Goal: Task Accomplishment & Management: Use online tool/utility

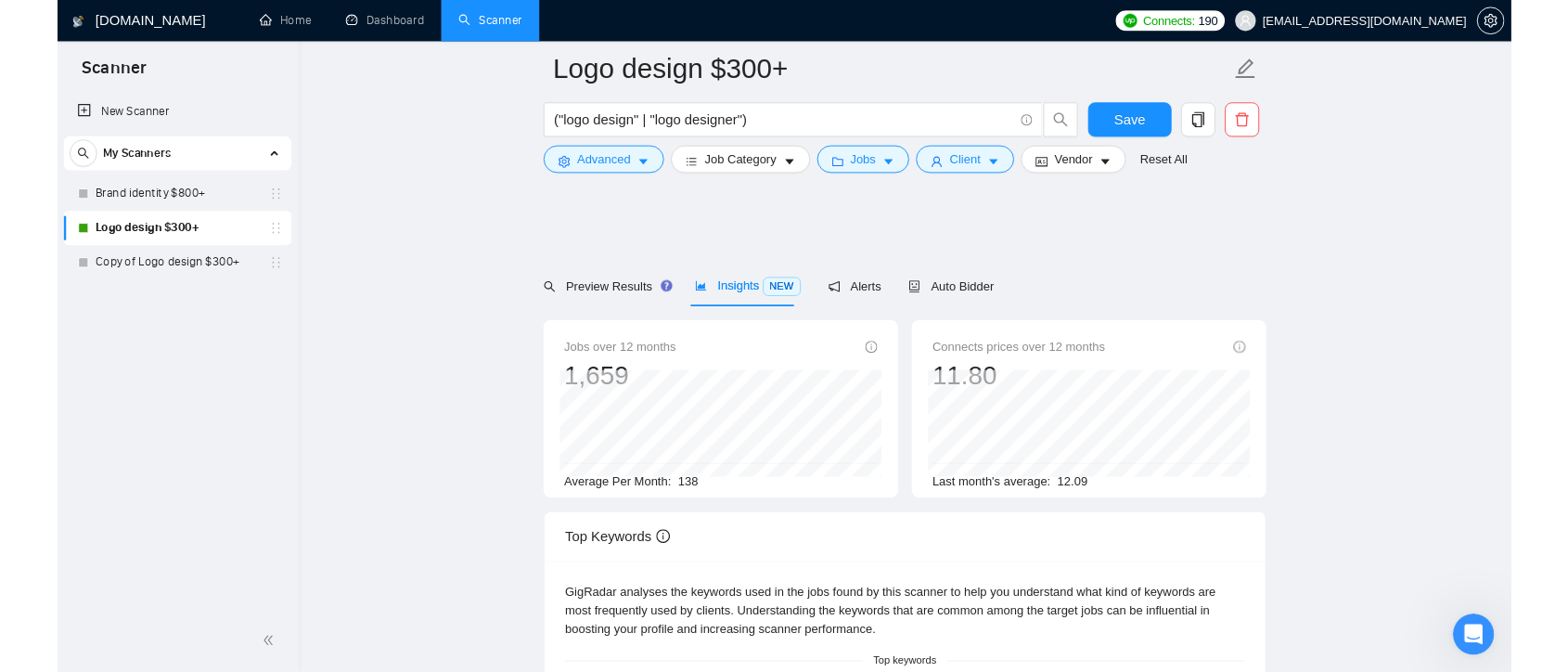
scroll to position [637, 0]
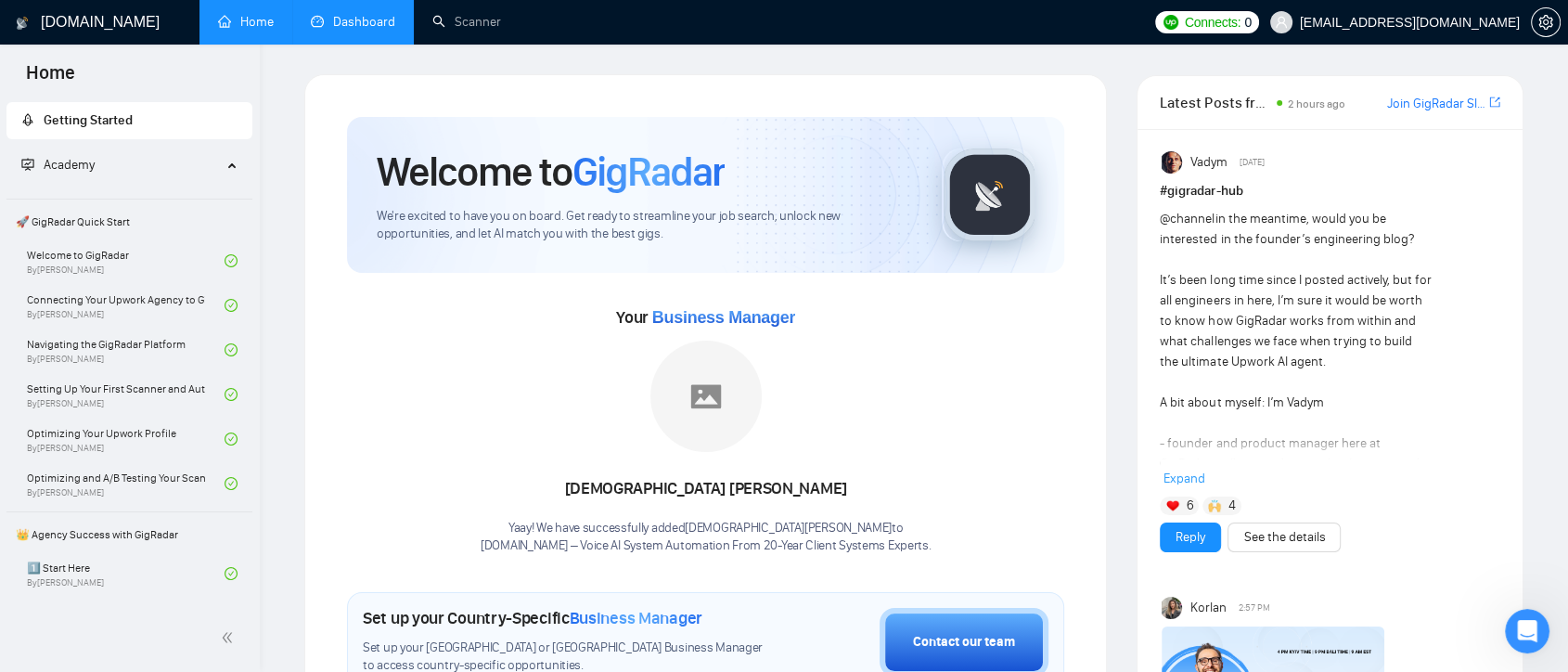
click at [395, 26] on link "Dashboard" at bounding box center [353, 22] width 84 height 15
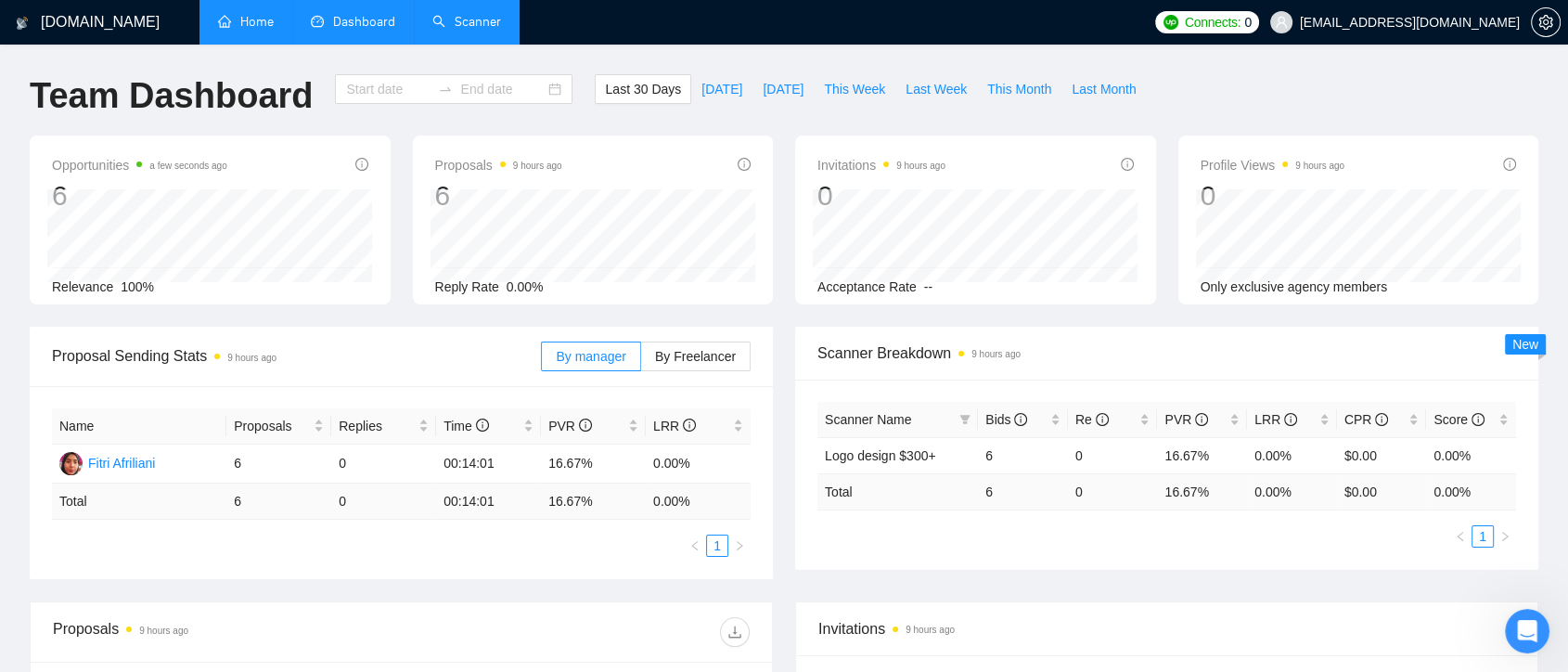
click at [453, 30] on link "Scanner" at bounding box center [467, 22] width 69 height 15
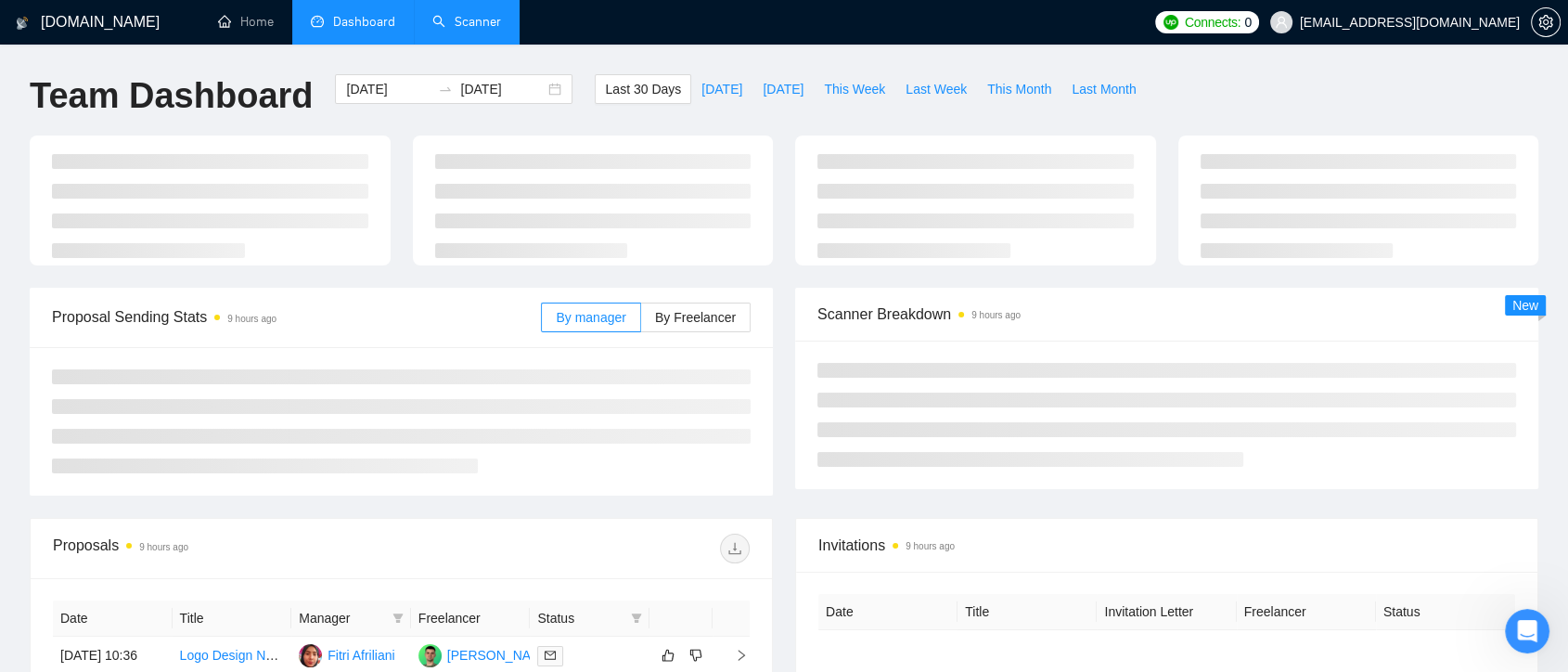
type input "[DATE]"
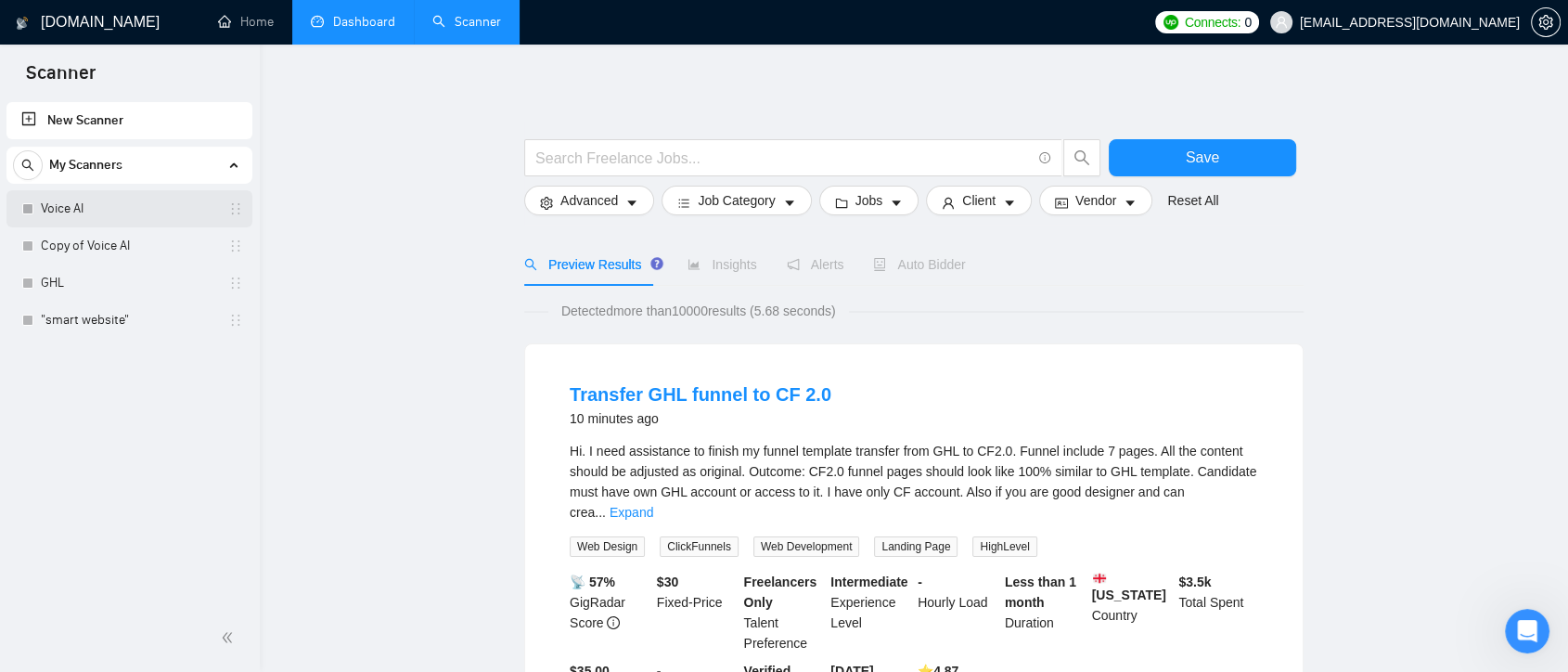
click at [114, 213] on link "Voice AI" at bounding box center [129, 209] width 176 height 37
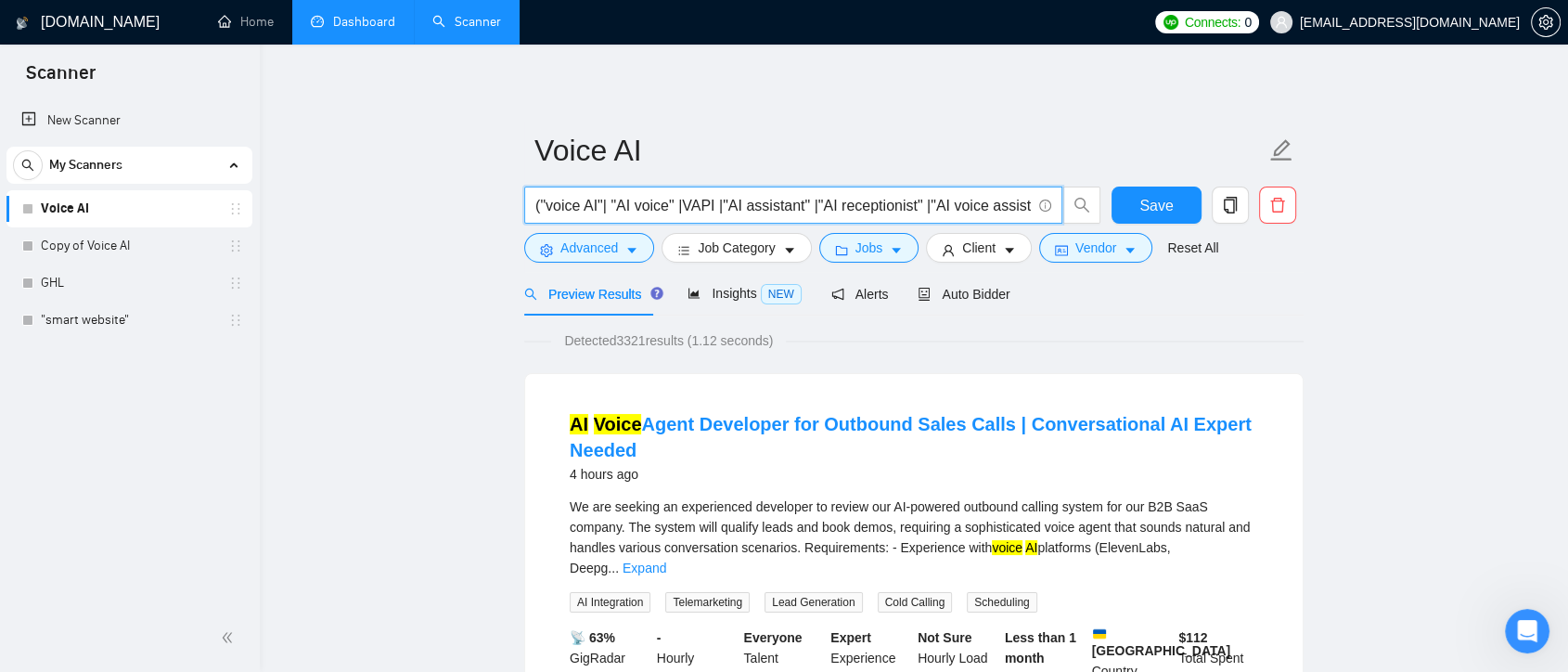
drag, startPoint x: 540, startPoint y: 201, endPoint x: 414, endPoint y: 264, distance: 140.9
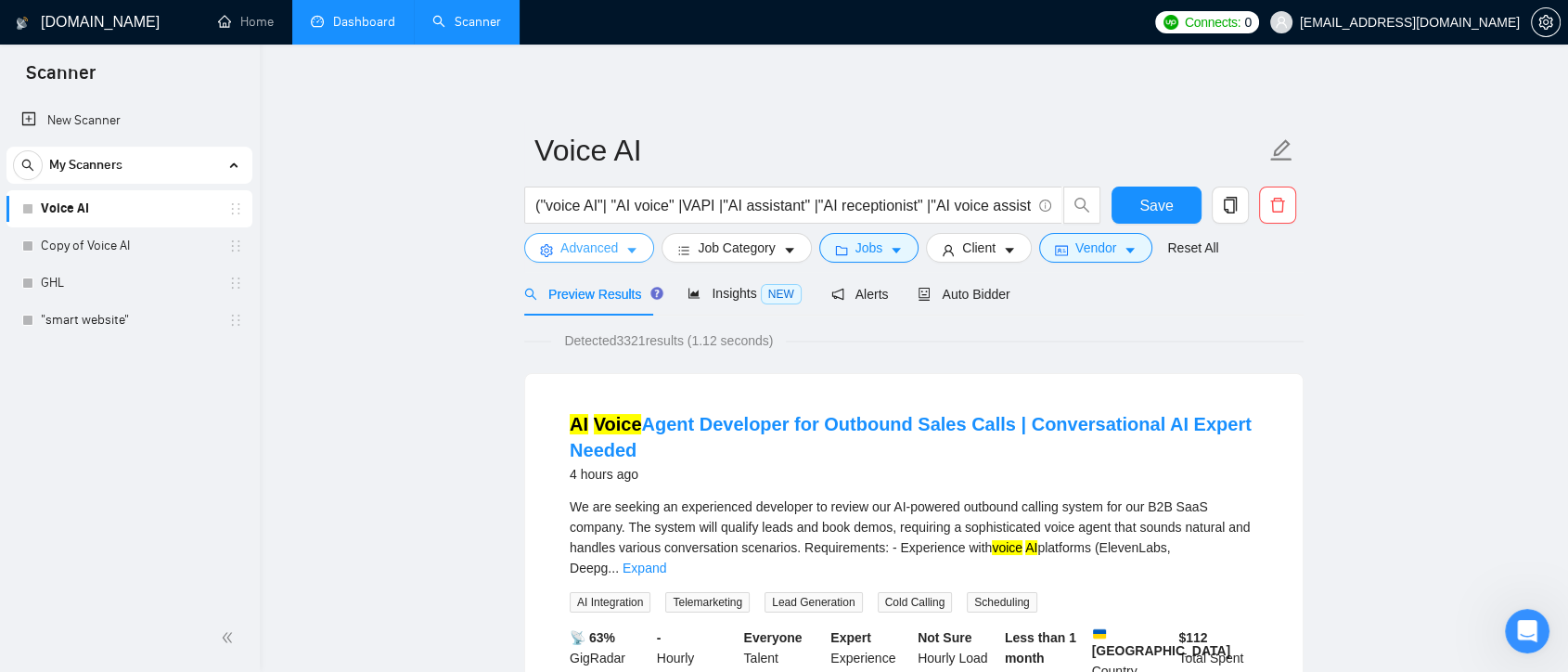
click at [602, 247] on span "Advanced" at bounding box center [589, 247] width 57 height 20
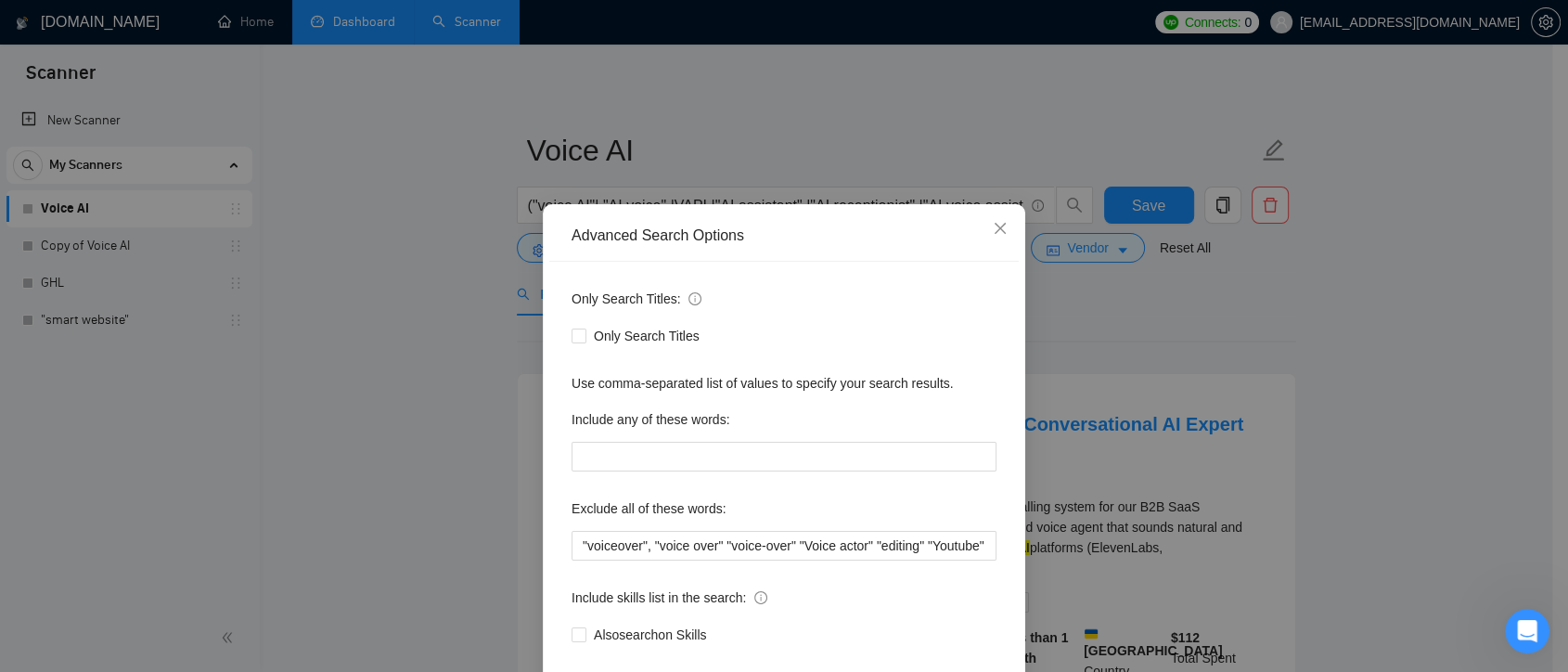
click at [1270, 341] on div "Advanced Search Options Only Search Titles: Only Search Titles Use comma-separa…" at bounding box center [784, 336] width 1568 height 672
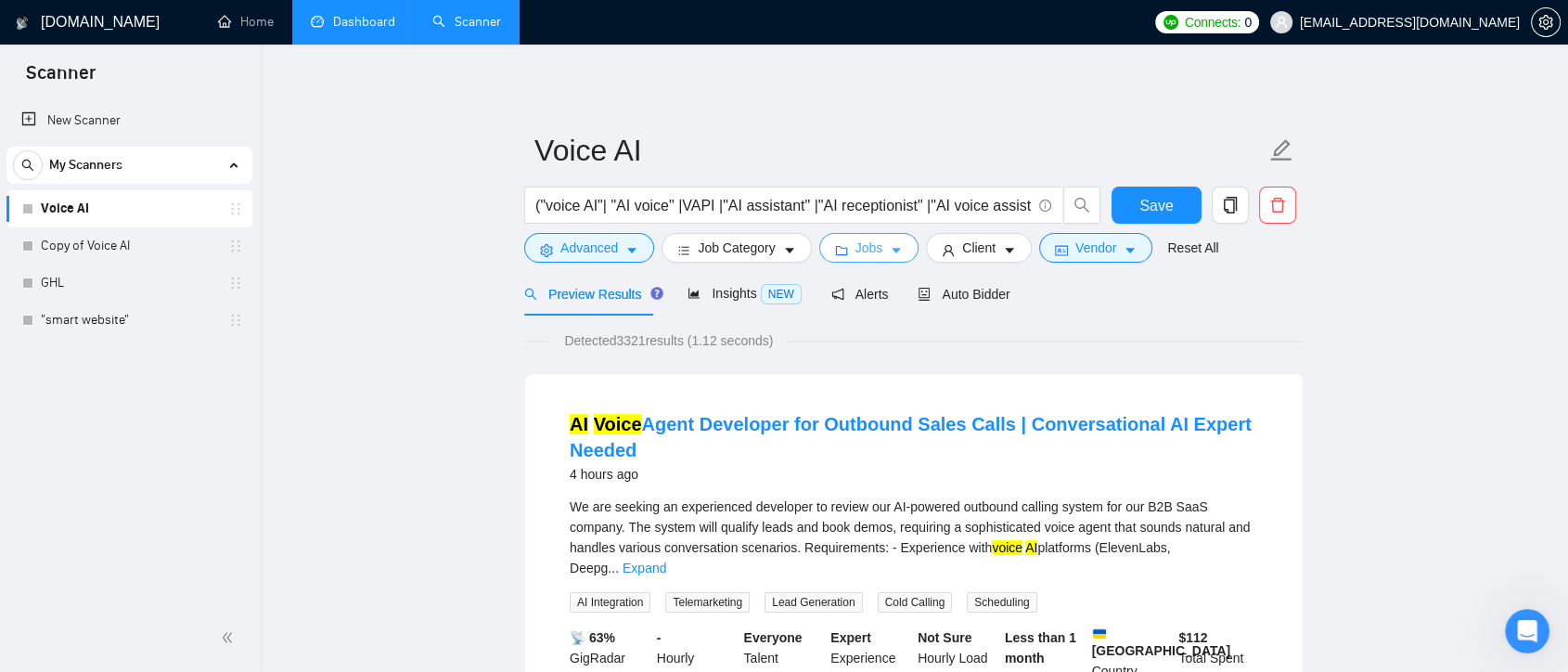
click at [896, 255] on icon "caret-down" at bounding box center [896, 251] width 13 height 13
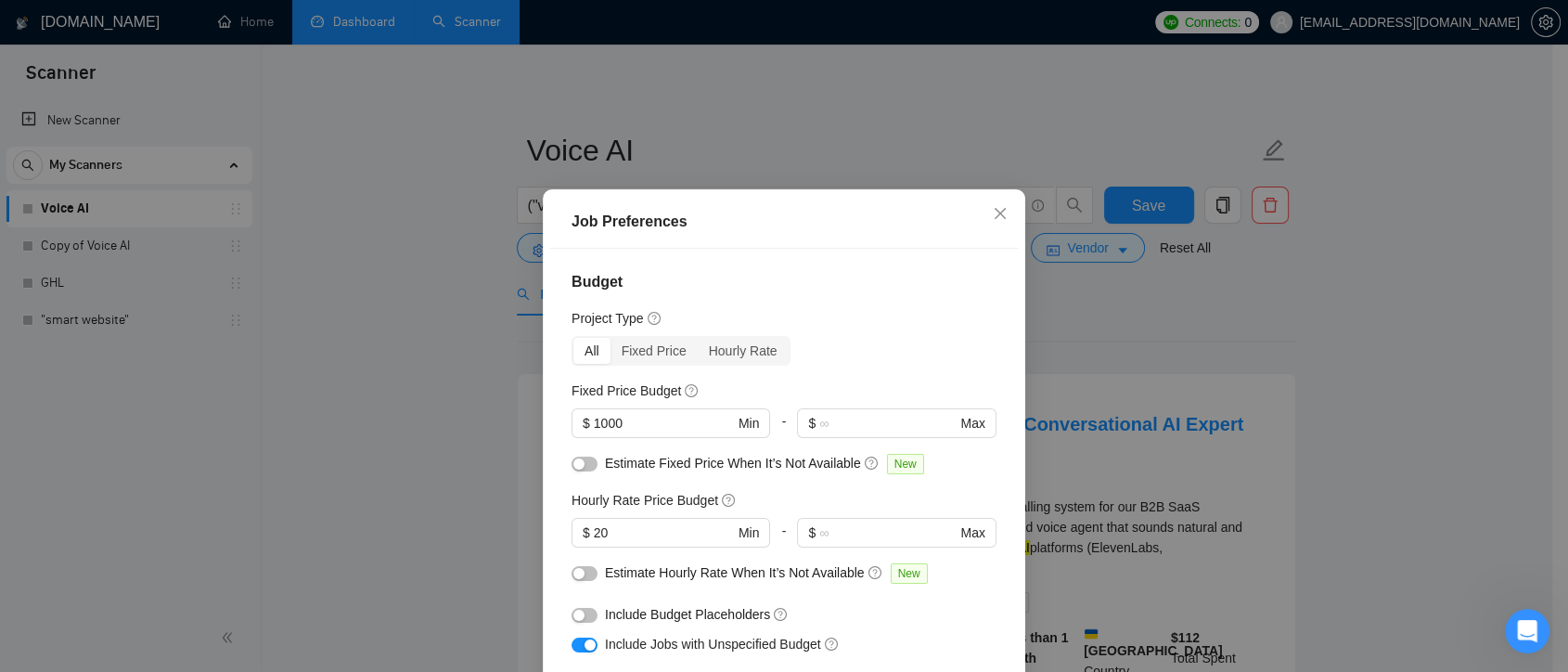
scroll to position [575, 0]
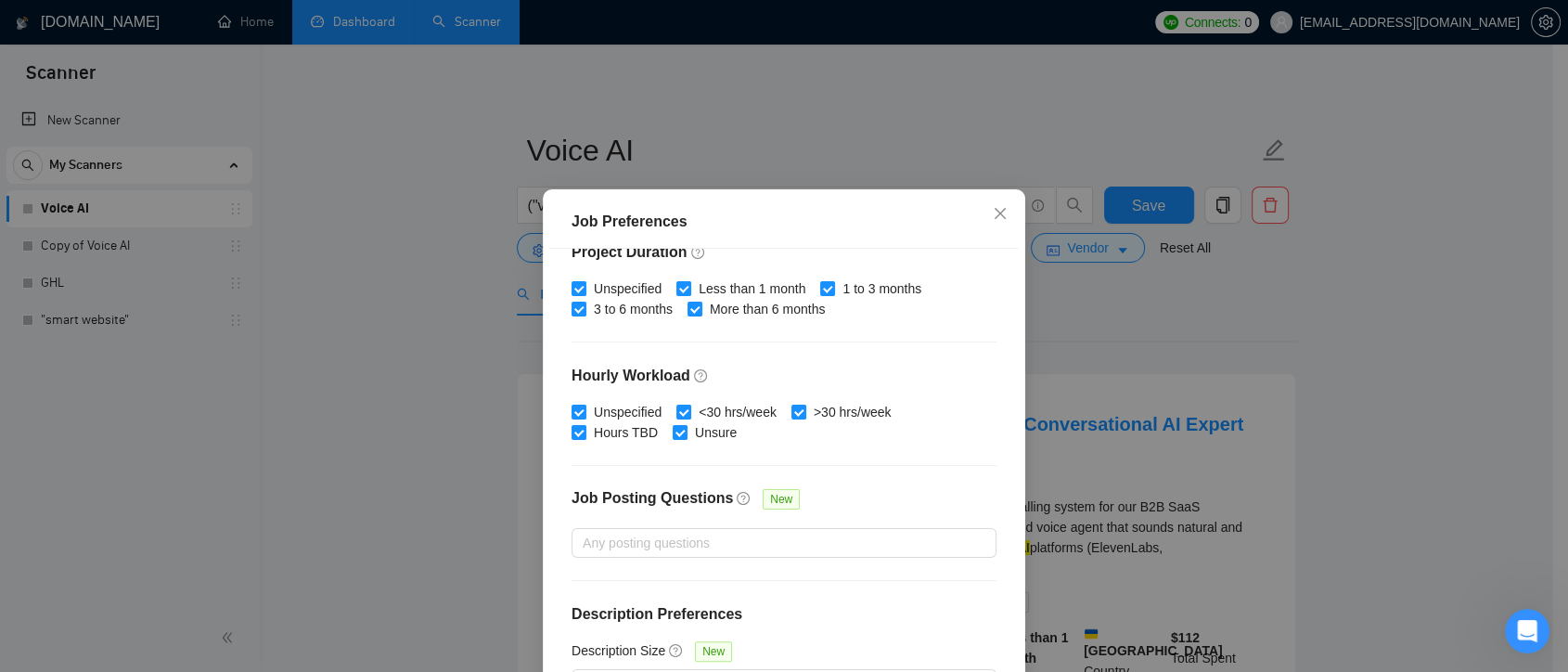
click at [1342, 331] on div "Job Preferences Budget Project Type All Fixed Price Hourly Rate Fixed Price Bud…" at bounding box center [784, 336] width 1568 height 672
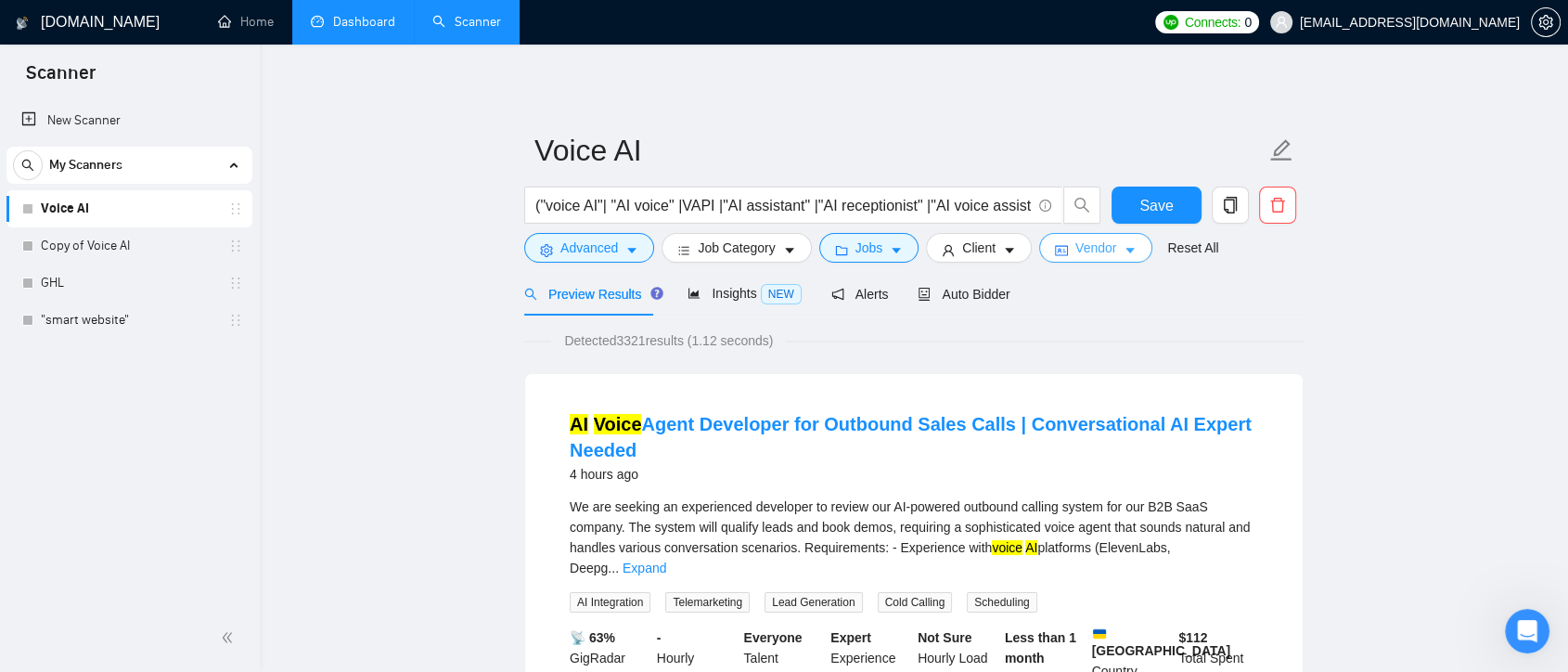
click at [1113, 239] on button "Vendor" at bounding box center [1095, 247] width 113 height 30
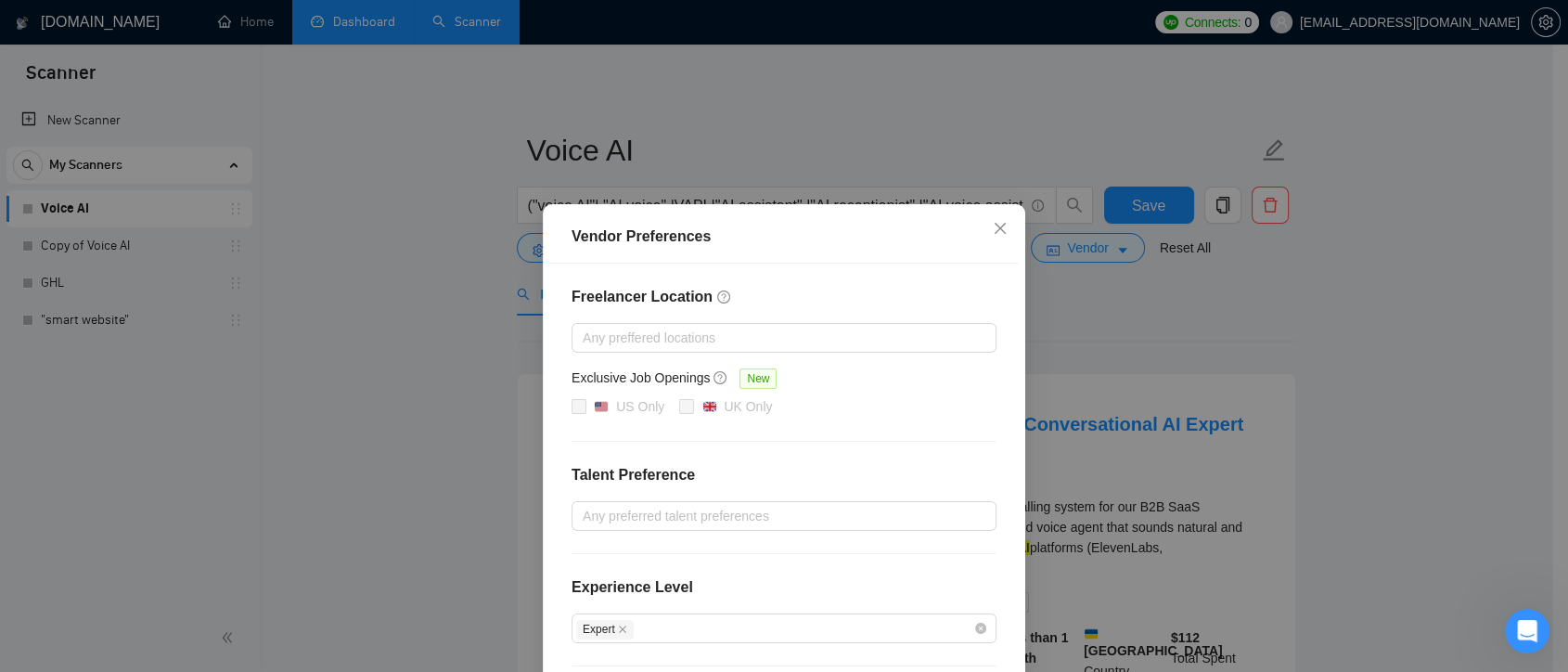
scroll to position [186, 0]
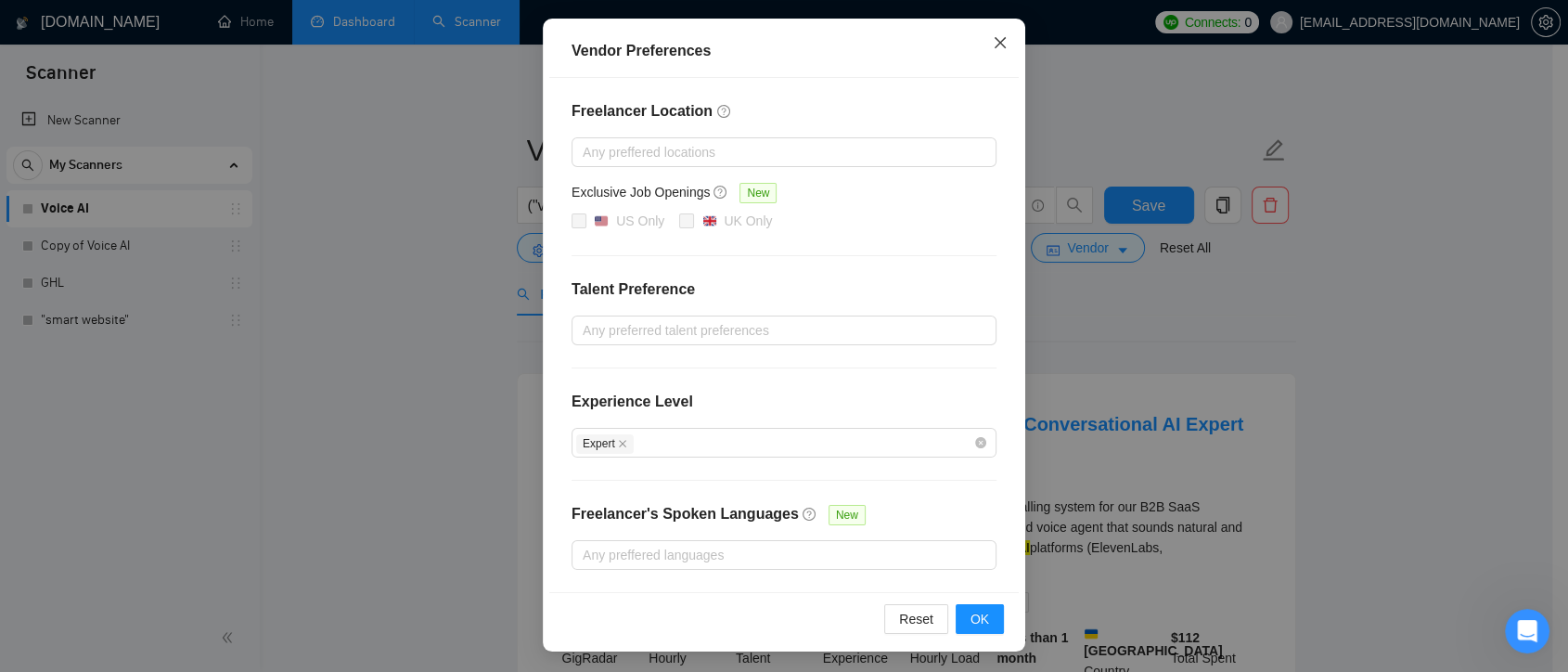
click at [996, 47] on icon "close" at bounding box center [1000, 43] width 11 height 11
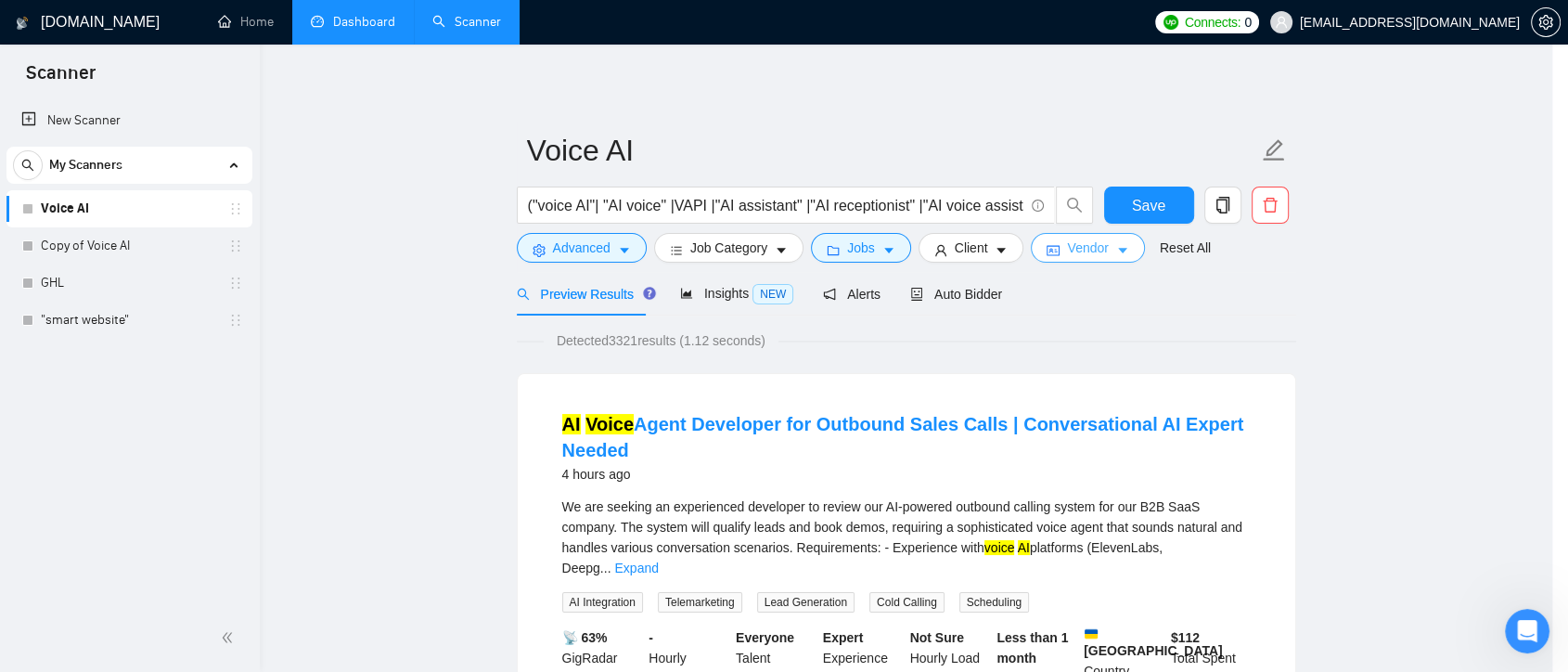
scroll to position [0, 0]
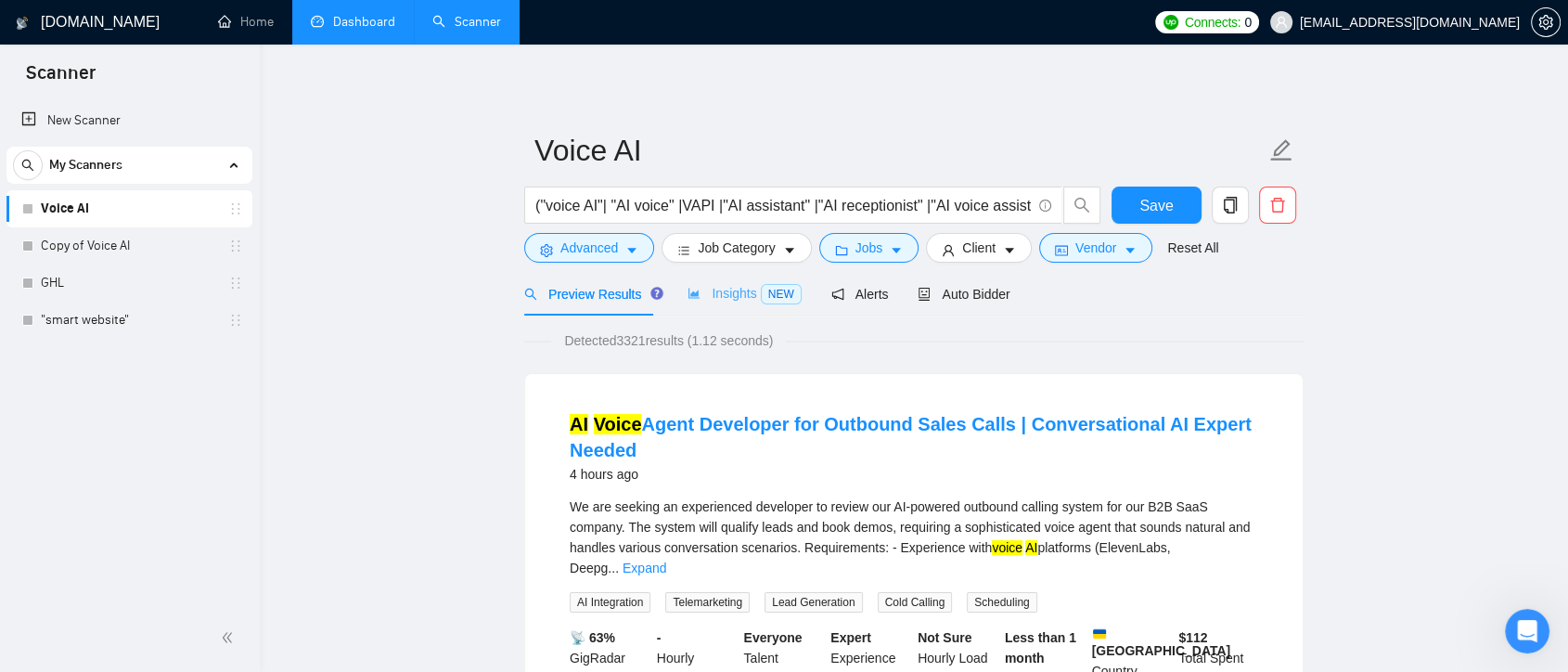
click at [723, 304] on div "Insights NEW" at bounding box center [744, 294] width 113 height 44
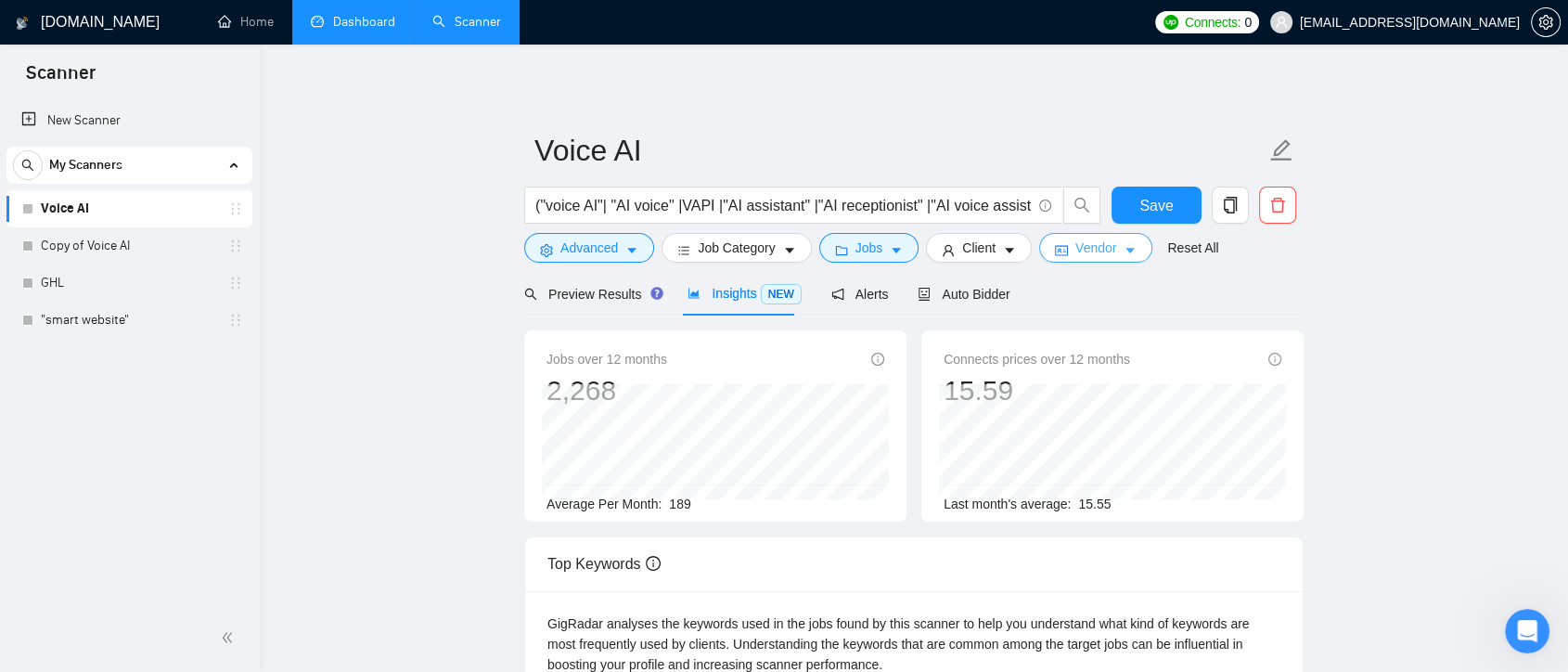
click at [1093, 257] on span "Vendor" at bounding box center [1095, 247] width 41 height 20
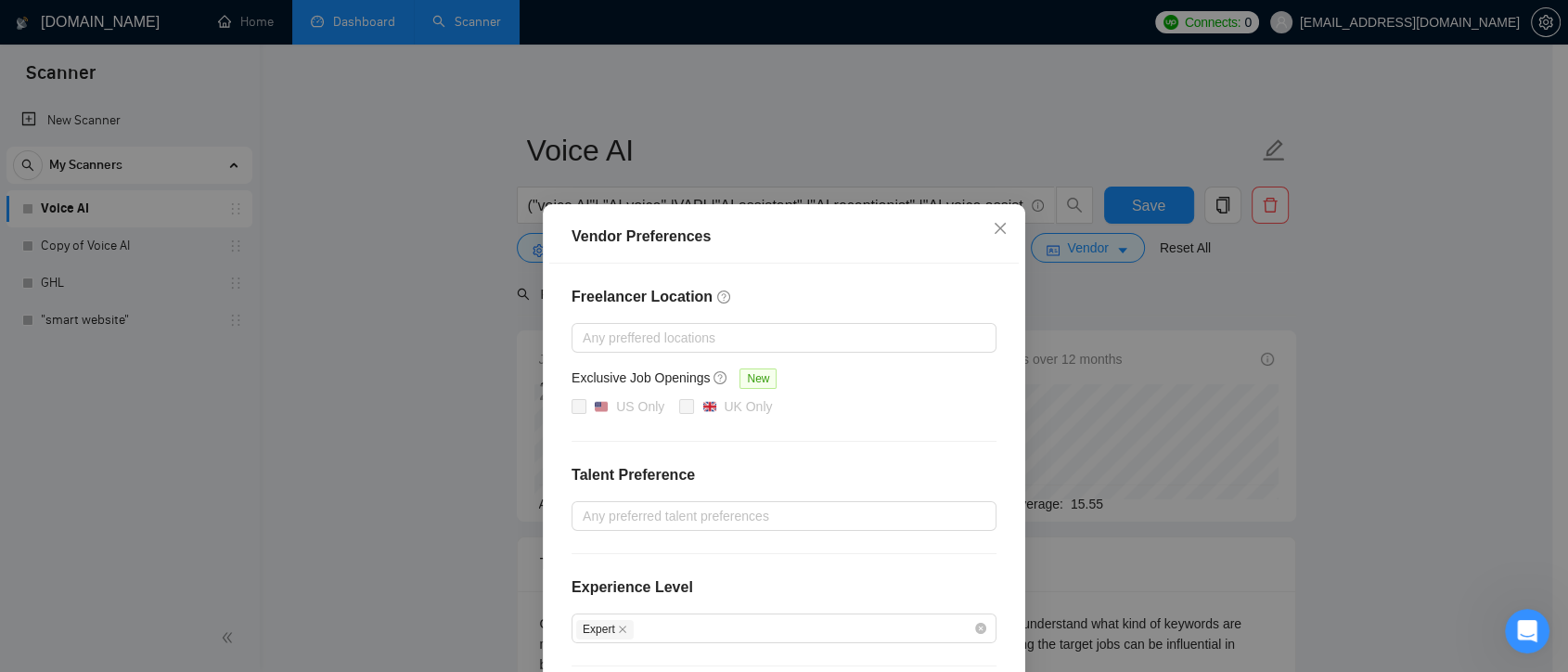
scroll to position [186, 0]
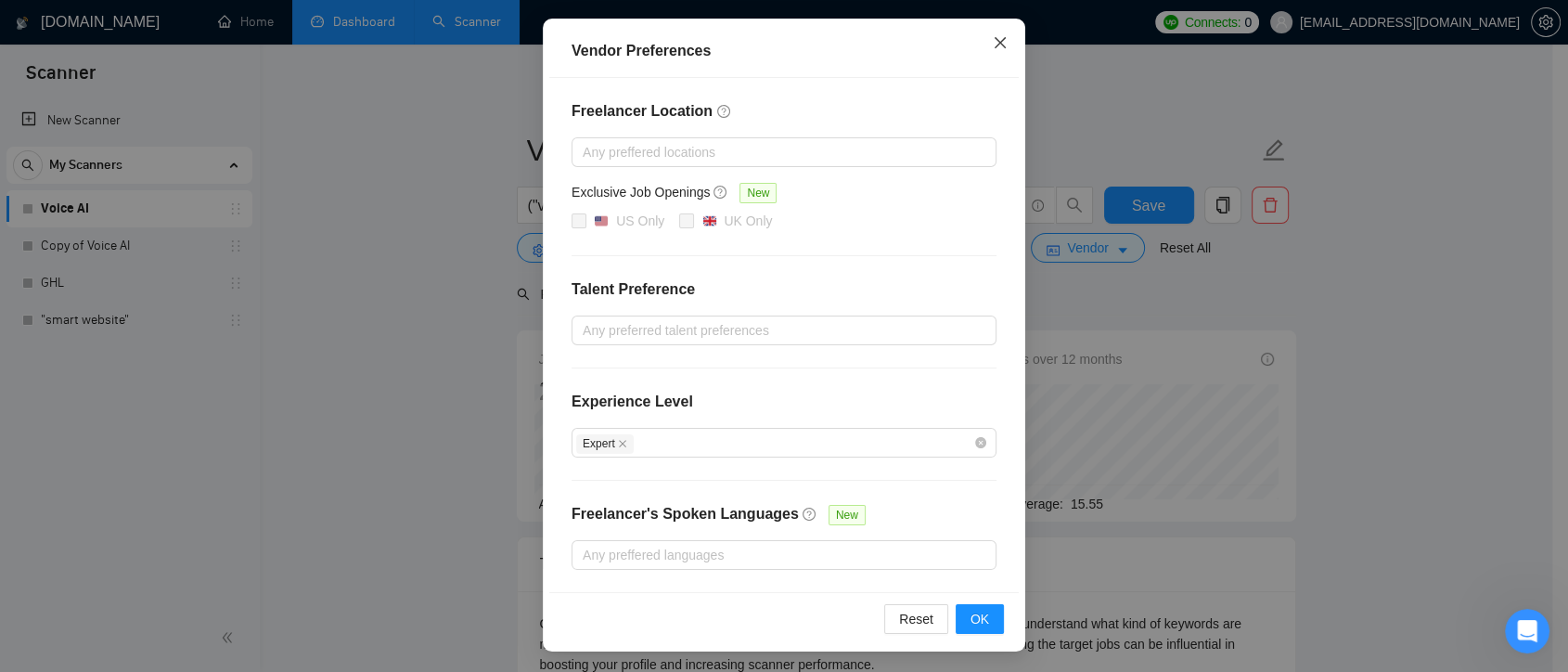
click at [1008, 39] on span "Close" at bounding box center [1000, 43] width 50 height 50
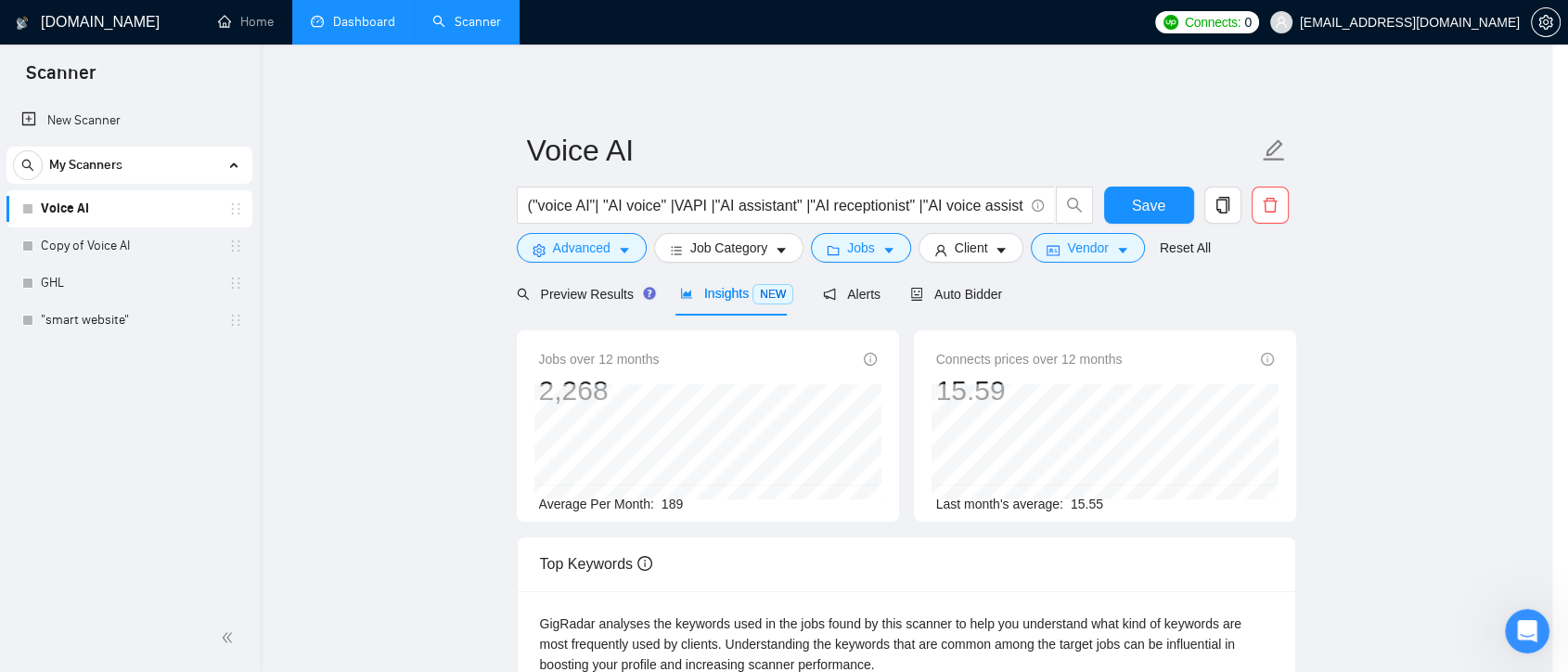
scroll to position [93, 0]
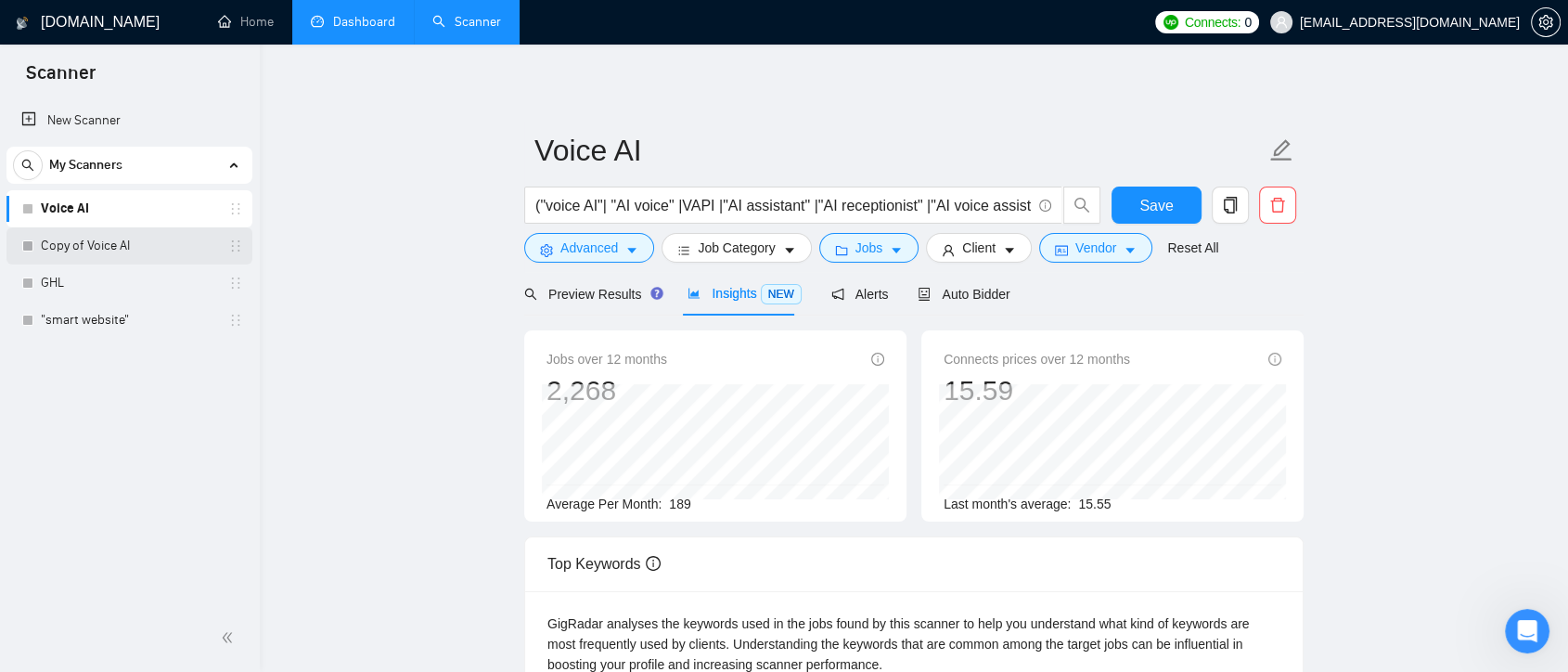
click at [181, 241] on link "Copy of Voice AI" at bounding box center [129, 245] width 176 height 37
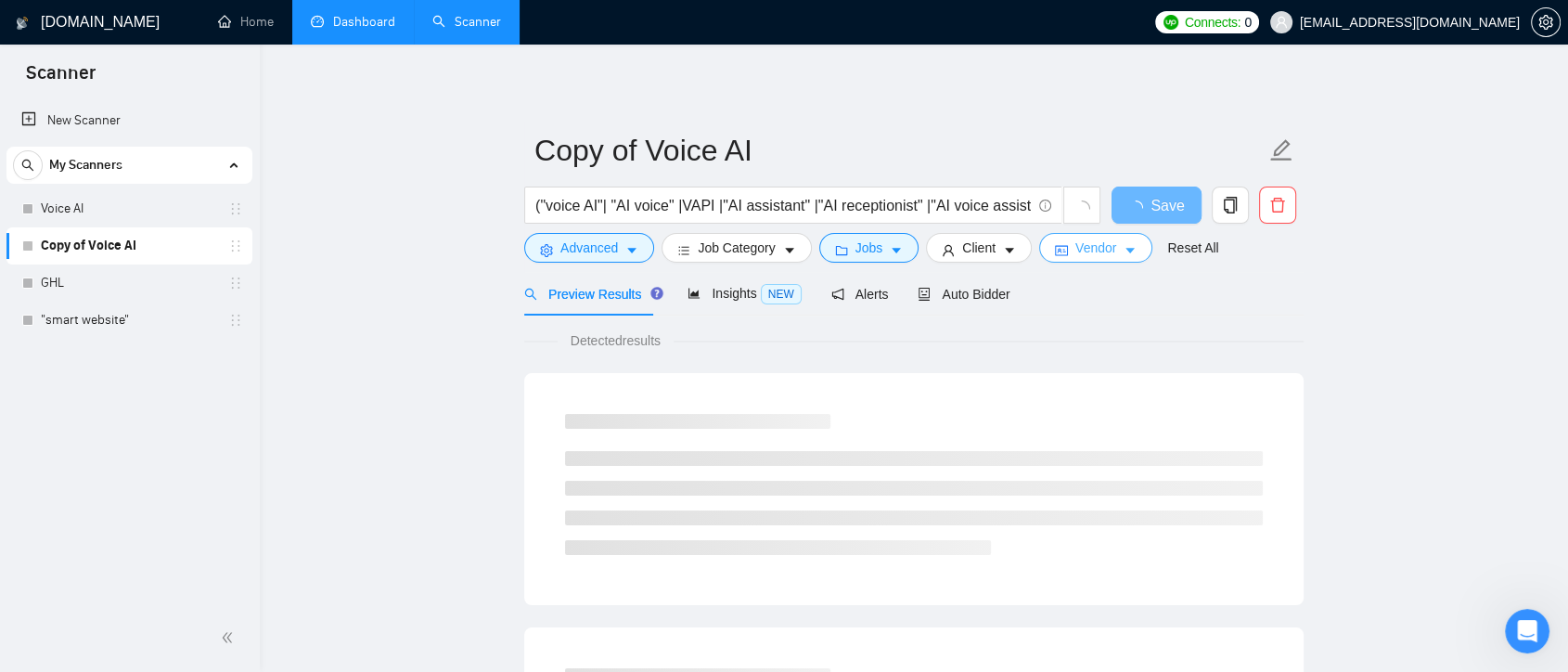
click at [1127, 248] on icon "caret-down" at bounding box center [1131, 251] width 13 height 13
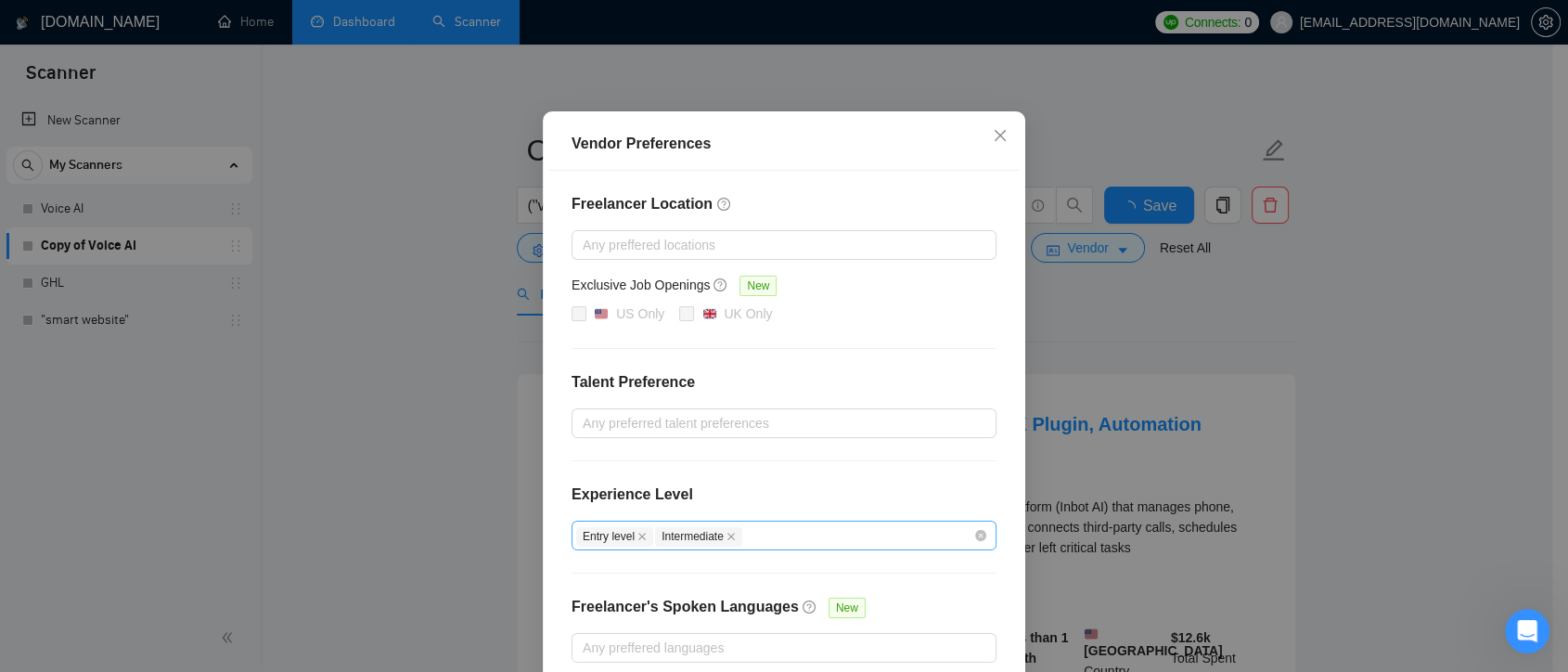
scroll to position [186, 0]
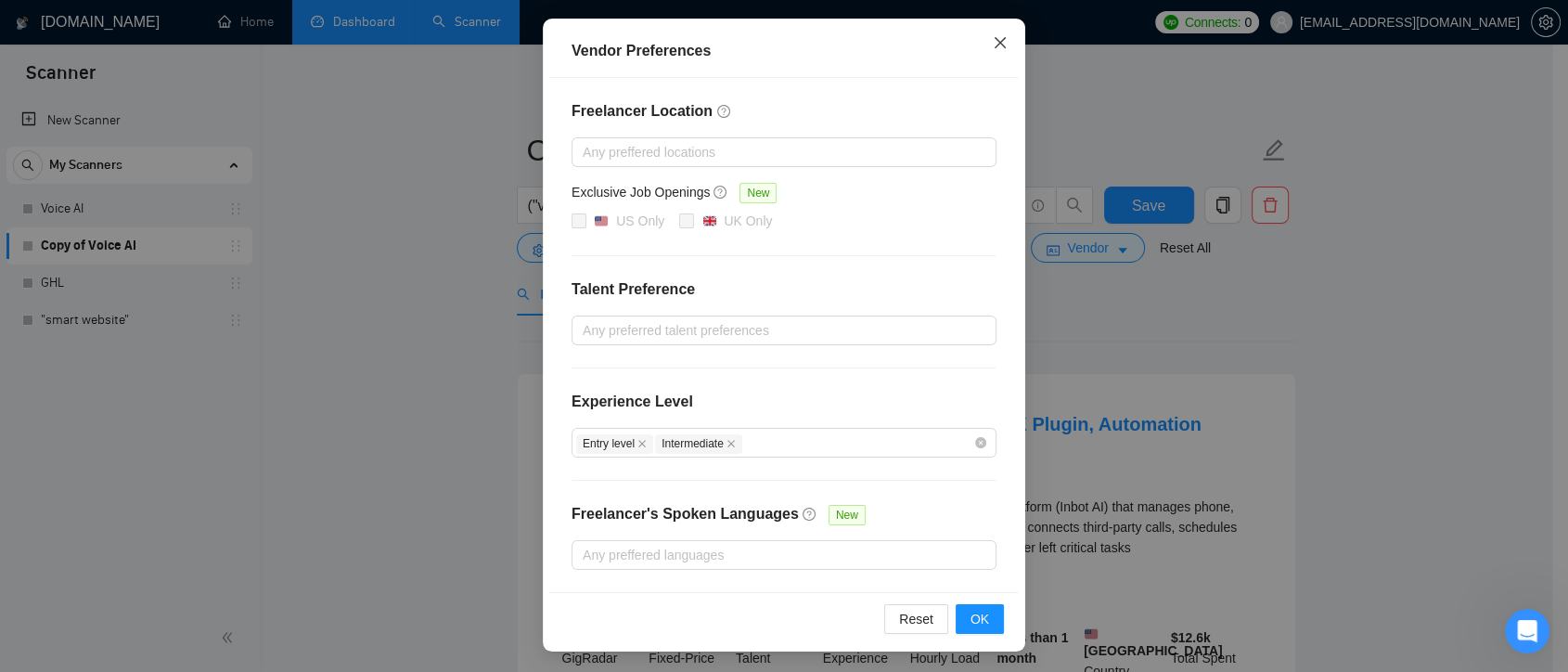
click at [998, 43] on icon "close" at bounding box center [1000, 43] width 15 height 15
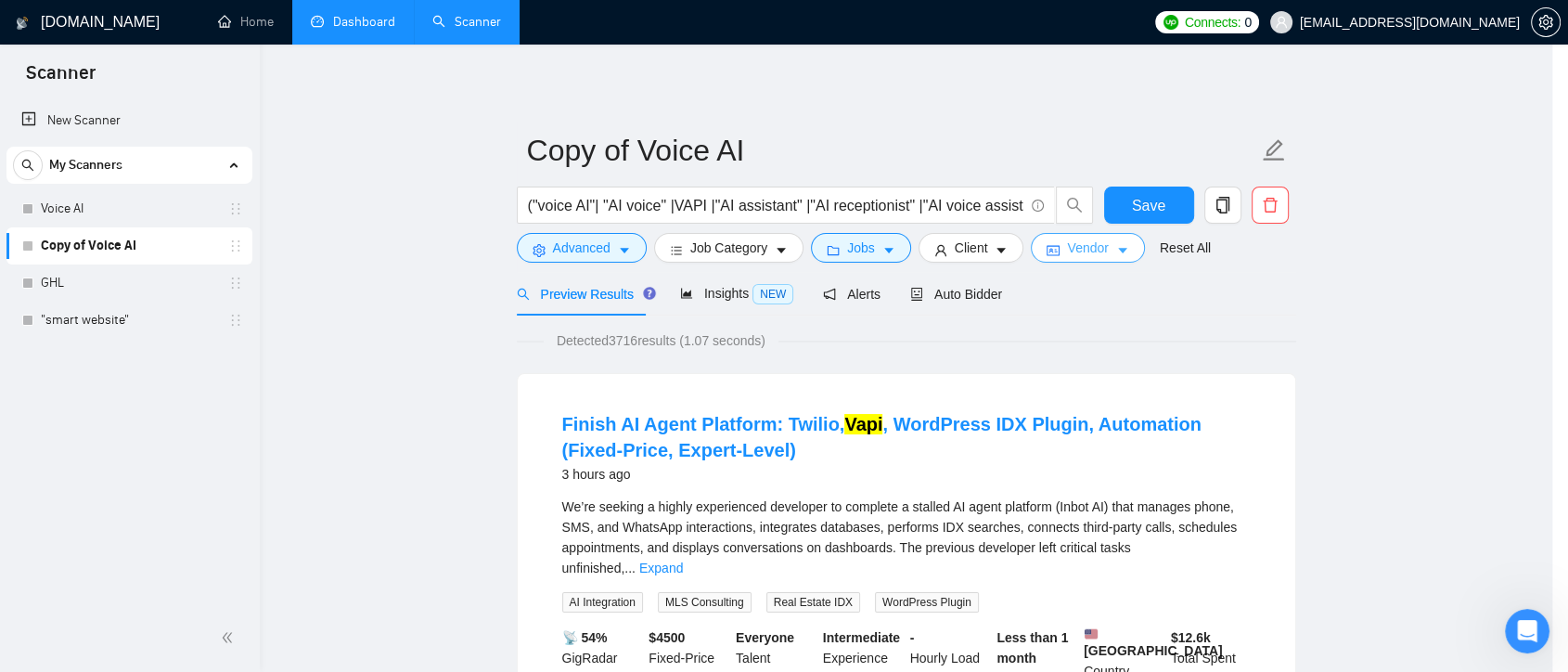
scroll to position [0, 0]
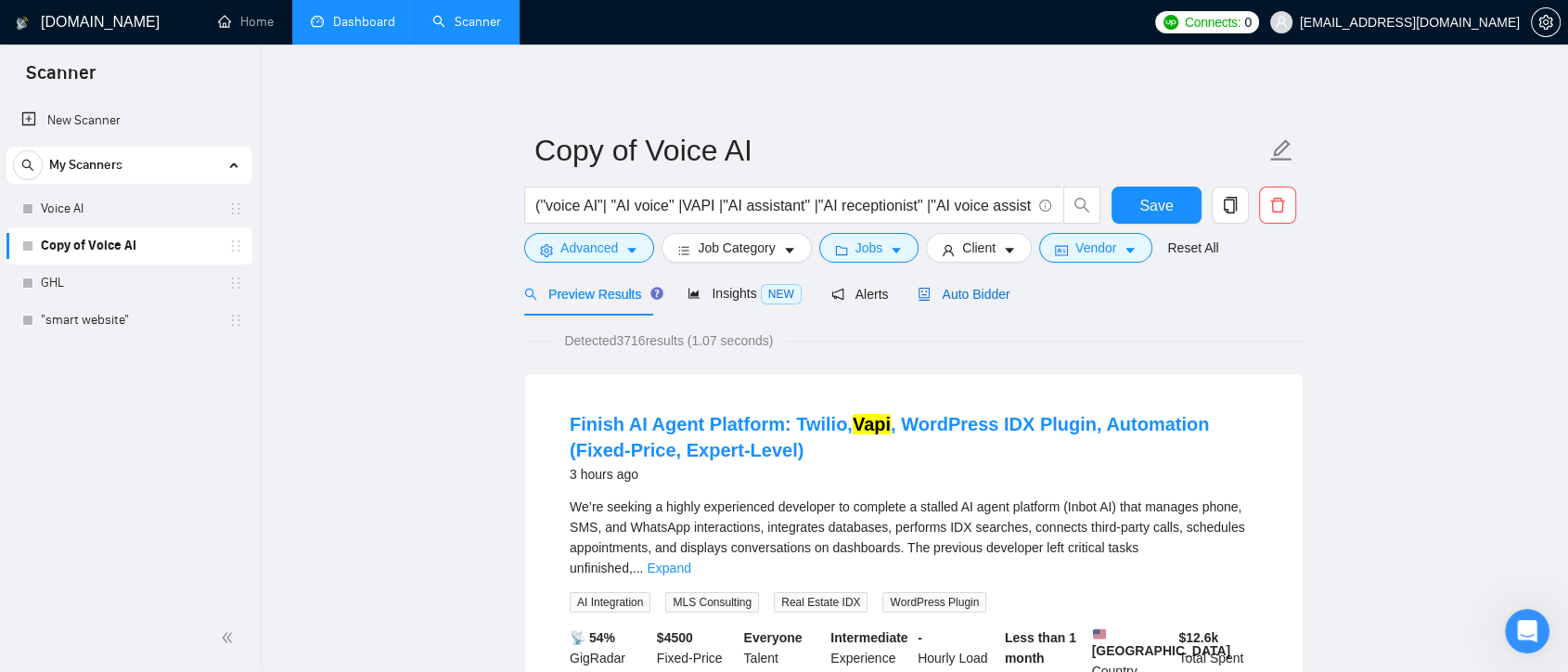
click at [940, 286] on span "Auto Bidder" at bounding box center [963, 294] width 92 height 15
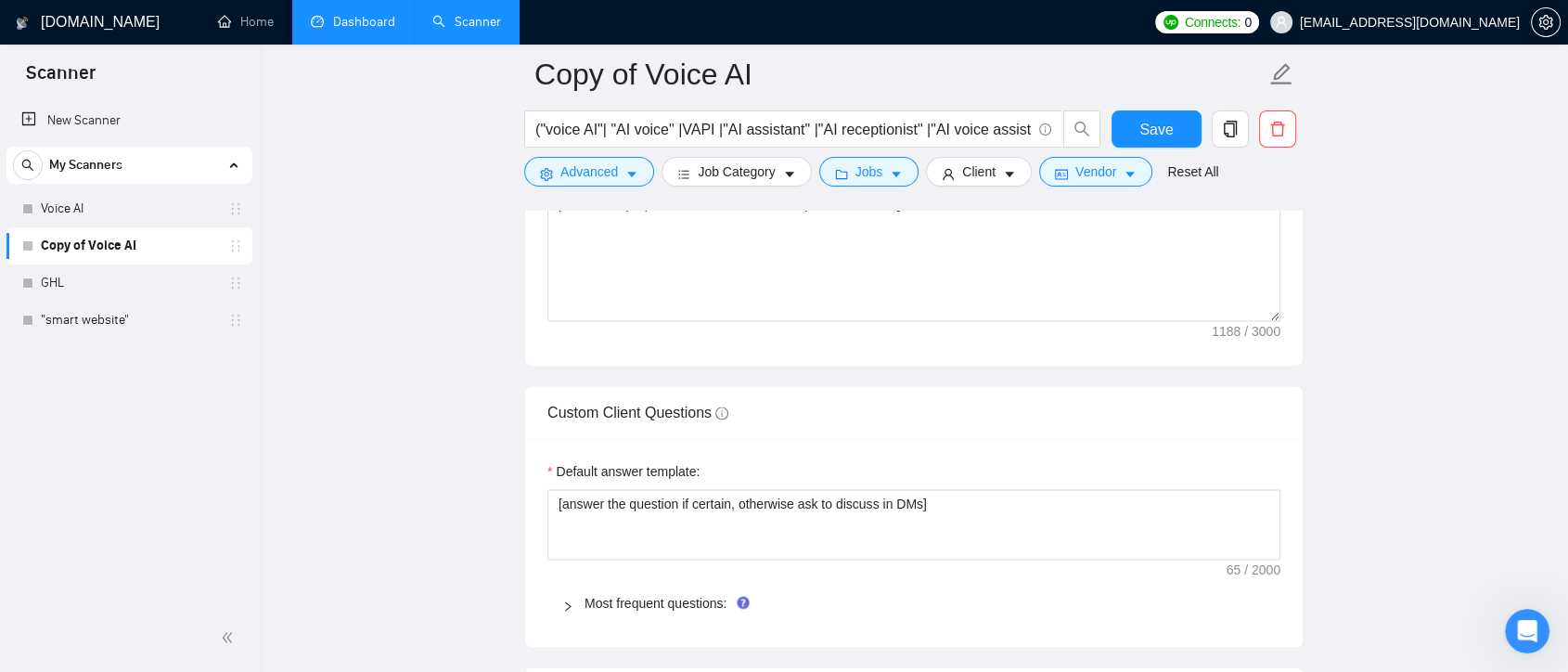
scroll to position [2415, 0]
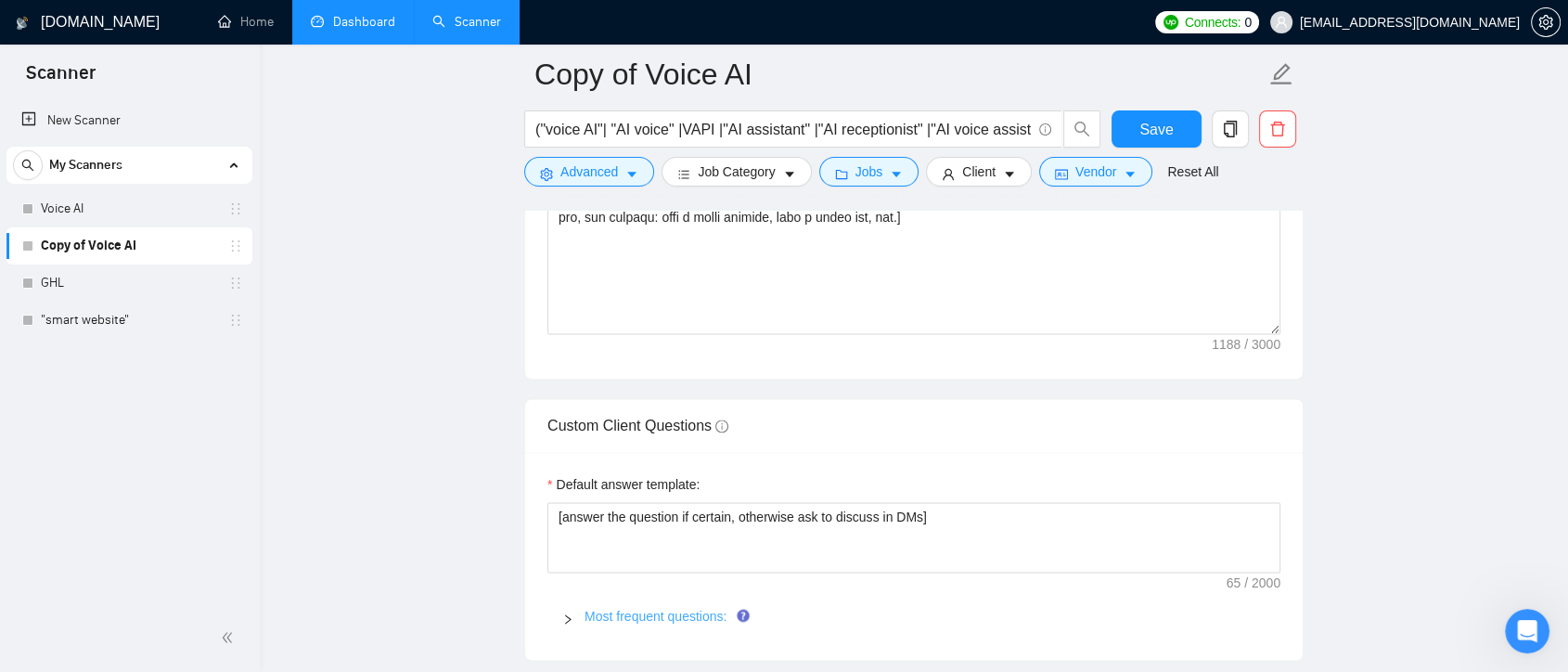
click at [673, 616] on link "Most frequent questions:" at bounding box center [656, 616] width 142 height 15
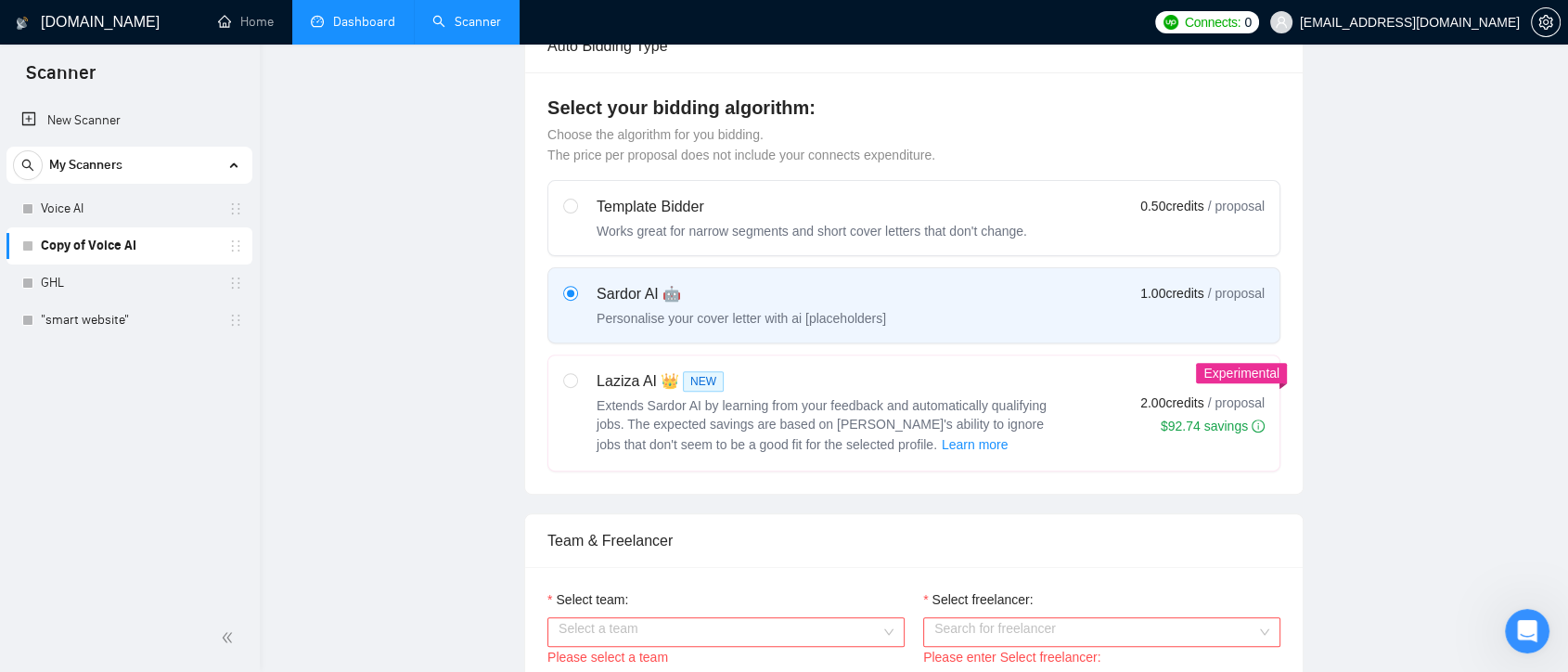
scroll to position [0, 0]
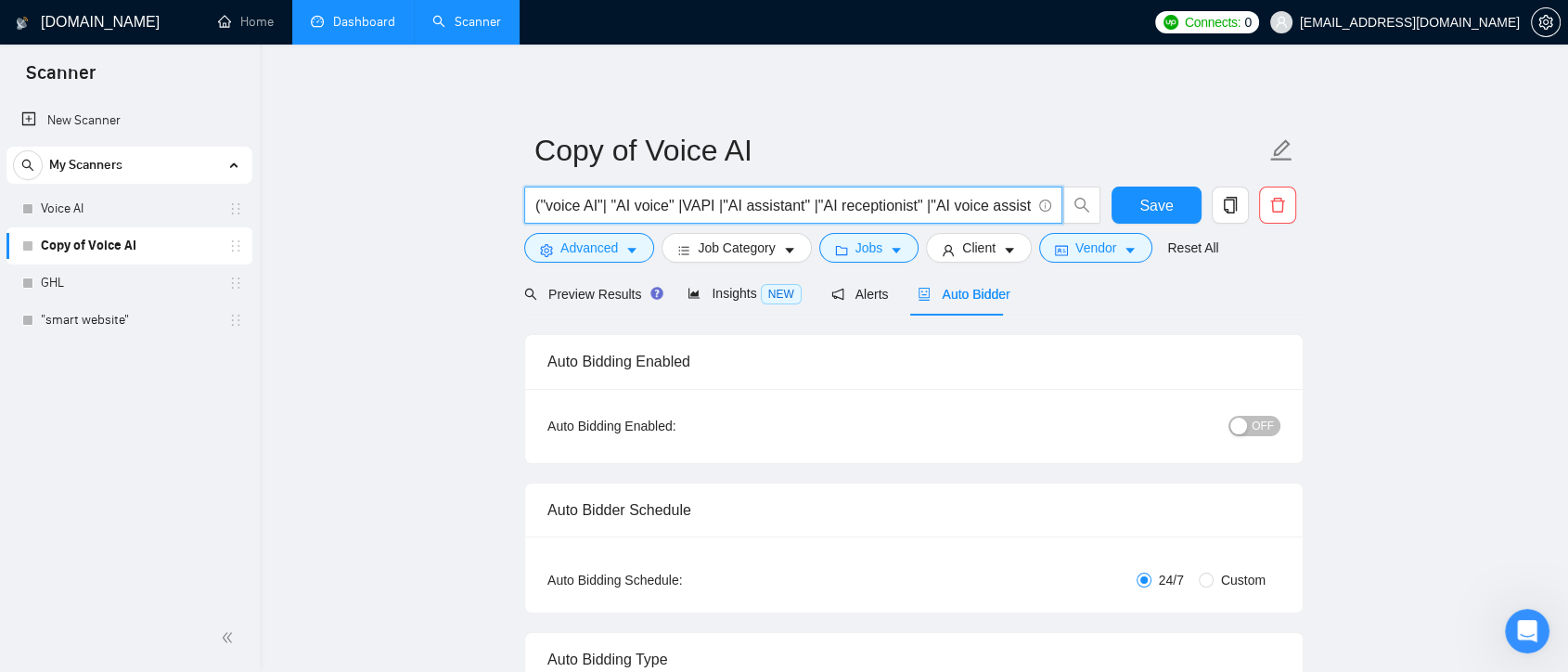
drag, startPoint x: 728, startPoint y: 197, endPoint x: 798, endPoint y: 203, distance: 70.3
click at [798, 203] on input "("voice AI"| "AI voice" |VAPI |"AI assistant" |"AI receptionist" |"AI voice ass…" at bounding box center [783, 206] width 496 height 23
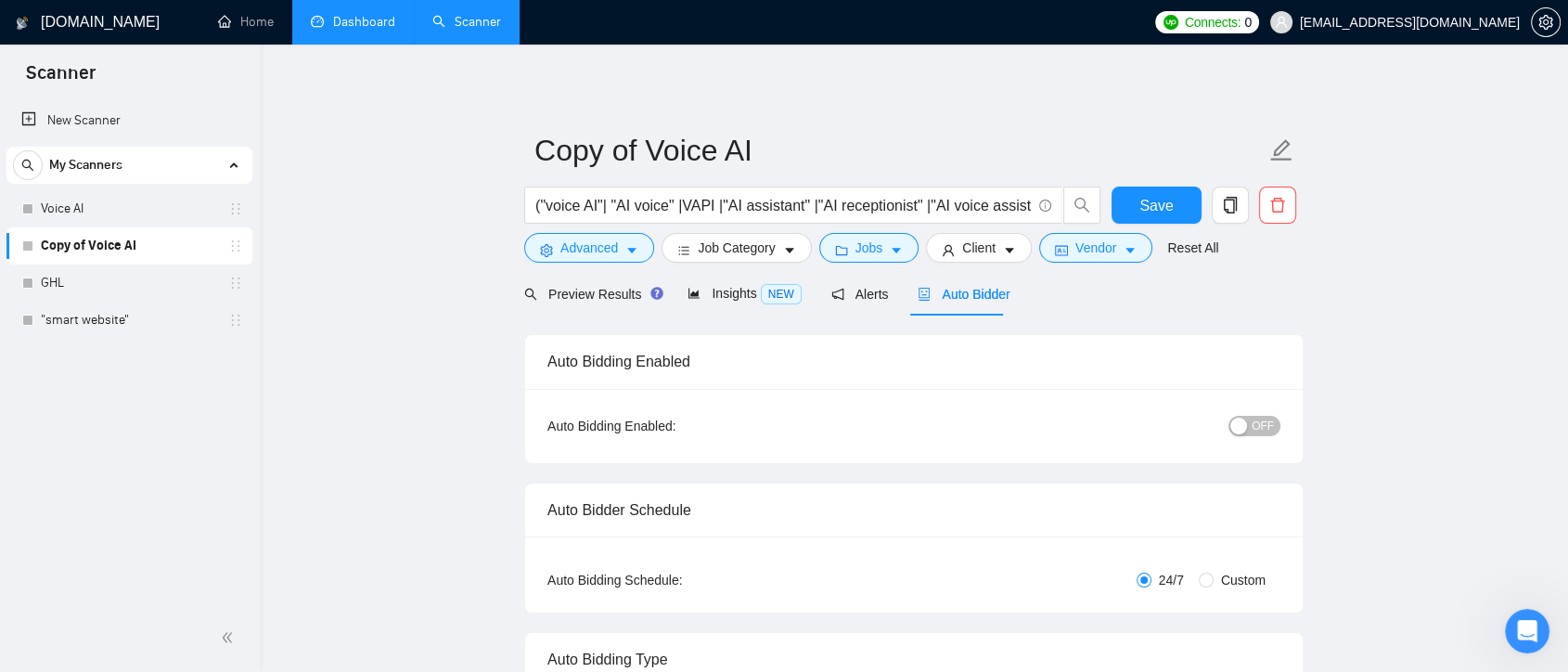
click at [556, 294] on span "Preview Results" at bounding box center [592, 294] width 134 height 15
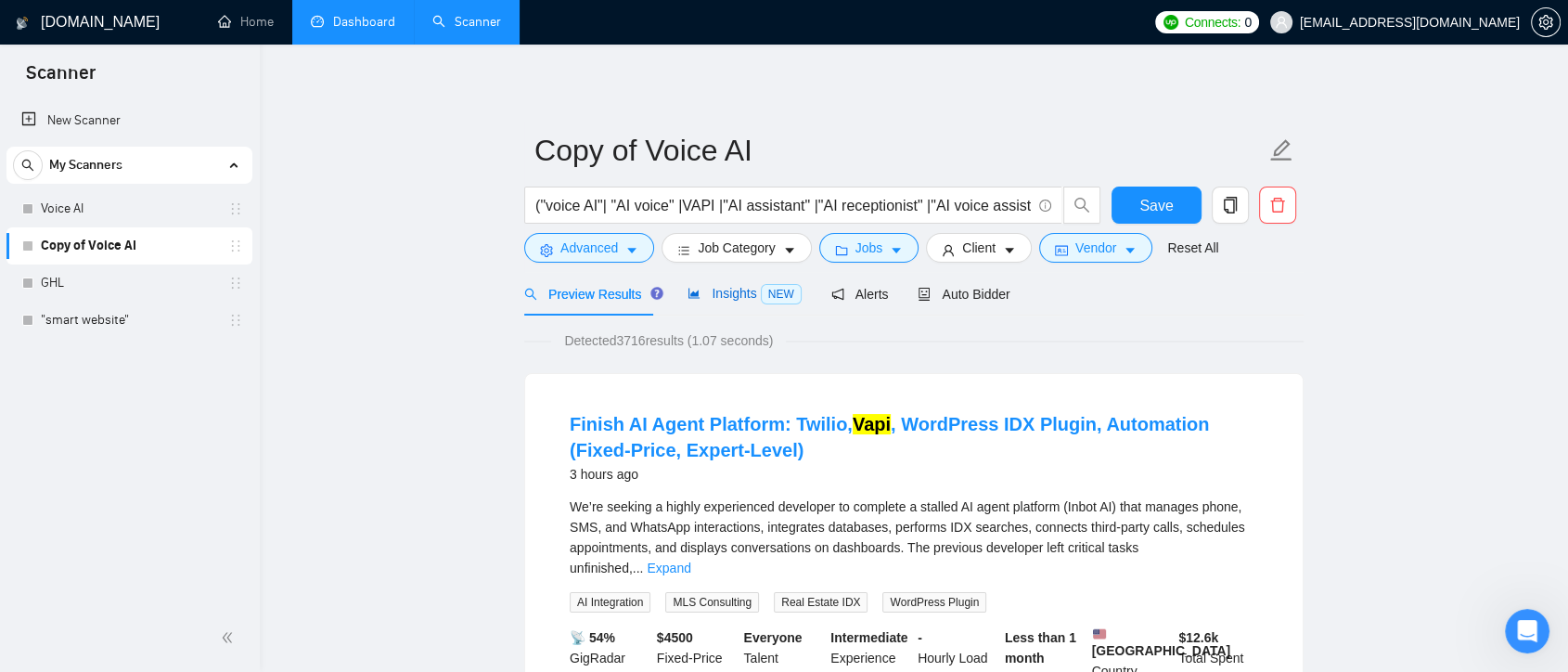
click at [728, 300] on span "Insights NEW" at bounding box center [744, 293] width 113 height 15
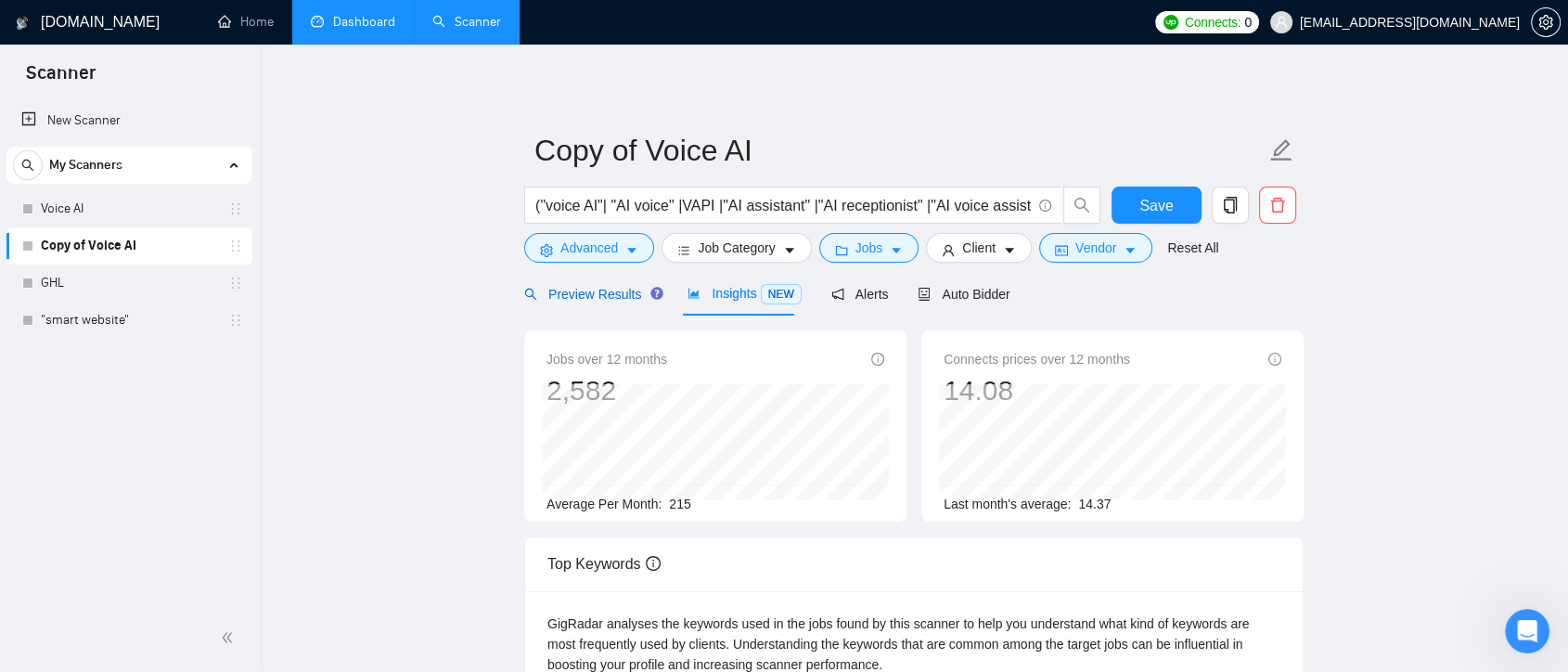
click at [582, 291] on span "Preview Results" at bounding box center [592, 294] width 134 height 15
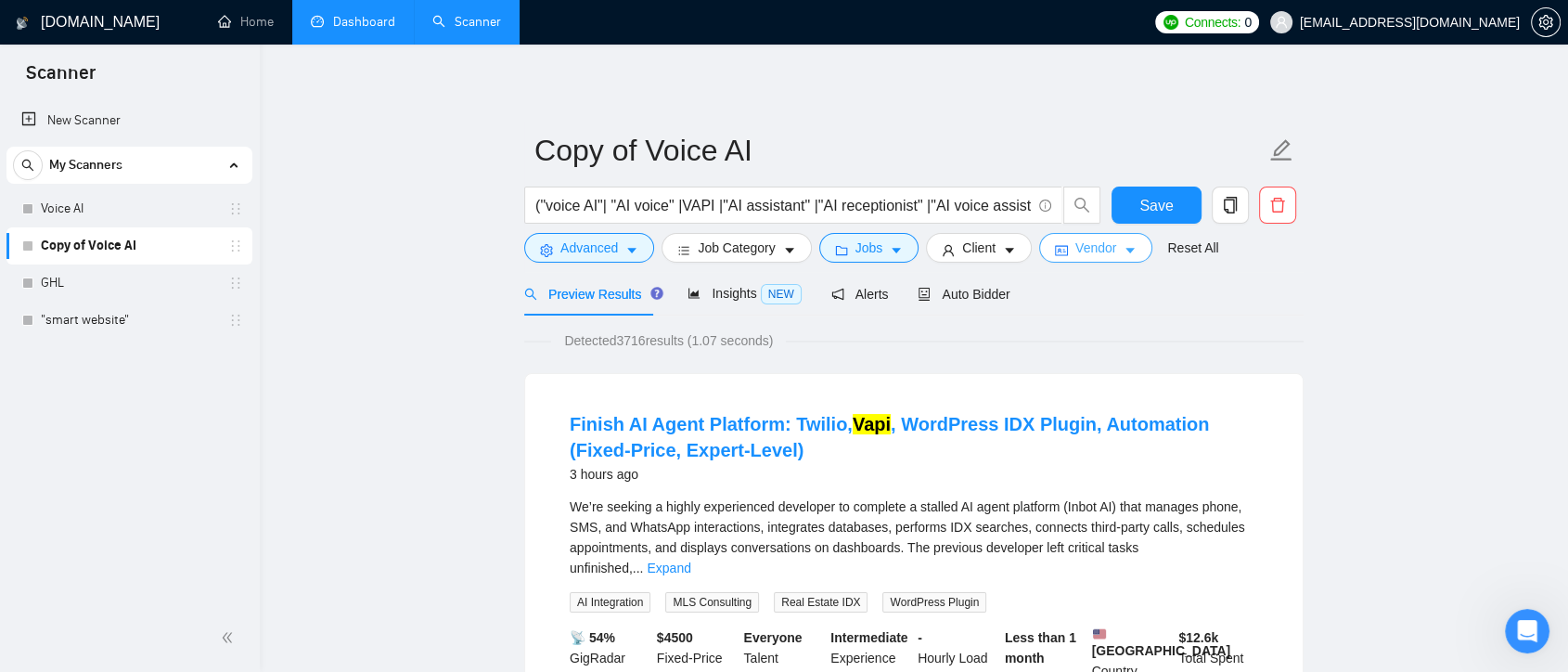
click at [1124, 253] on icon "caret-down" at bounding box center [1131, 251] width 13 height 13
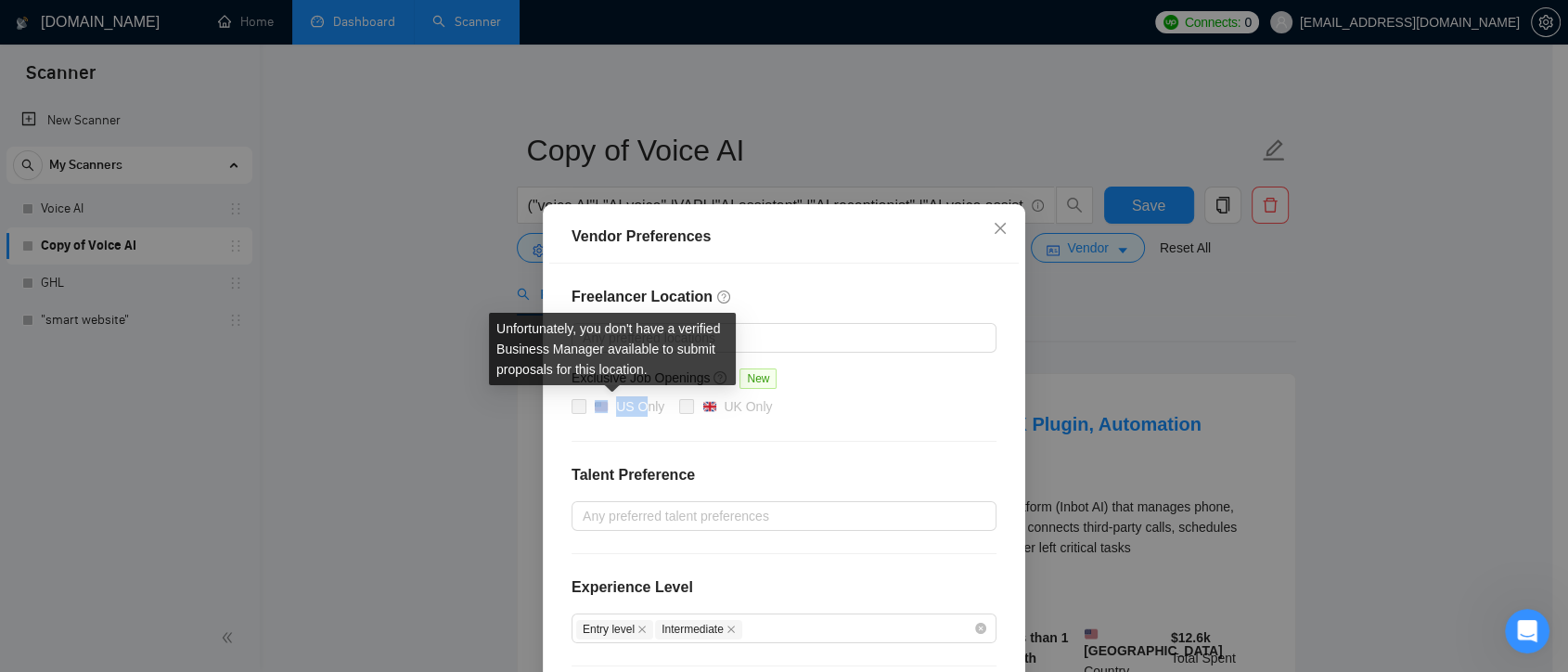
drag, startPoint x: 569, startPoint y: 411, endPoint x: 633, endPoint y: 413, distance: 64.0
click at [633, 413] on label "US Only" at bounding box center [621, 407] width 101 height 22
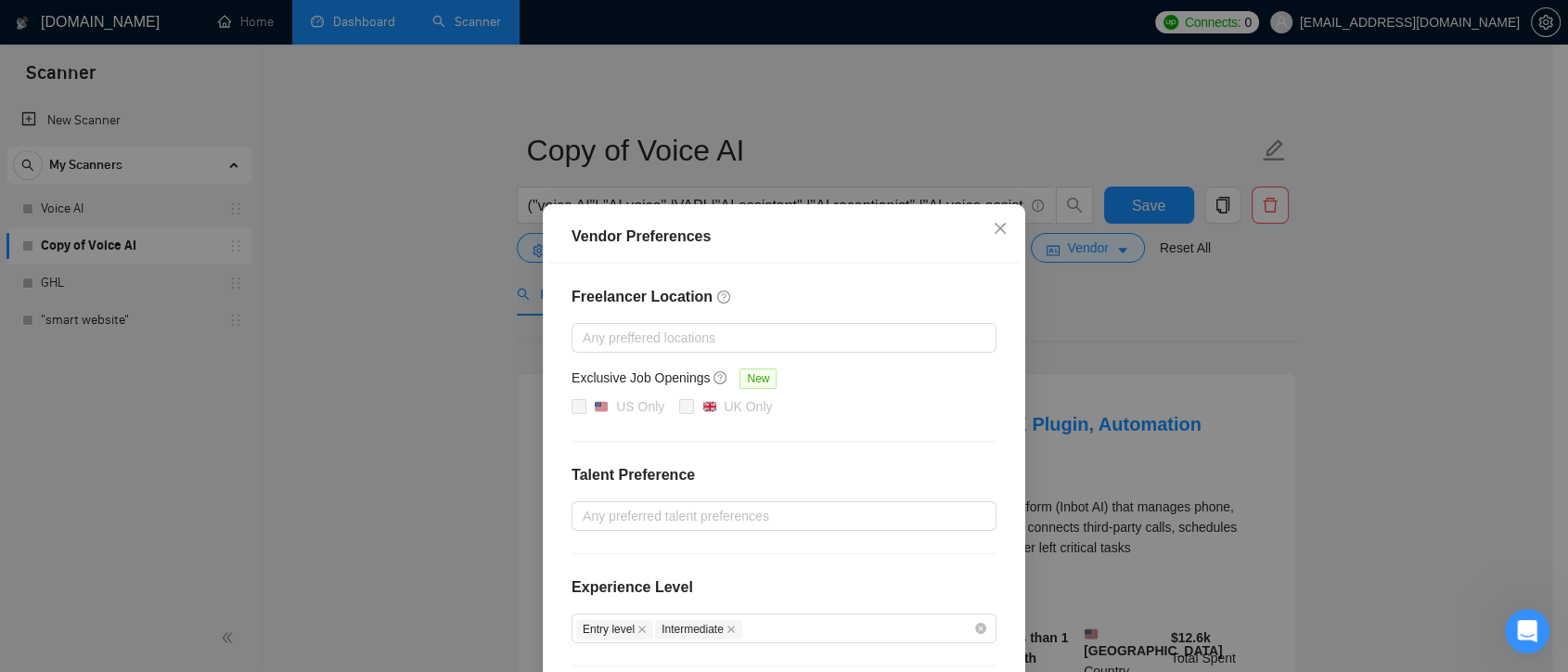
click at [935, 372] on div "Exclusive Job Openings New" at bounding box center [784, 382] width 425 height 29
click at [993, 228] on icon "close" at bounding box center [1000, 229] width 15 height 15
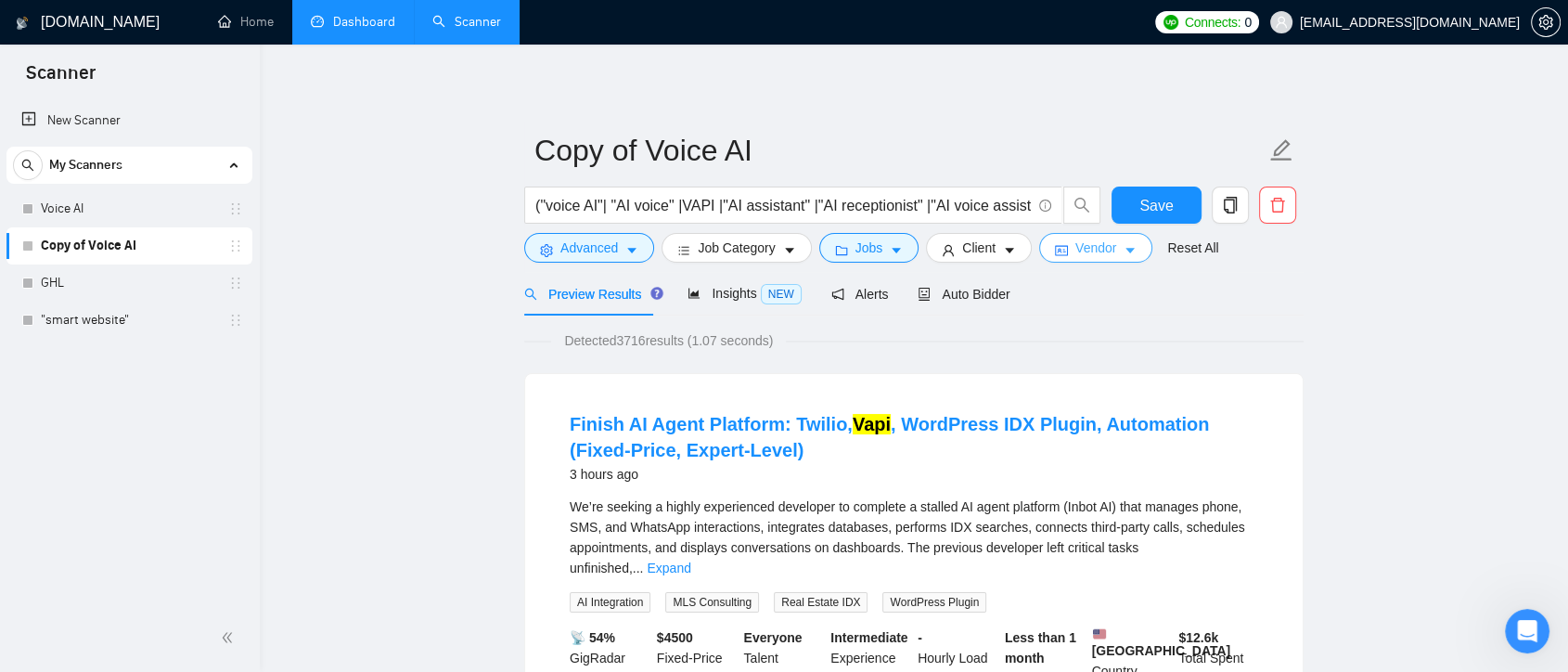
click at [1124, 251] on icon "caret-down" at bounding box center [1131, 251] width 13 height 13
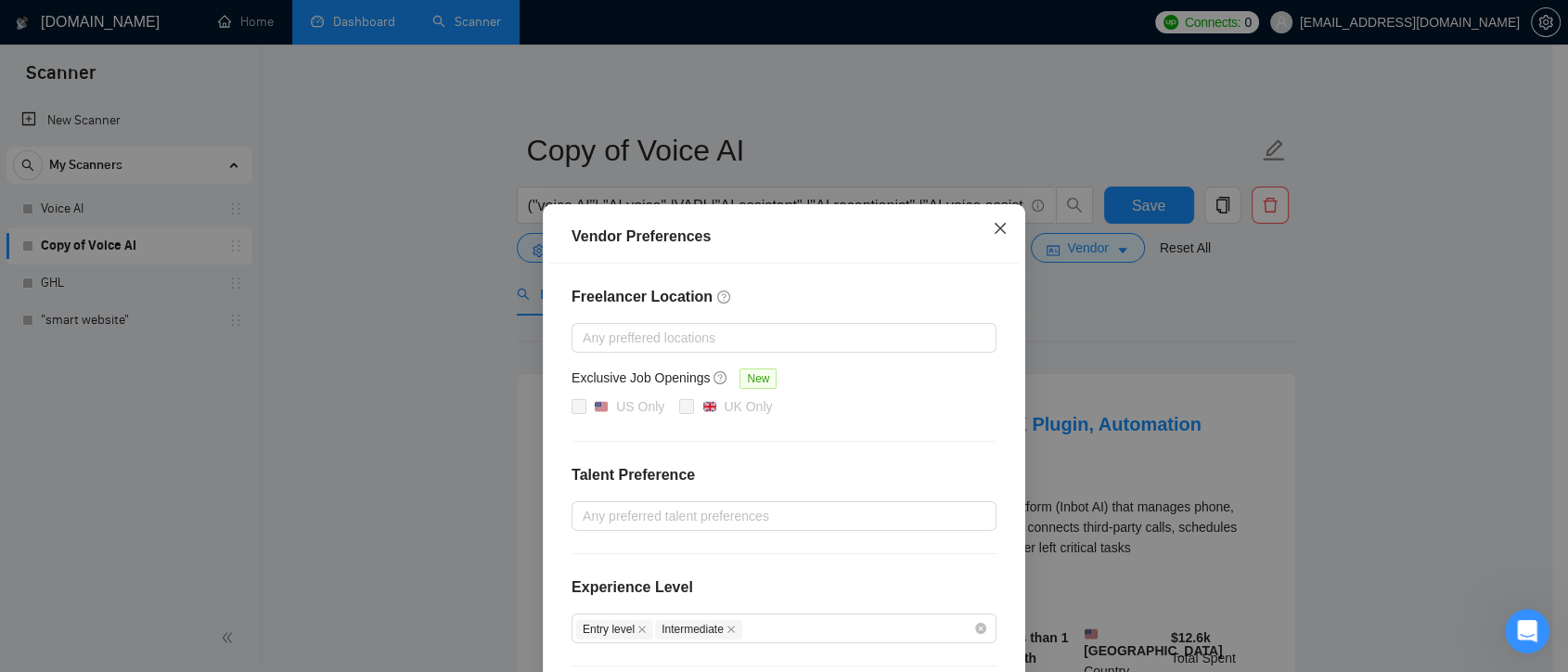
click at [994, 218] on span "Close" at bounding box center [1000, 229] width 50 height 50
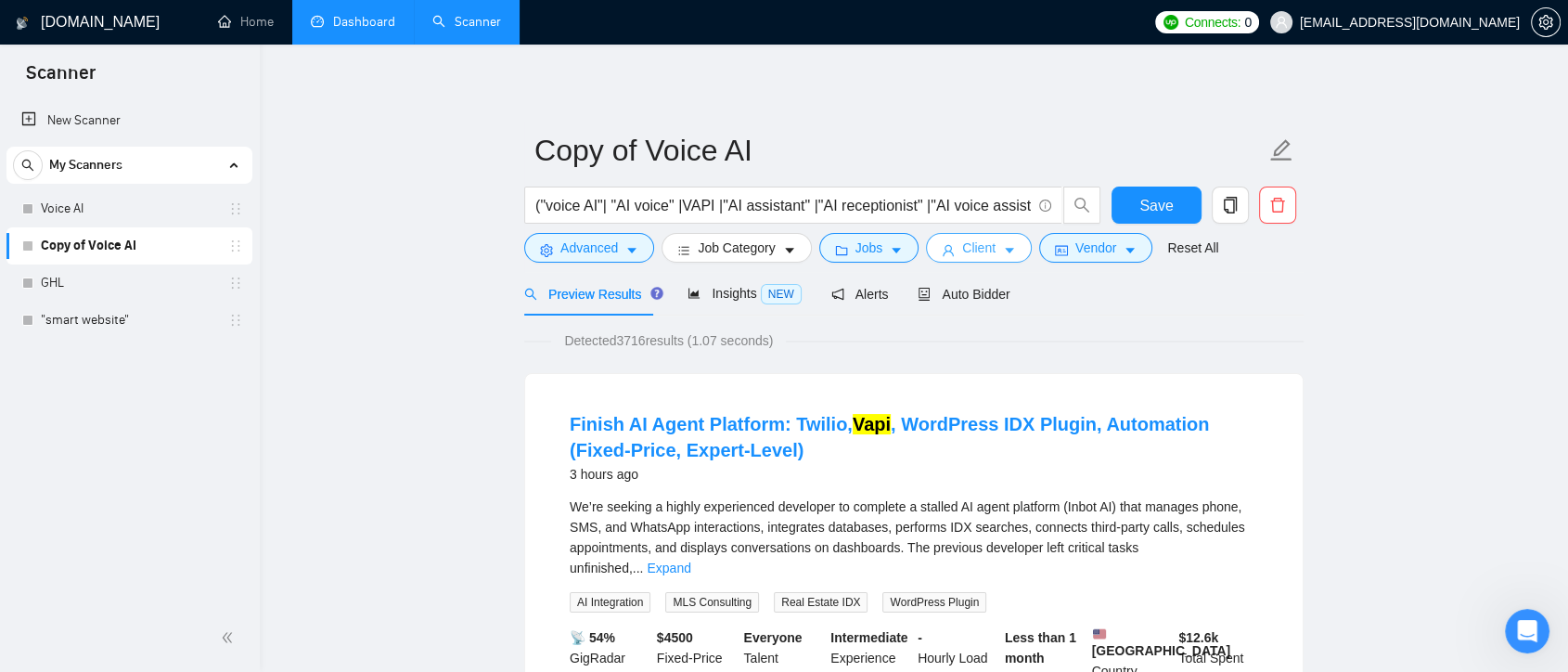
click at [991, 261] on button "Client" at bounding box center [978, 247] width 105 height 30
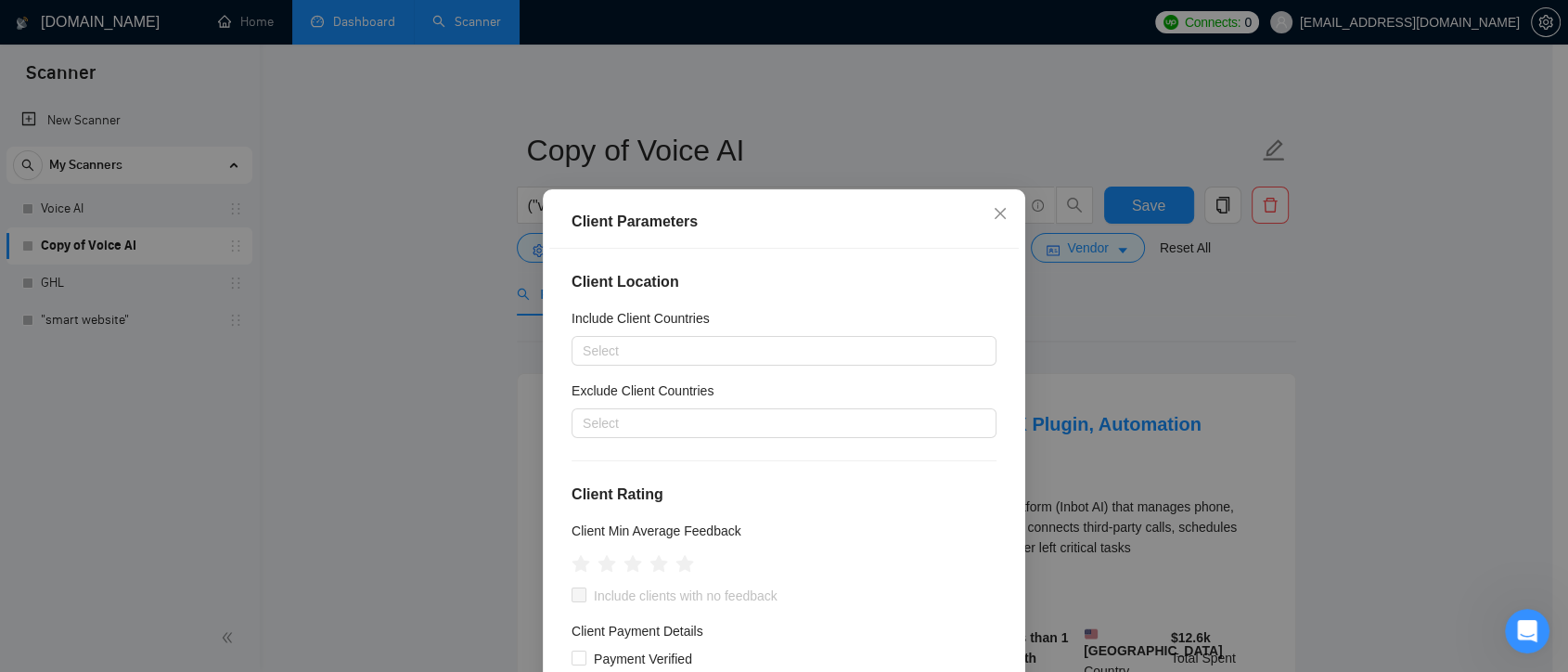
click at [1551, 347] on div "Client Parameters Client Location Include Client Countries Select Exclude Clien…" at bounding box center [784, 336] width 1568 height 672
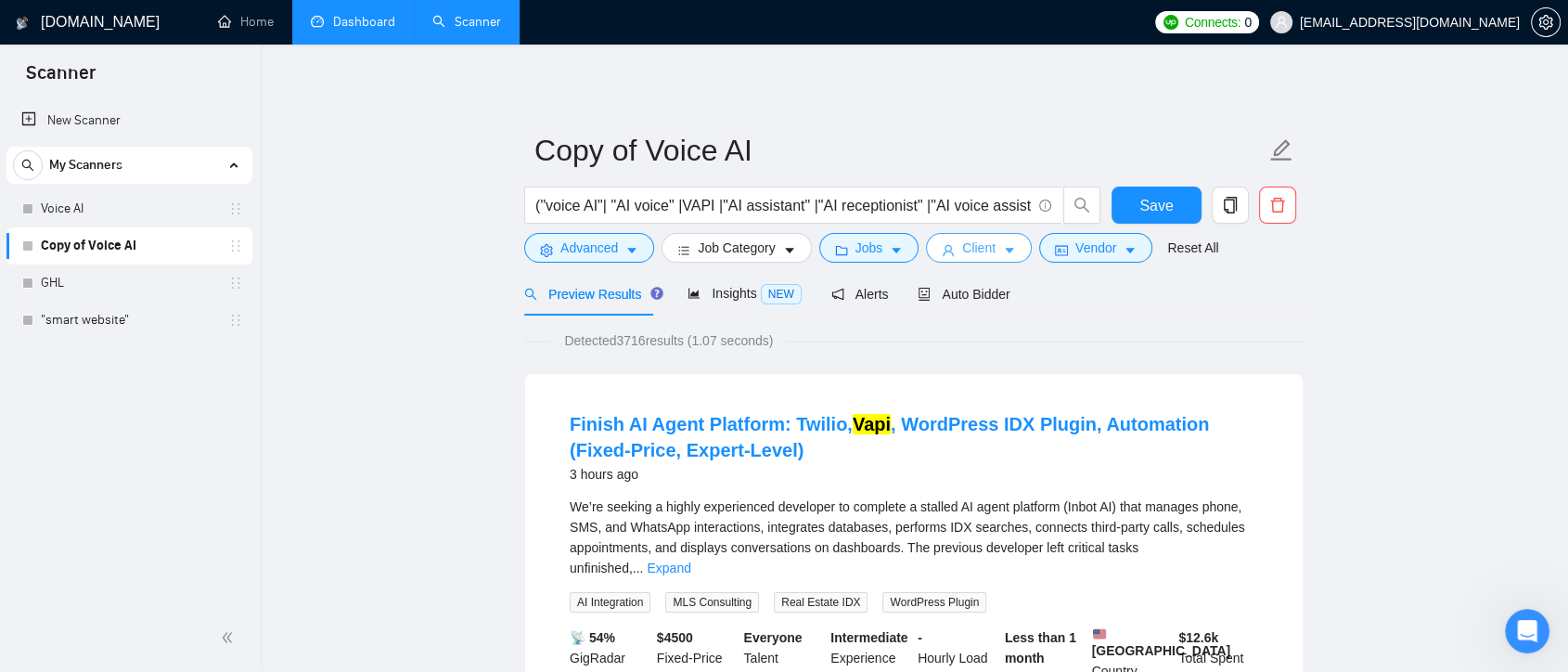
click at [985, 246] on span "Client" at bounding box center [978, 247] width 34 height 20
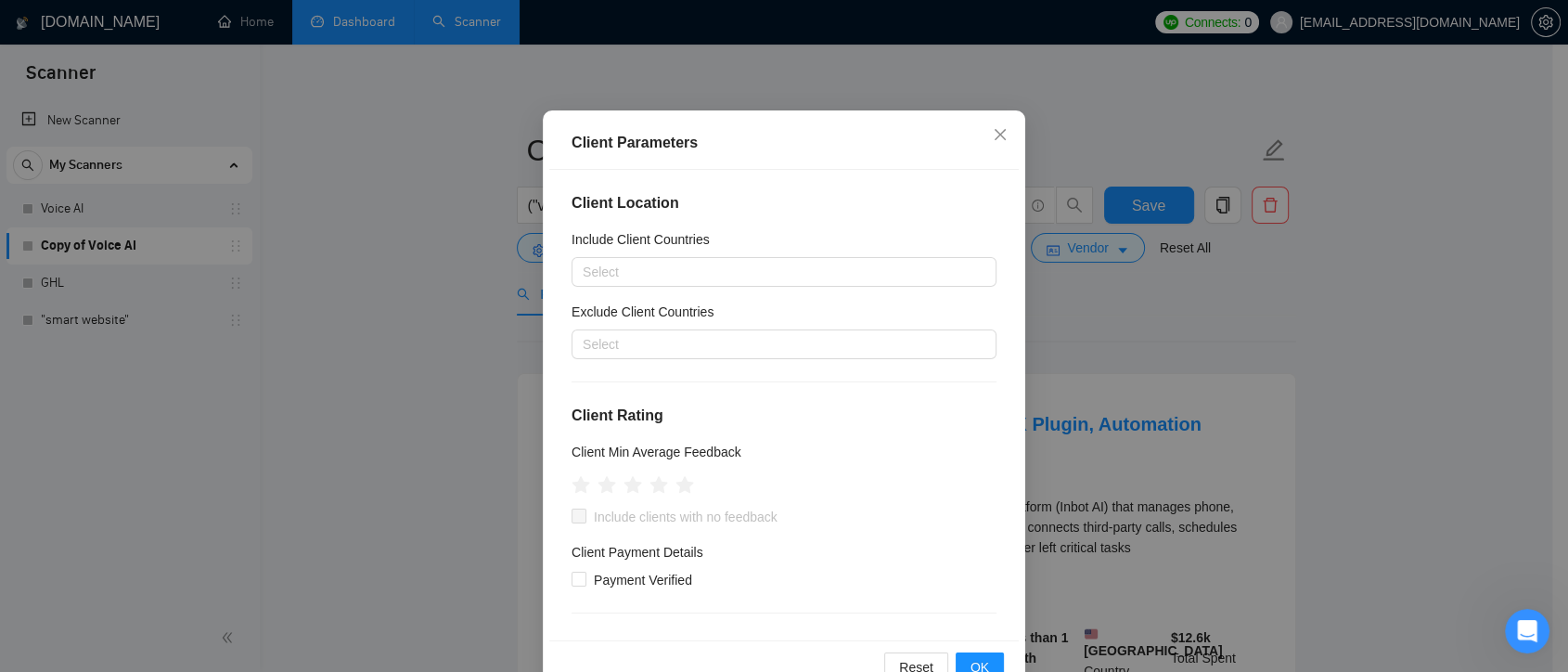
scroll to position [84, 0]
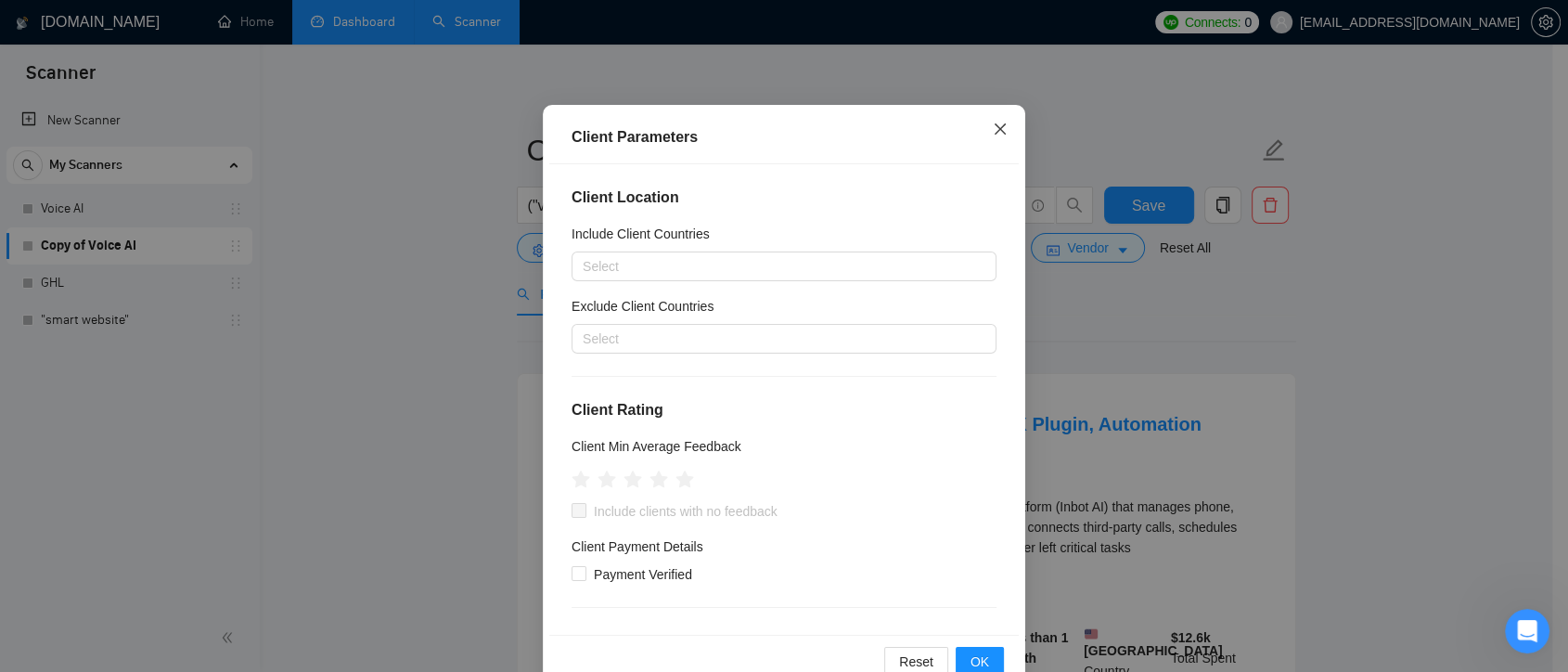
click at [999, 126] on icon "close" at bounding box center [1000, 129] width 15 height 15
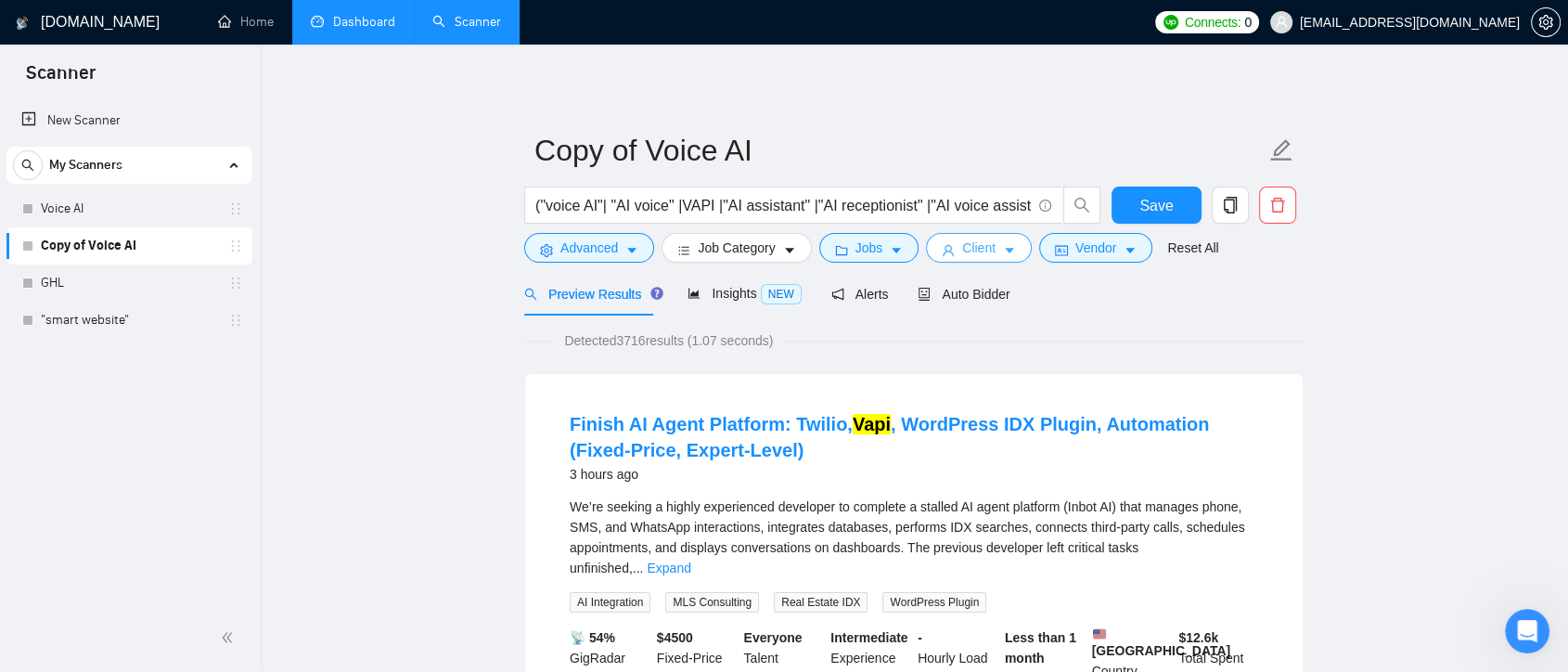
scroll to position [0, 0]
click at [1005, 251] on icon "caret-down" at bounding box center [1010, 252] width 10 height 6
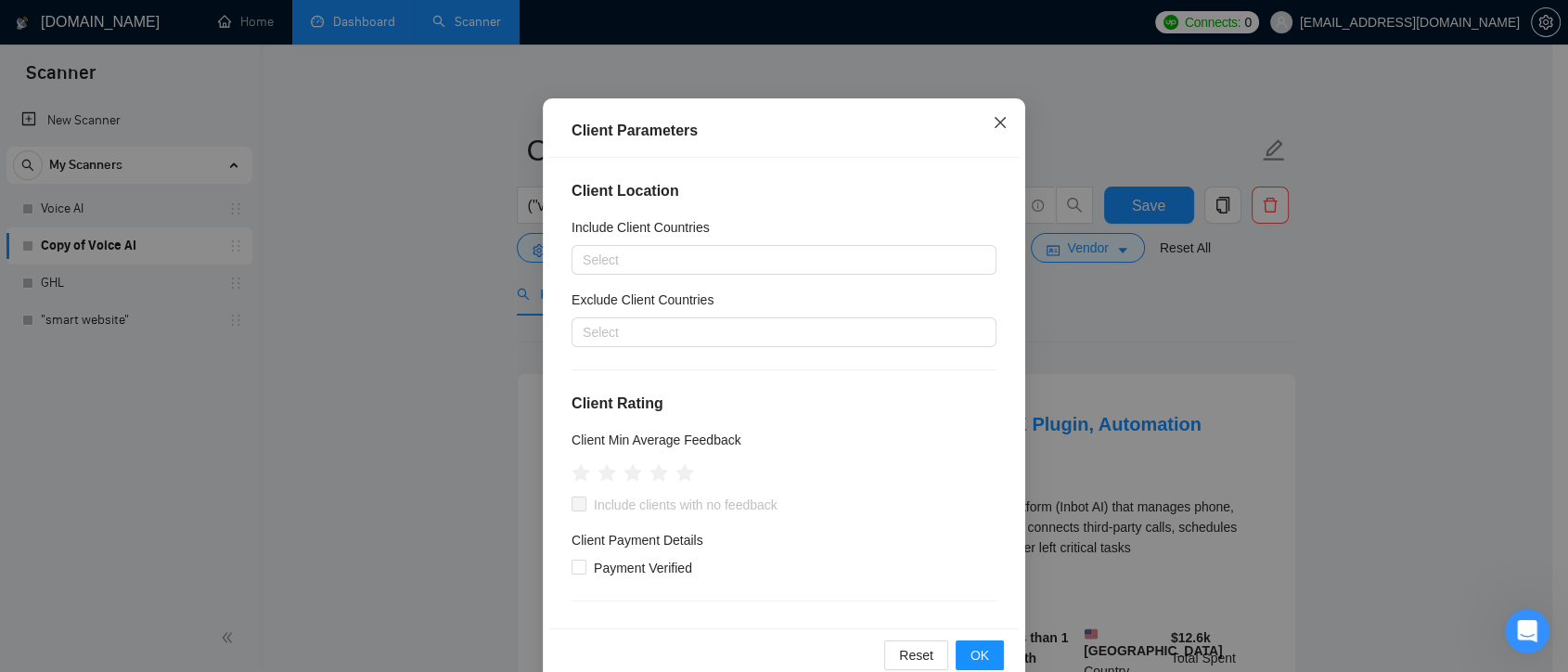
click at [993, 129] on icon "close" at bounding box center [1000, 123] width 15 height 15
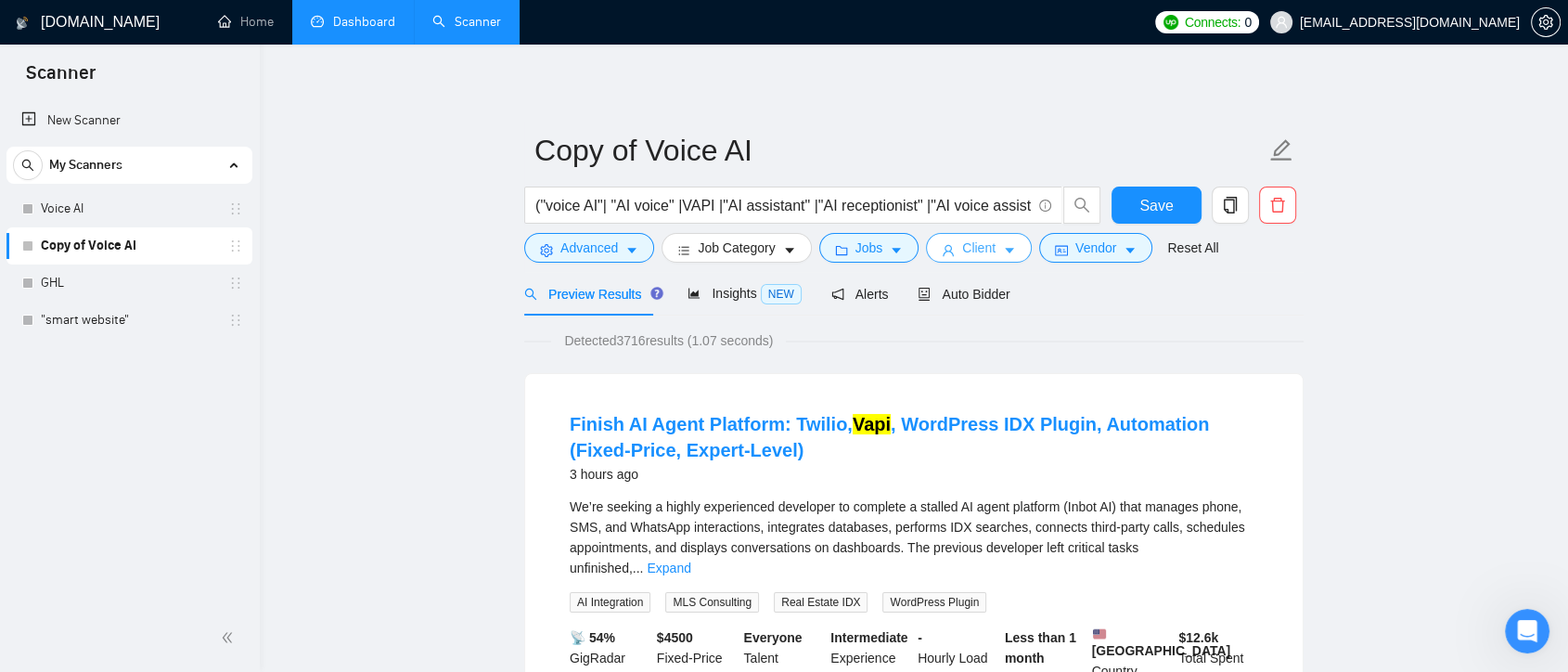
click at [980, 240] on span "Client" at bounding box center [978, 247] width 34 height 20
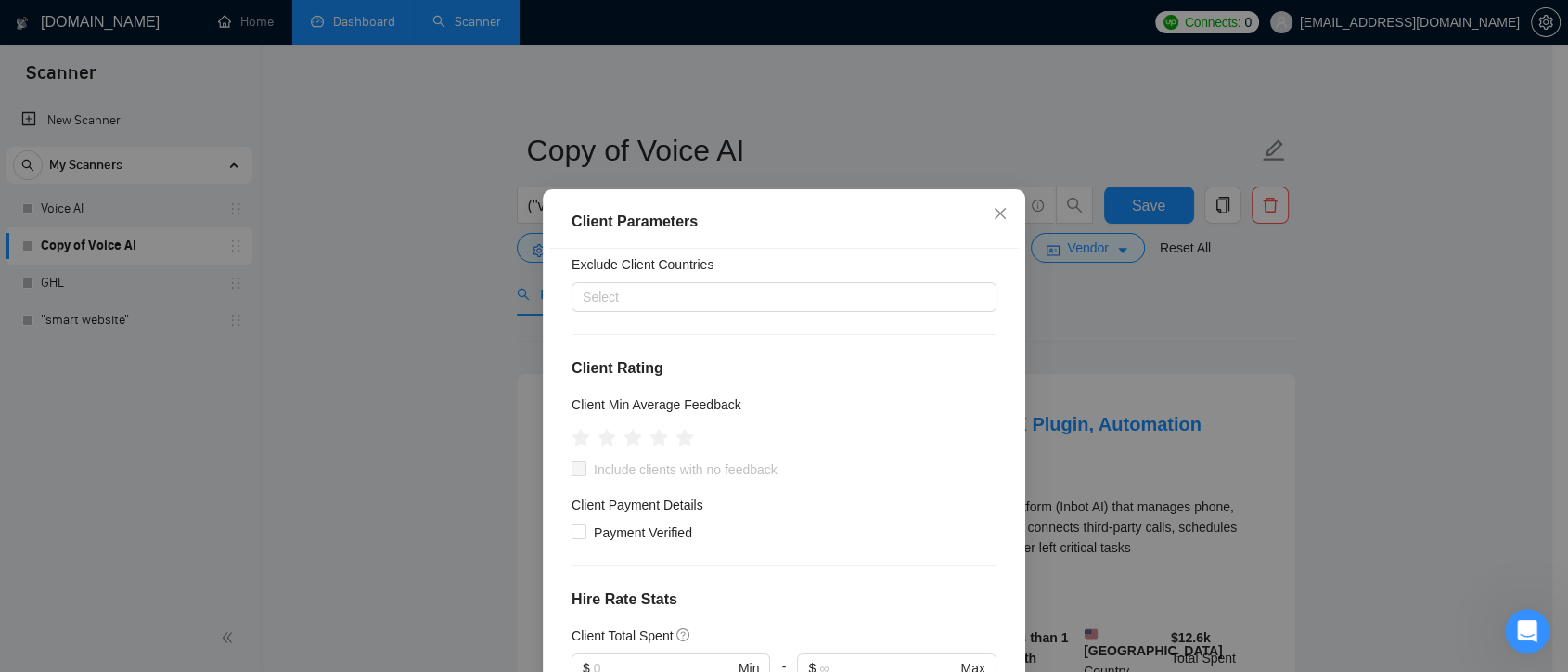
scroll to position [141, 0]
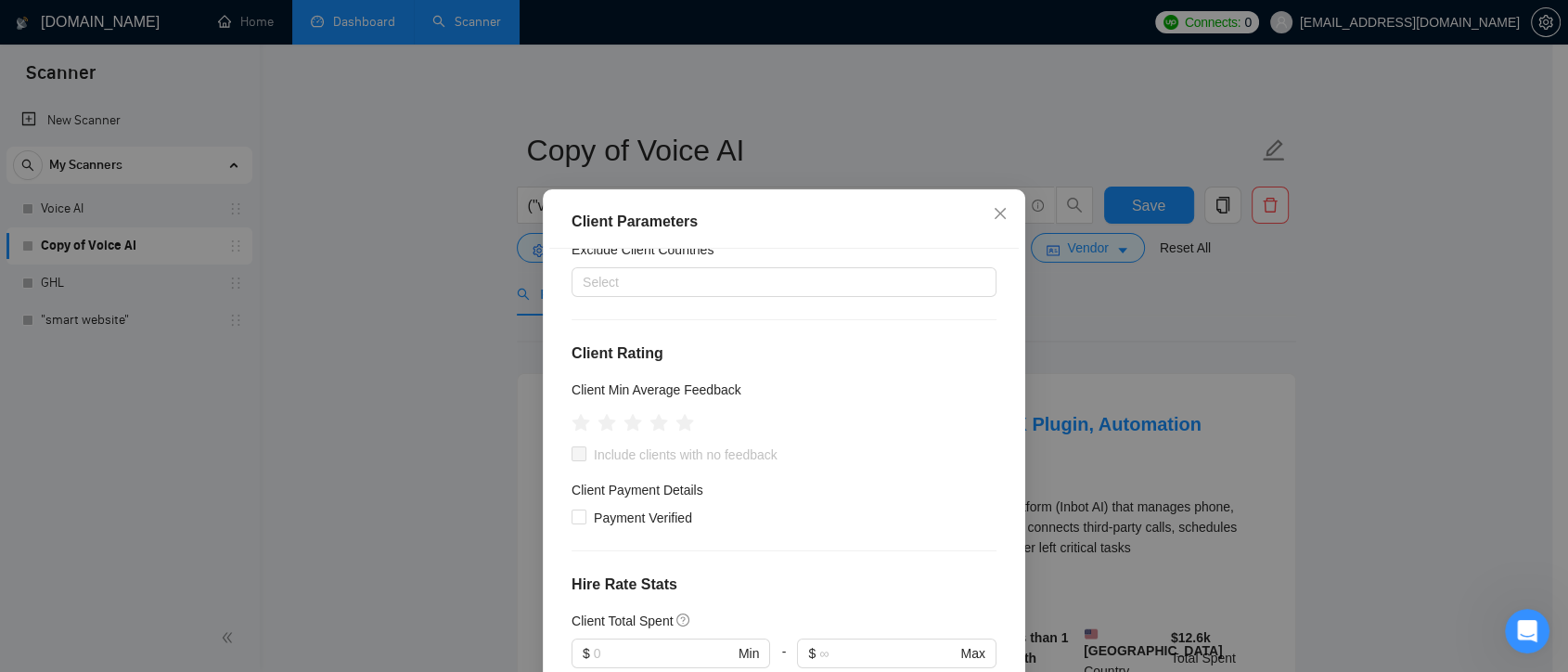
click at [1361, 381] on div "Client Parameters Client Location Include Client Countries Select Exclude Clien…" at bounding box center [784, 336] width 1568 height 672
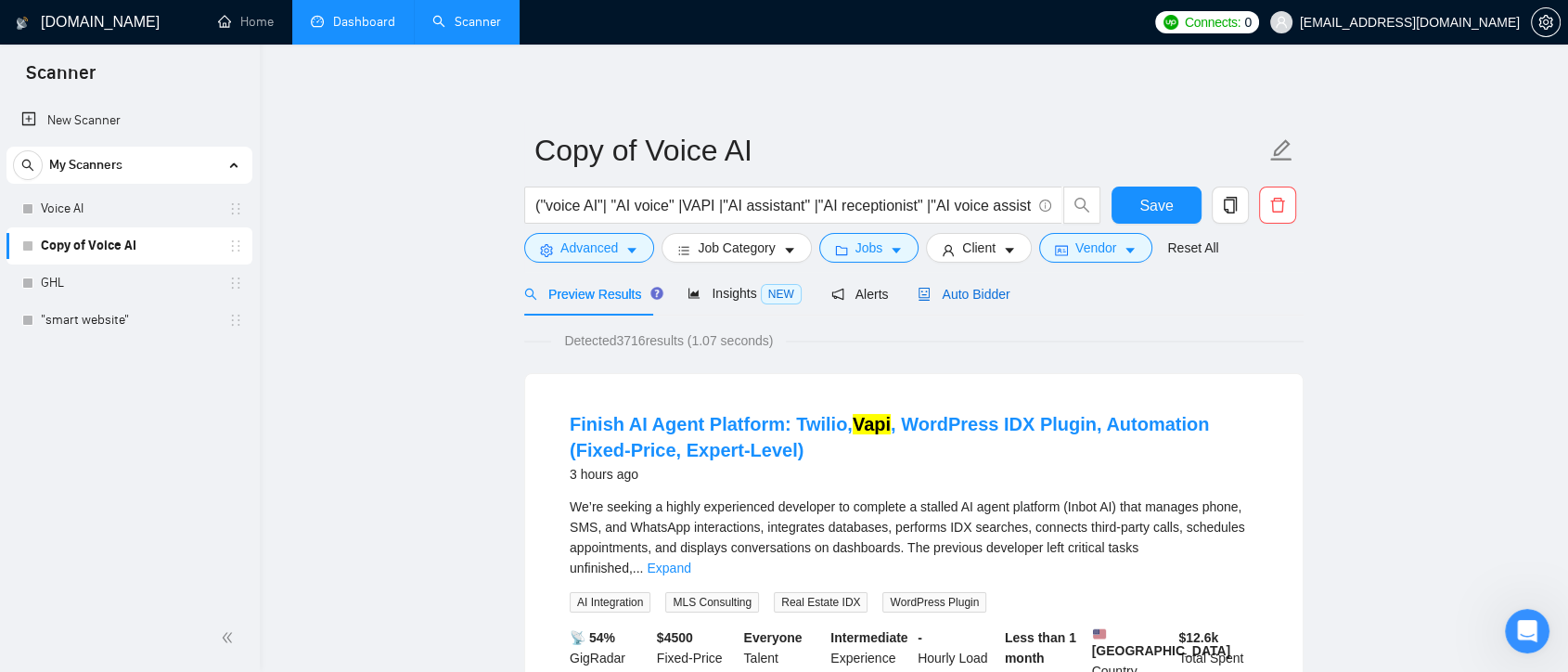
click at [978, 297] on span "Auto Bidder" at bounding box center [963, 294] width 92 height 15
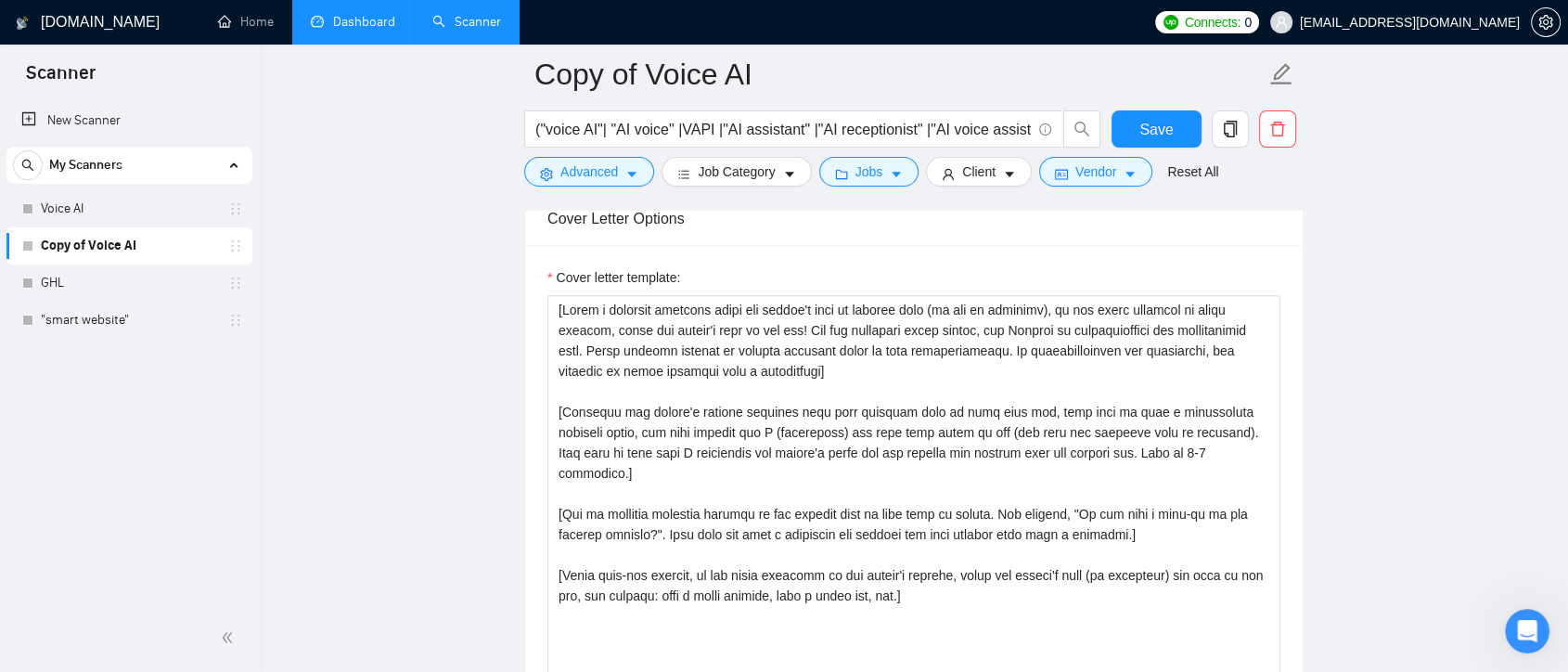
scroll to position [2043, 0]
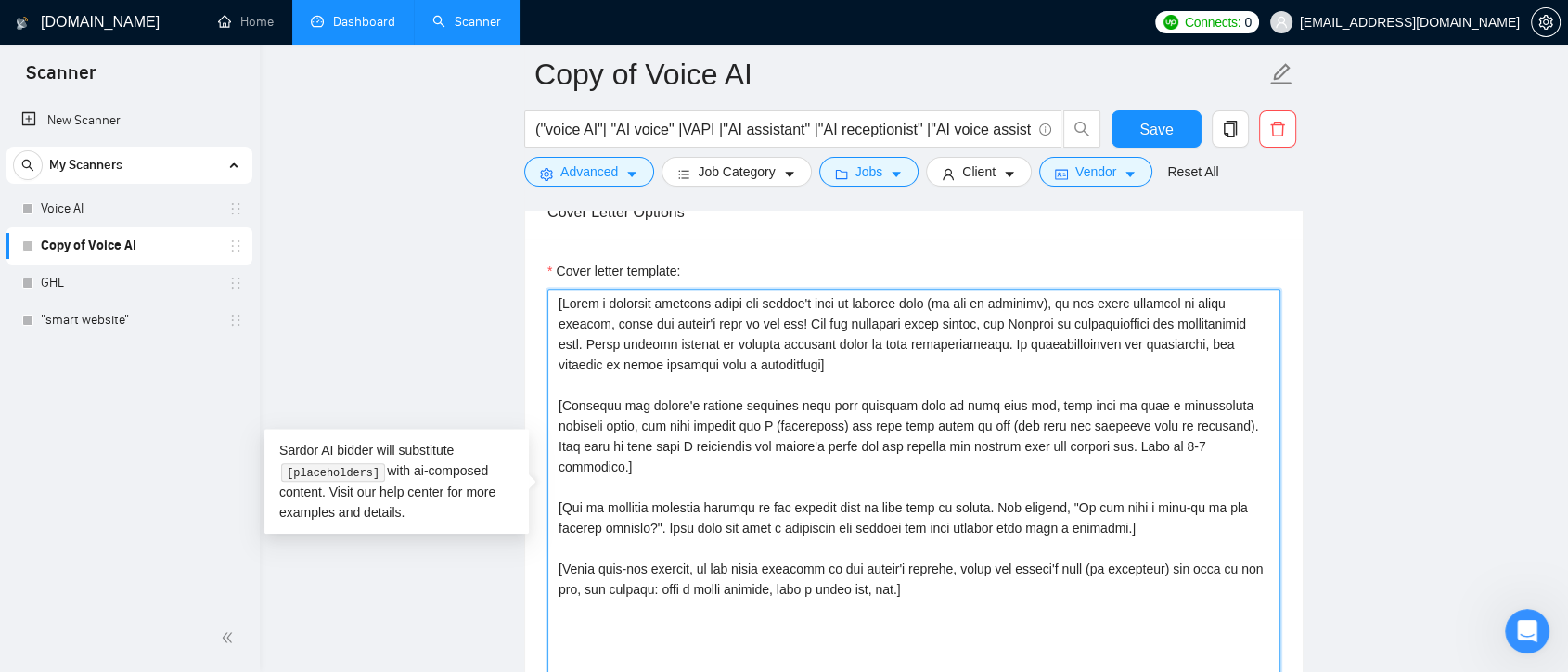
drag, startPoint x: 846, startPoint y: 370, endPoint x: 542, endPoint y: 296, distance: 312.9
click at [542, 296] on div "Cover letter template:" at bounding box center [914, 494] width 777 height 512
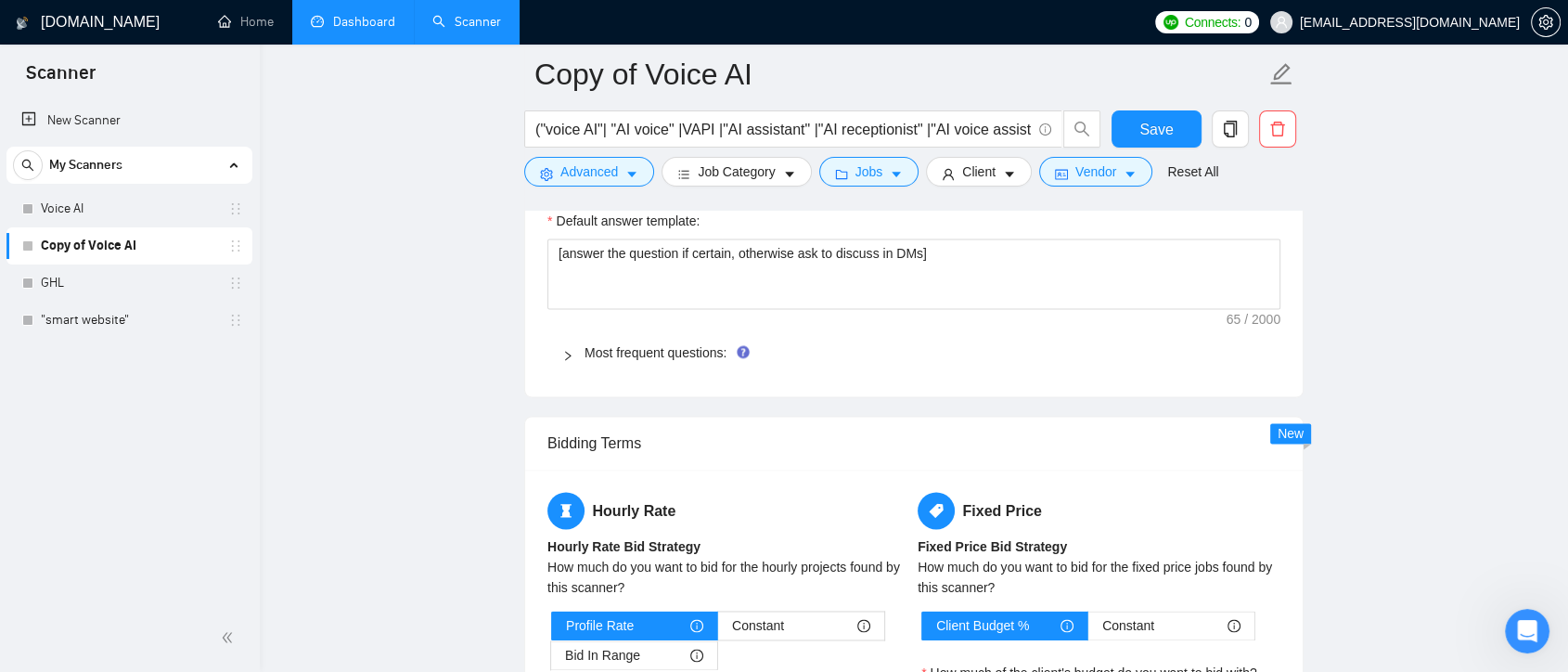
drag, startPoint x: 919, startPoint y: 579, endPoint x: 1073, endPoint y: 689, distance: 189.3
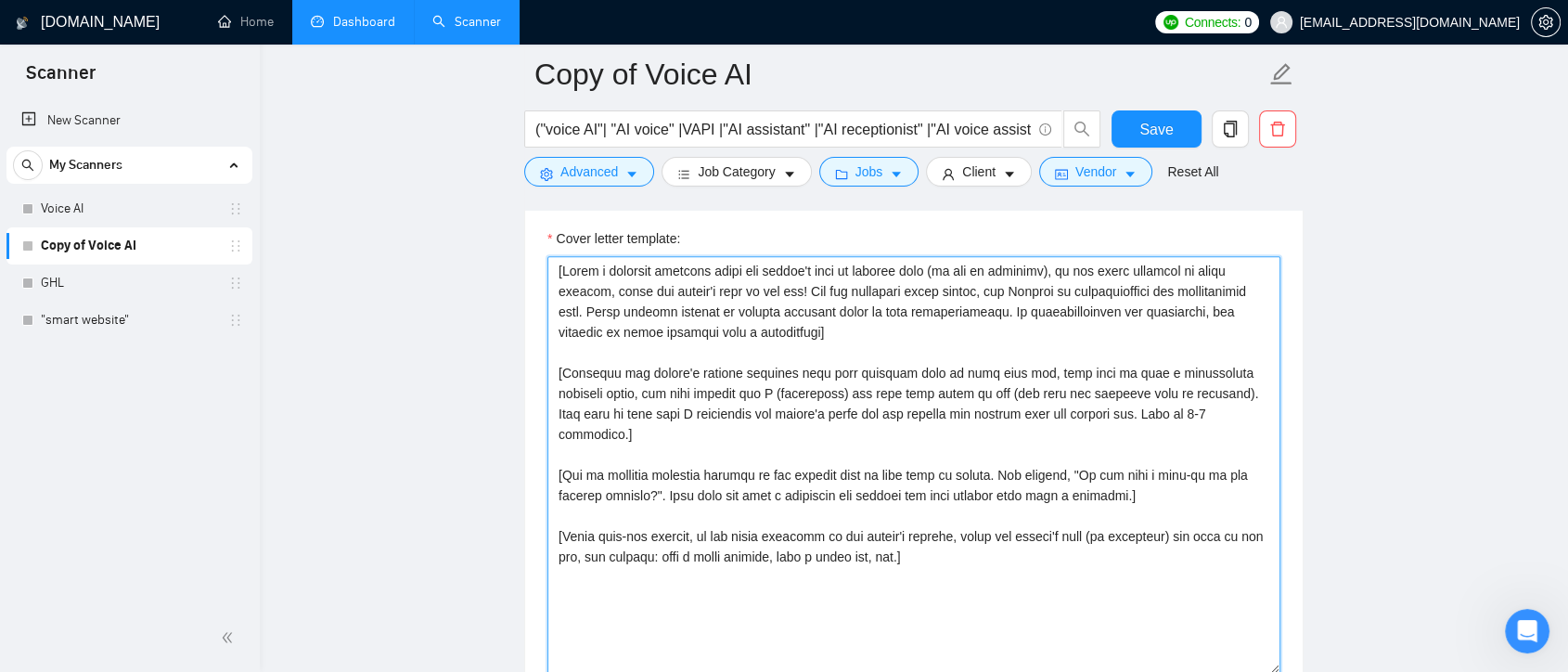
scroll to position [2041, 0]
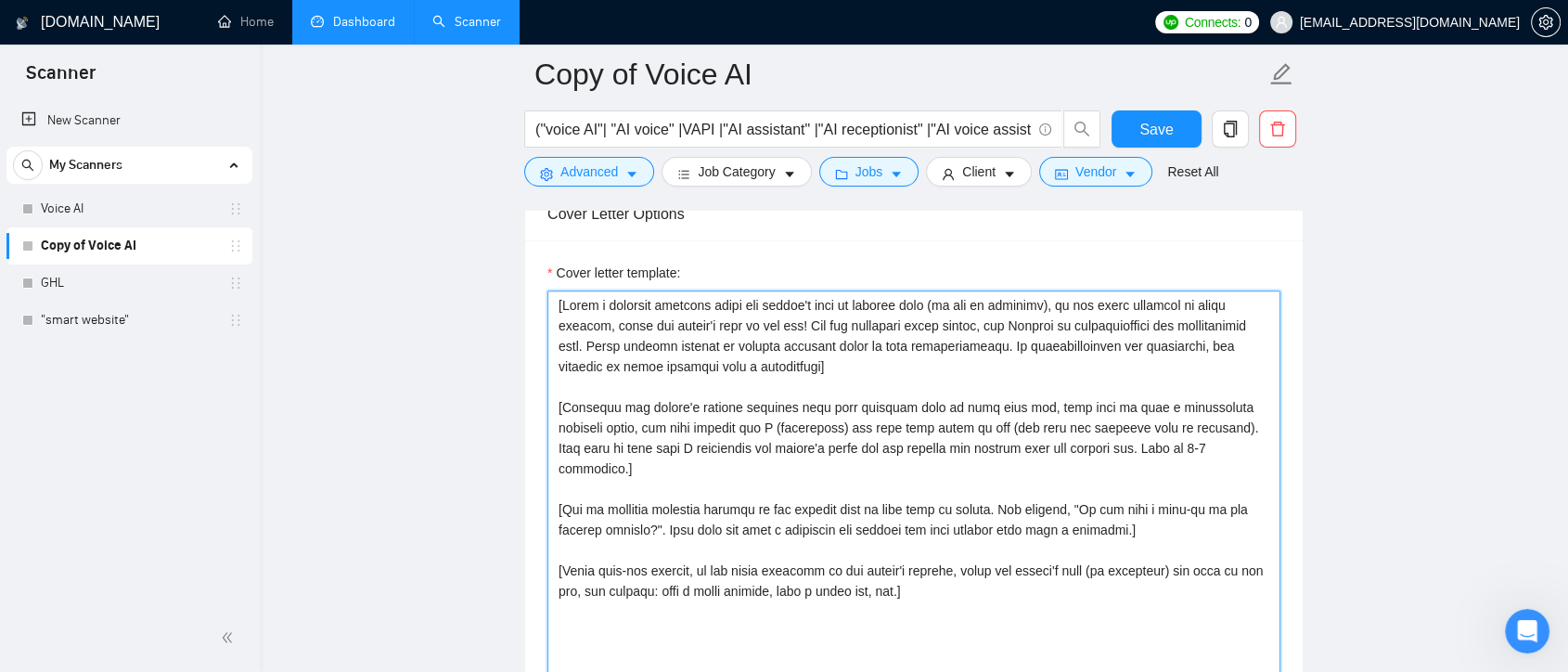
drag, startPoint x: 839, startPoint y: 365, endPoint x: 682, endPoint y: 337, distance: 159.5
click at [682, 337] on textarea "Cover letter template:" at bounding box center [914, 499] width 733 height 417
click at [876, 379] on textarea "Cover letter template:" at bounding box center [914, 499] width 733 height 417
drag, startPoint x: 568, startPoint y: 387, endPoint x: 796, endPoint y: 379, distance: 228.1
click at [796, 379] on textarea "Cover letter template:" at bounding box center [914, 499] width 733 height 417
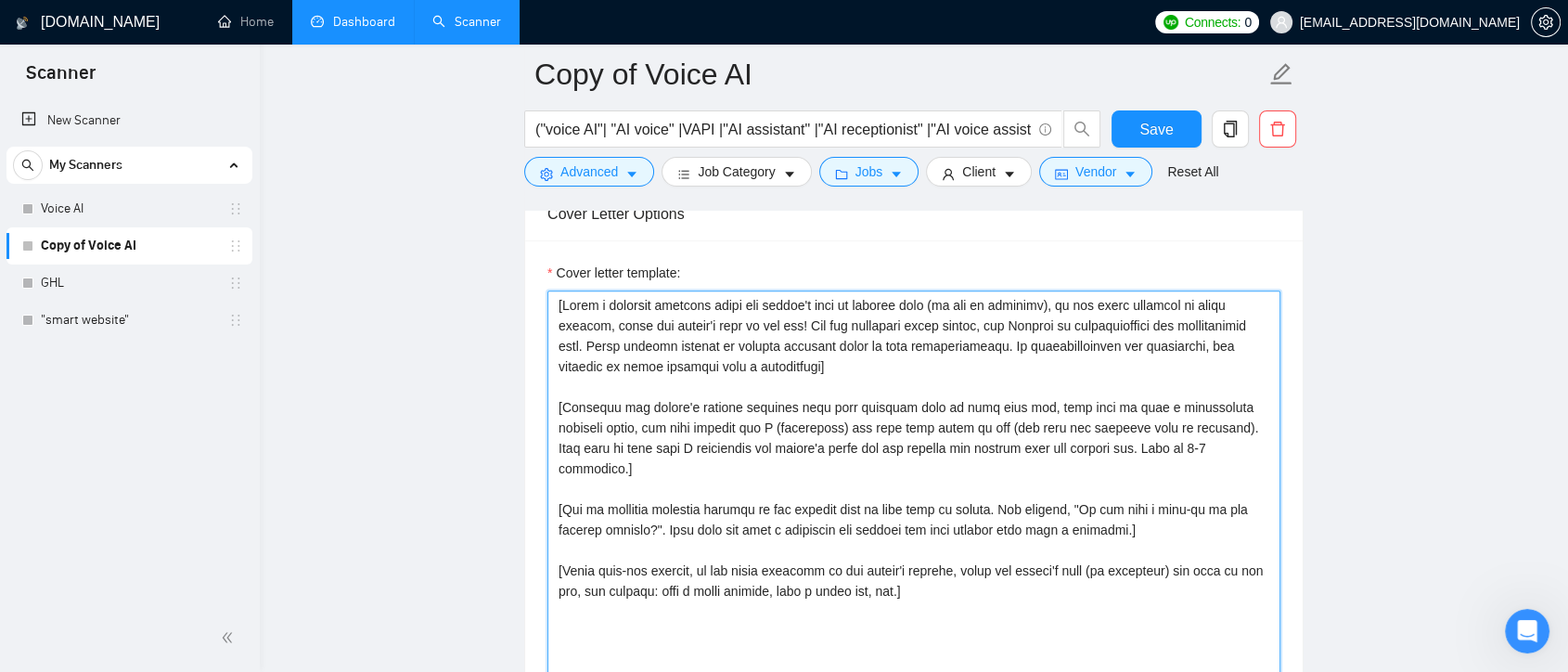
drag, startPoint x: 562, startPoint y: 407, endPoint x: 1254, endPoint y: 440, distance: 692.8
click at [1254, 440] on textarea "Cover letter template:" at bounding box center [914, 499] width 733 height 417
click at [1229, 447] on textarea "Cover letter template:" at bounding box center [914, 499] width 733 height 417
drag, startPoint x: 765, startPoint y: 408, endPoint x: 1176, endPoint y: 473, distance: 416.1
click at [1176, 473] on textarea "Cover letter template:" at bounding box center [914, 499] width 733 height 417
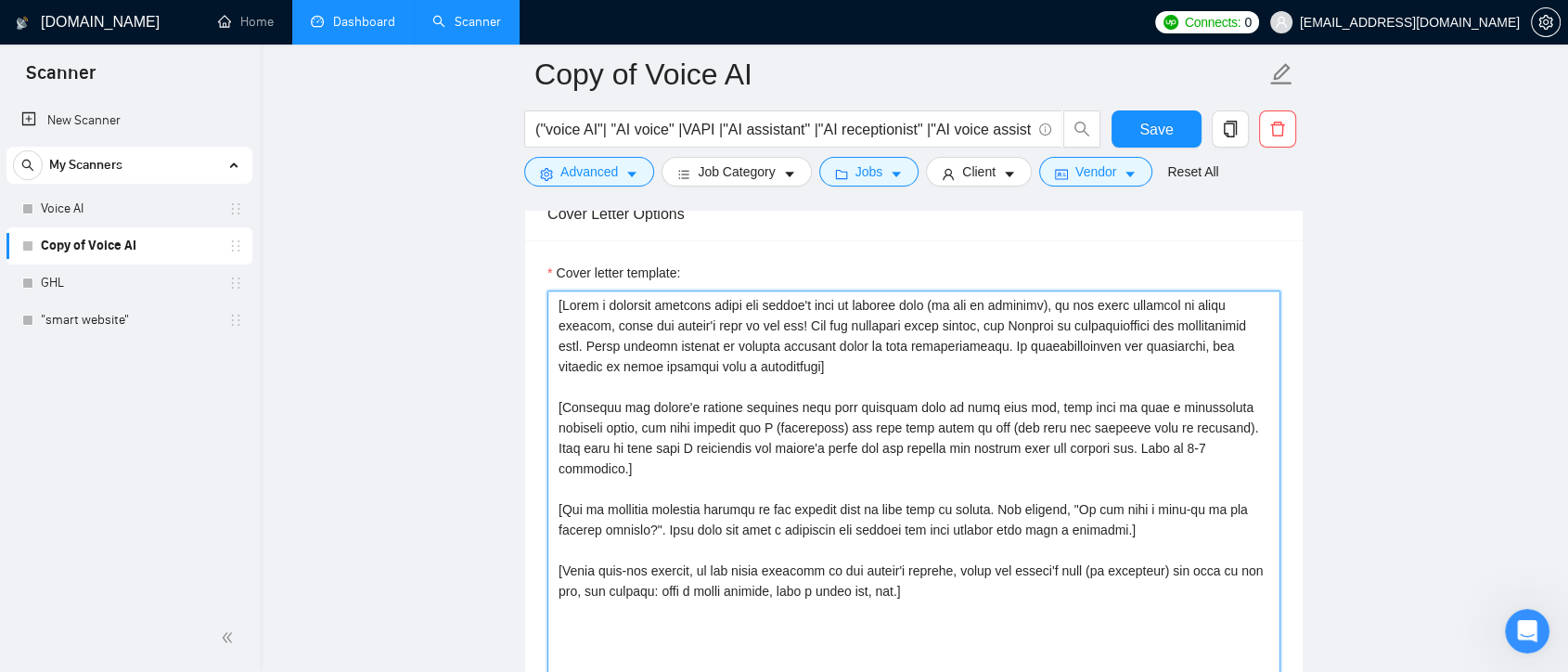
click at [1182, 461] on textarea "Cover letter template:" at bounding box center [914, 499] width 733 height 417
click at [567, 406] on textarea "Cover letter template:" at bounding box center [914, 499] width 733 height 417
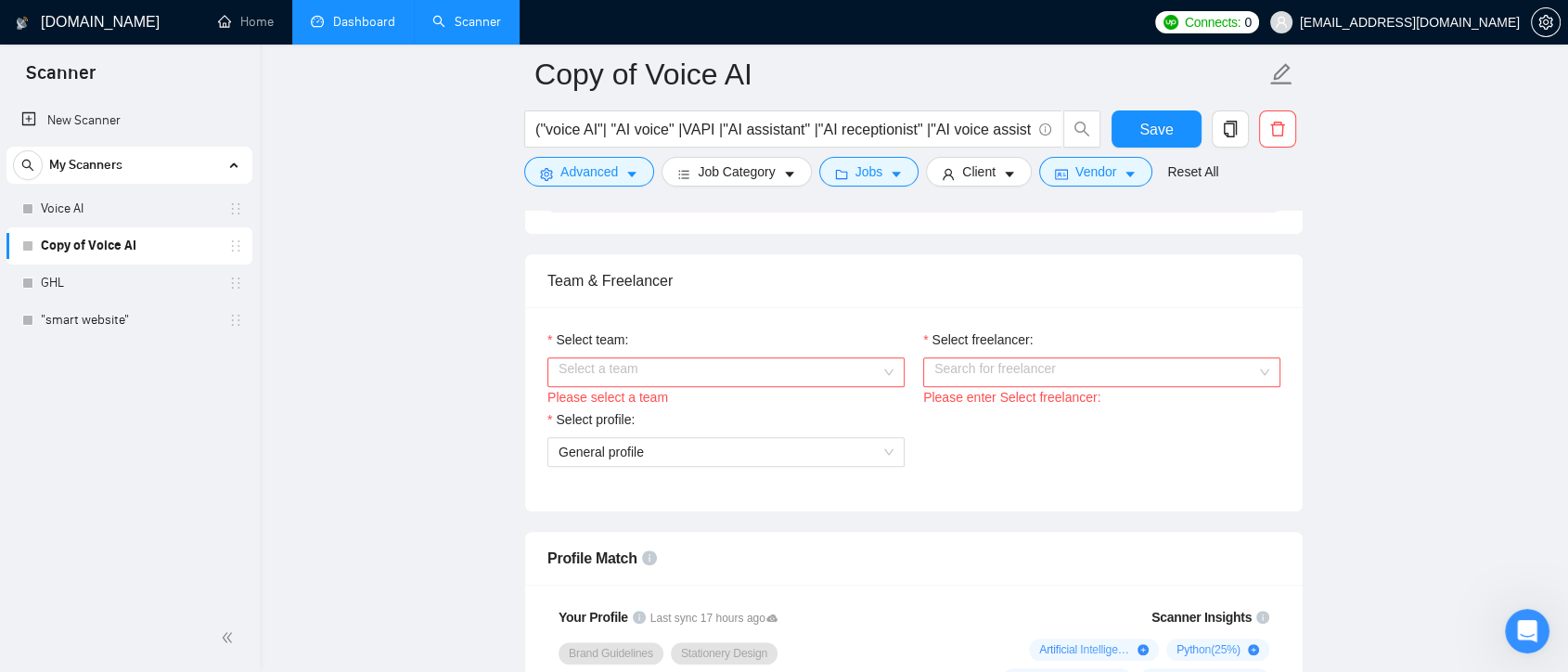
scroll to position [881, 0]
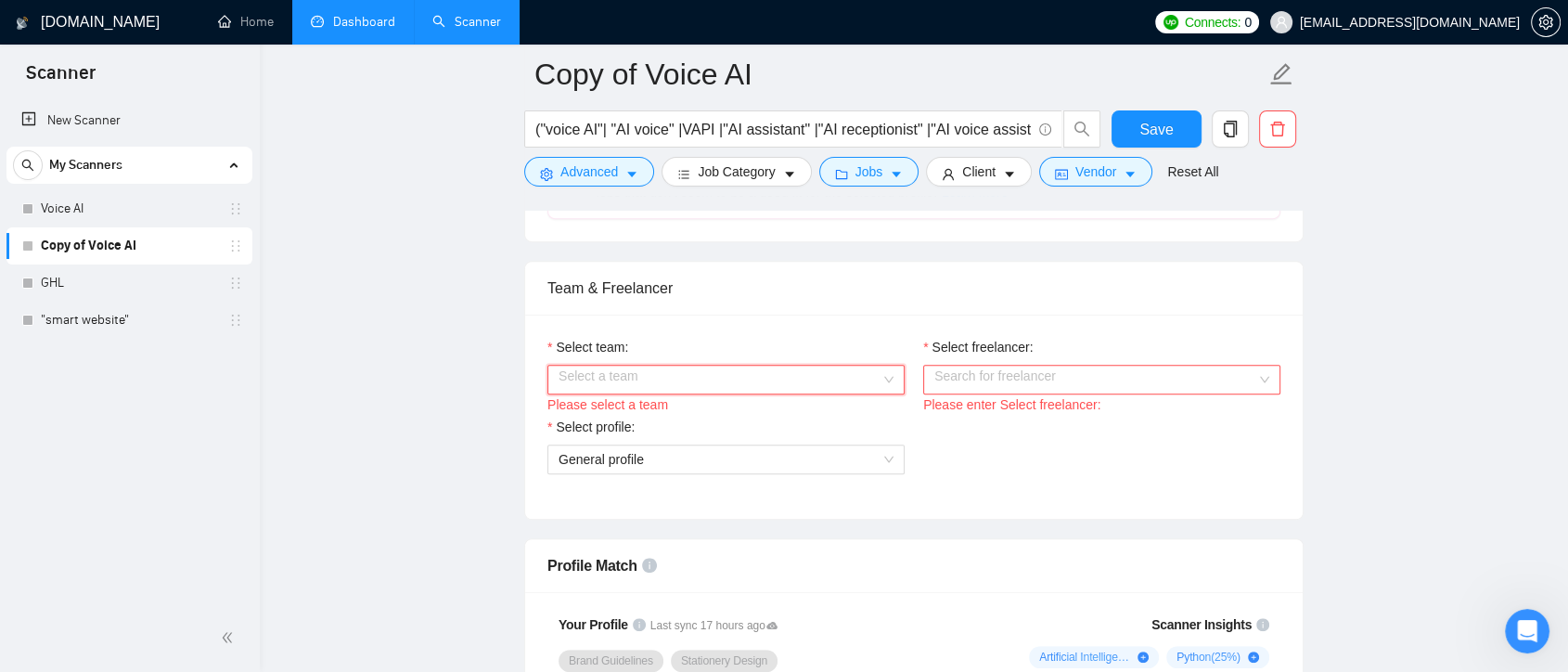
click at [847, 378] on input "Select team:" at bounding box center [719, 379] width 322 height 28
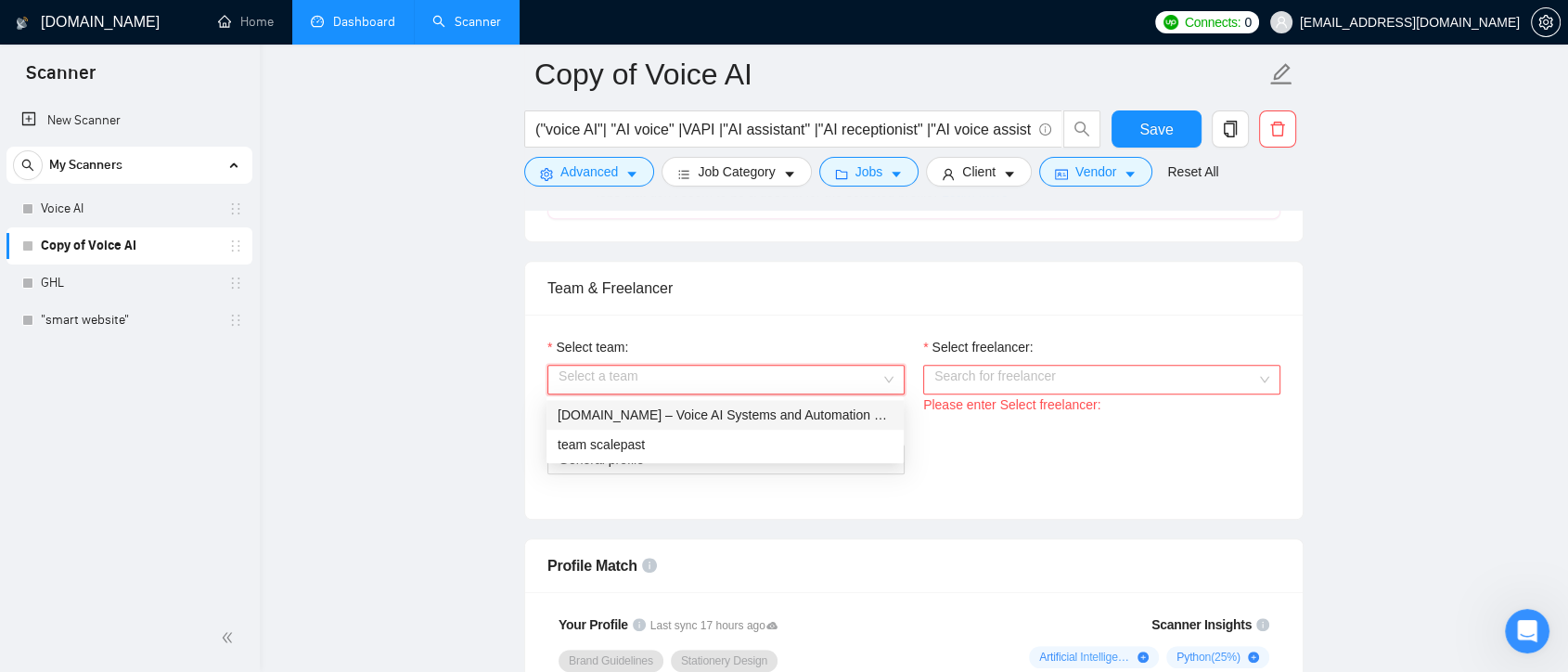
click at [826, 418] on div "[DOMAIN_NAME] – Voice AI Systems and Automation From 20-Year Client Systems Exp…" at bounding box center [725, 414] width 335 height 20
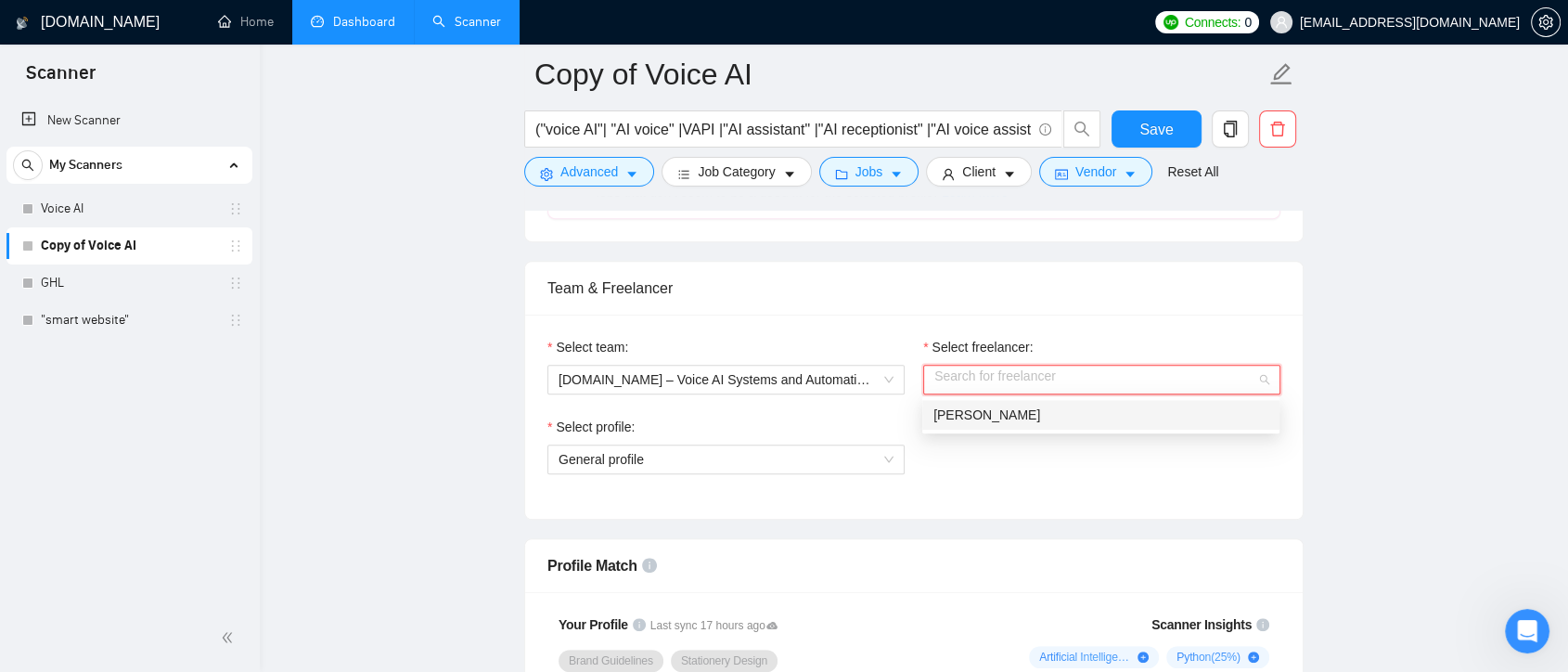
click at [1048, 371] on input "Select freelancer:" at bounding box center [1095, 379] width 322 height 28
click at [1028, 411] on span "[PERSON_NAME]" at bounding box center [986, 414] width 106 height 15
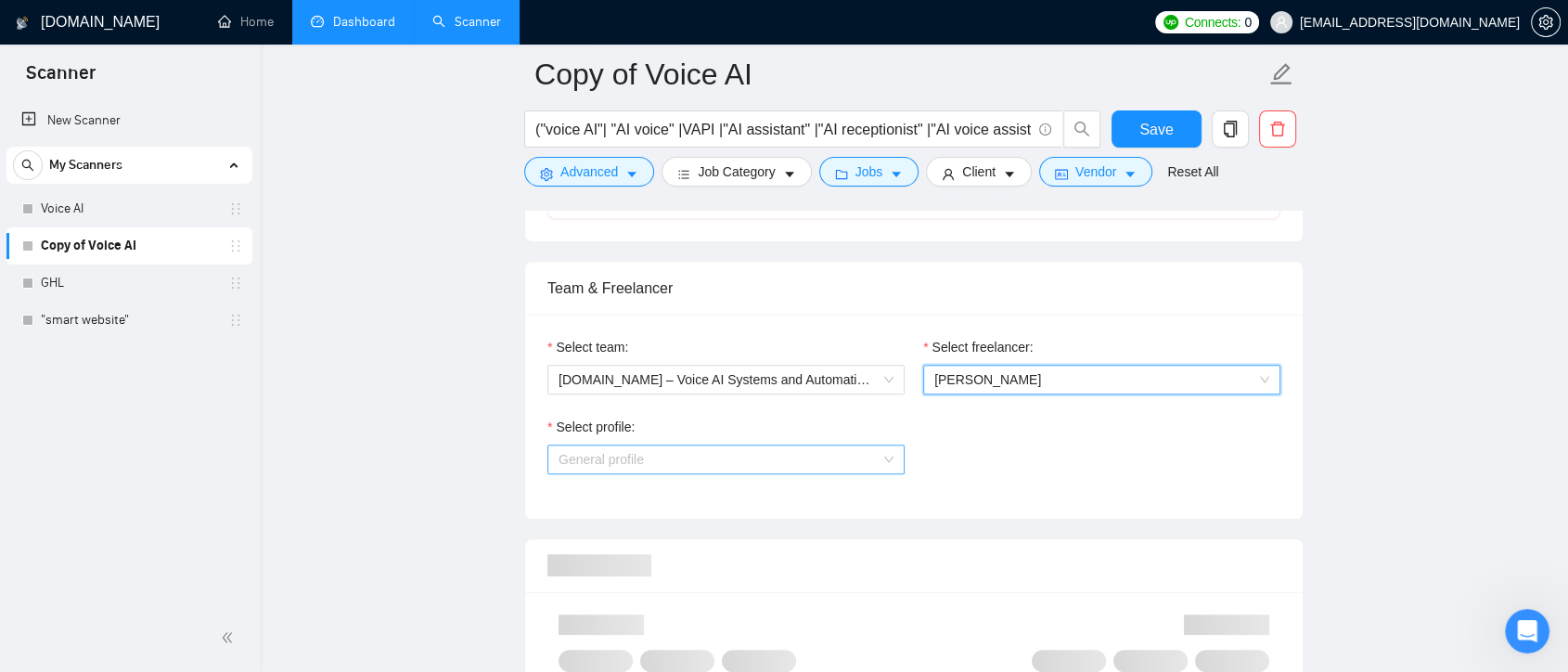
click at [806, 457] on span "General profile" at bounding box center [726, 459] width 335 height 28
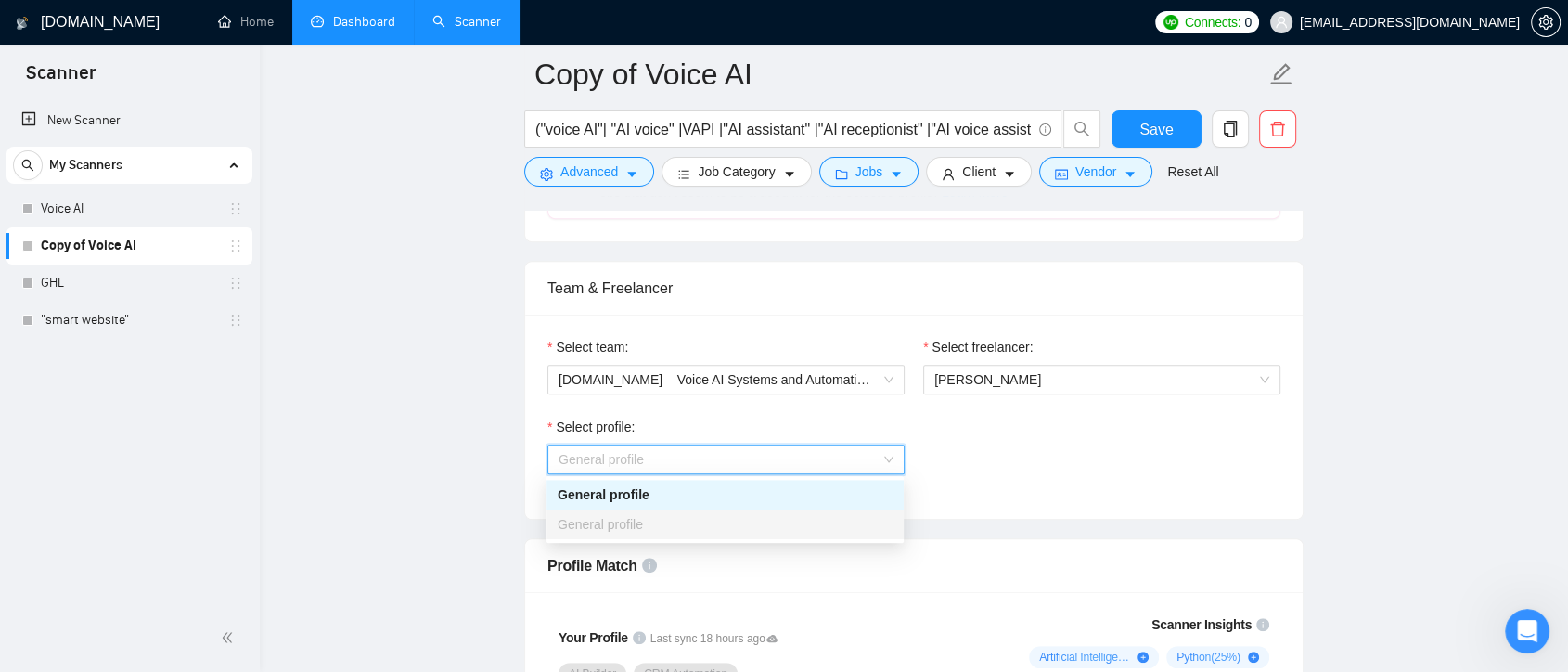
click at [886, 452] on span "General profile" at bounding box center [726, 459] width 335 height 28
click at [874, 459] on span "General profile" at bounding box center [726, 459] width 335 height 28
click at [846, 413] on div "Select team: [DOMAIN_NAME] – Voice AI Systems and Automation From 20-Year Clien…" at bounding box center [726, 376] width 375 height 79
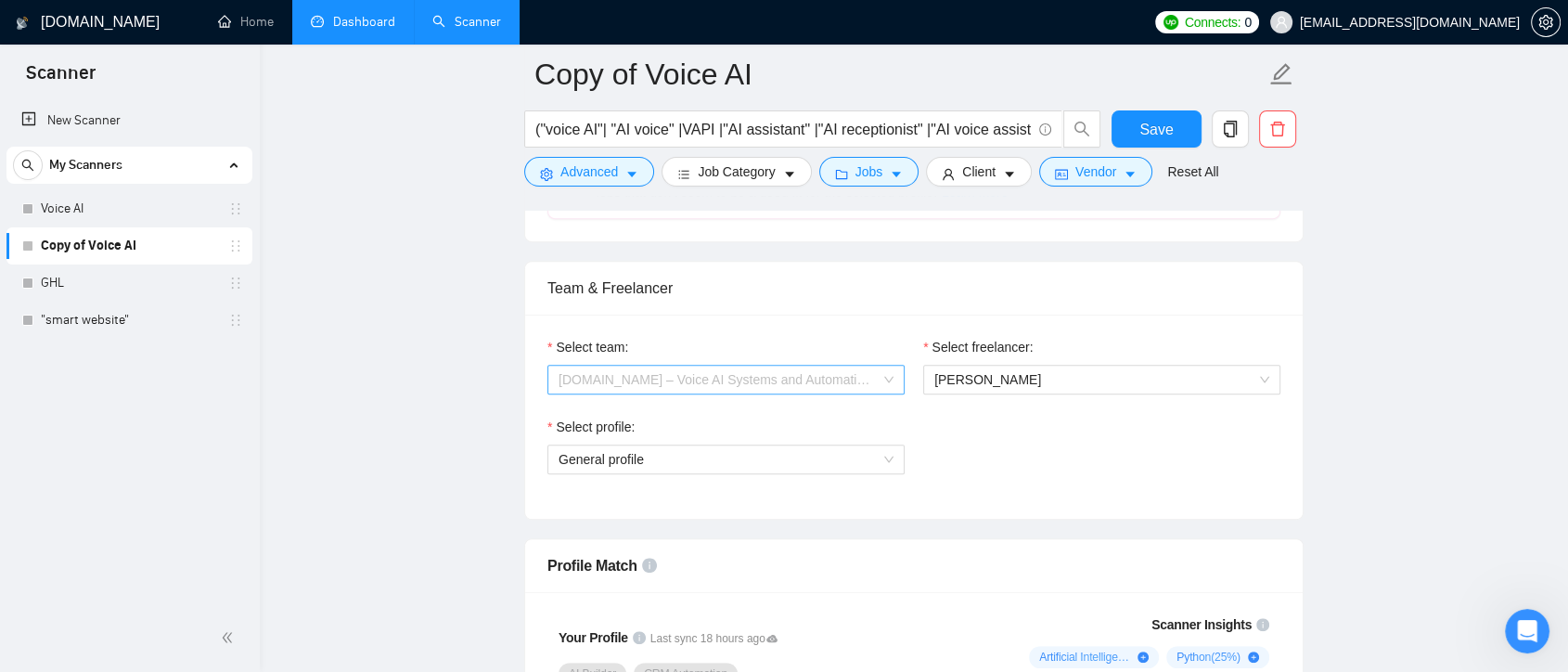
click at [854, 376] on span "[DOMAIN_NAME] – Voice AI Systems and Automation From 20-Year Client Systems Exp…" at bounding box center [726, 379] width 335 height 28
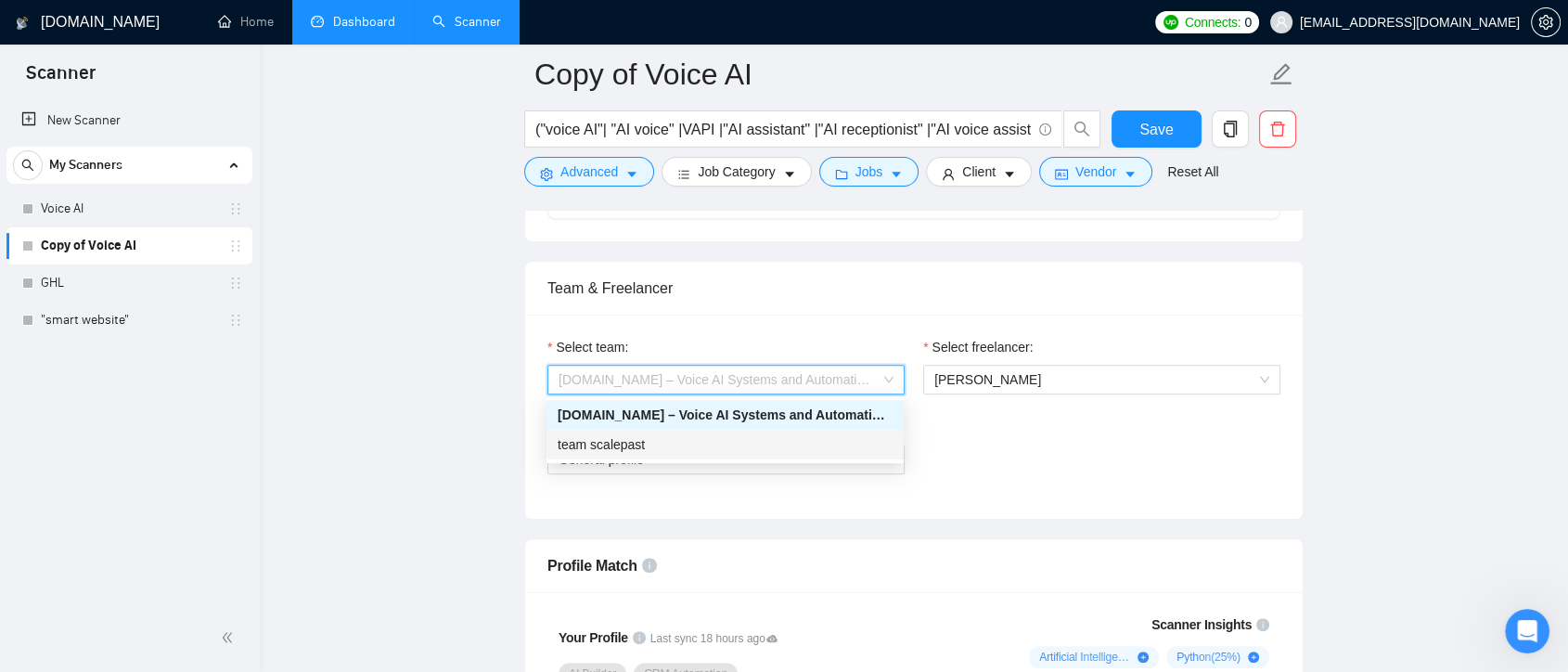
click at [705, 449] on div "team scalepast" at bounding box center [725, 444] width 335 height 20
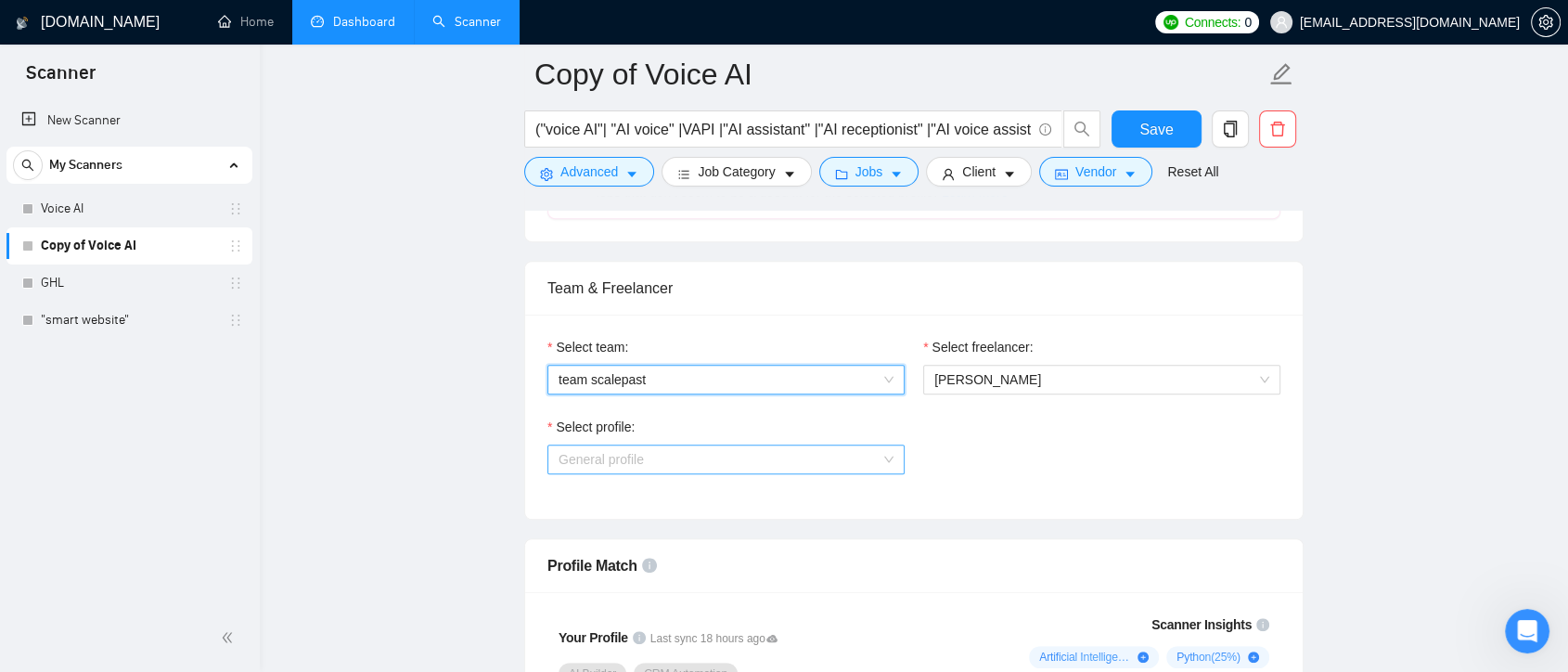
click at [874, 458] on span "General profile" at bounding box center [726, 459] width 335 height 28
click at [1037, 470] on div "Select profile: General profile" at bounding box center [913, 456] width 751 height 79
click at [874, 455] on span "General profile" at bounding box center [726, 459] width 335 height 28
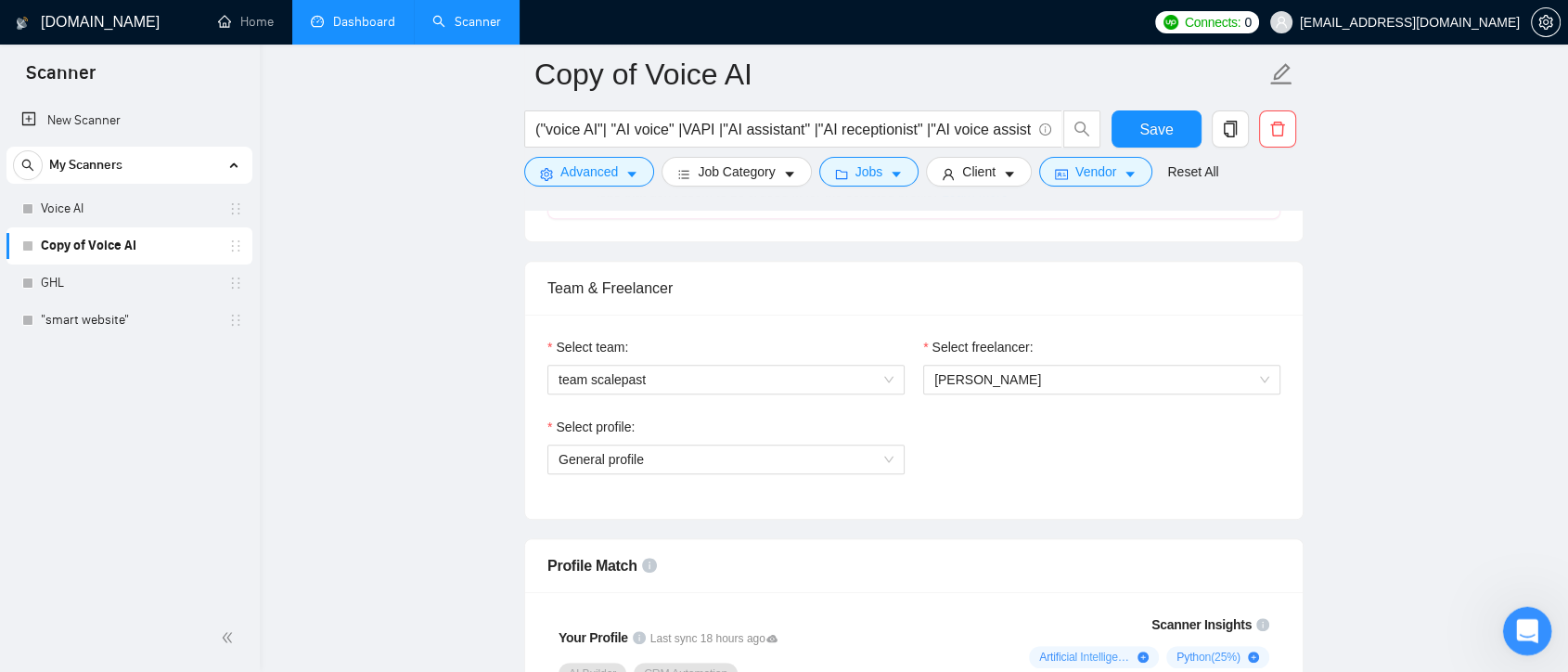
click at [1545, 630] on div "Open Intercom Messenger" at bounding box center [1524, 628] width 61 height 61
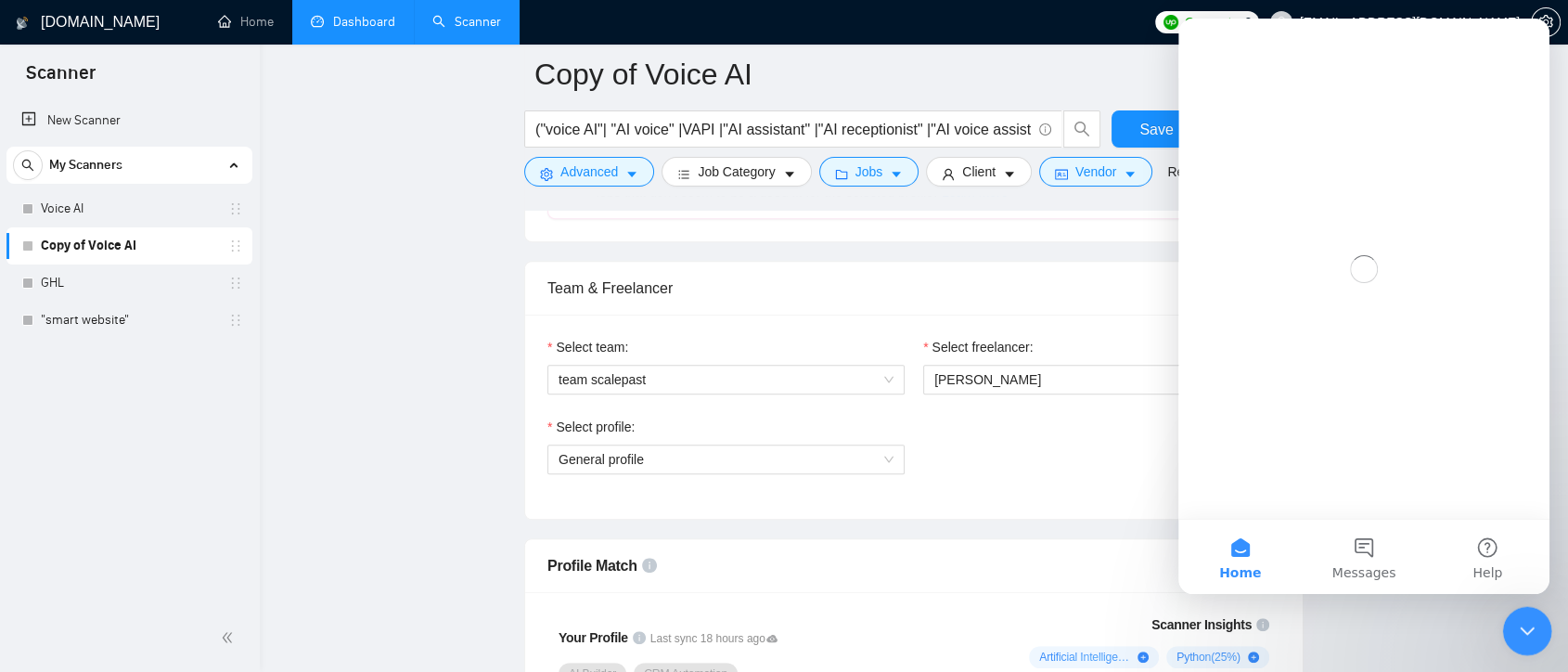
scroll to position [0, 0]
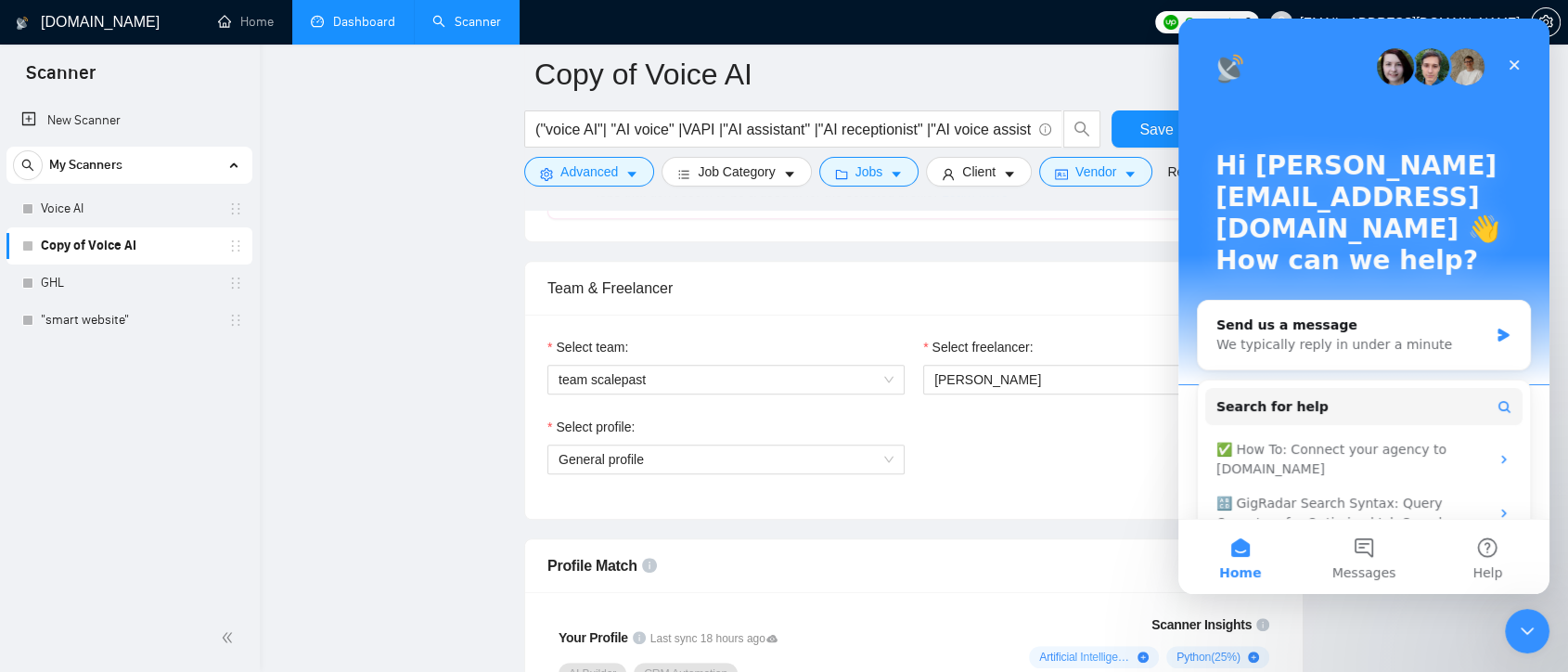
click at [1049, 509] on div "Select team: team scalepast Select freelancer: [PERSON_NAME] Select profile: Ge…" at bounding box center [914, 416] width 777 height 204
click at [1513, 54] on div "Close" at bounding box center [1513, 64] width 34 height 34
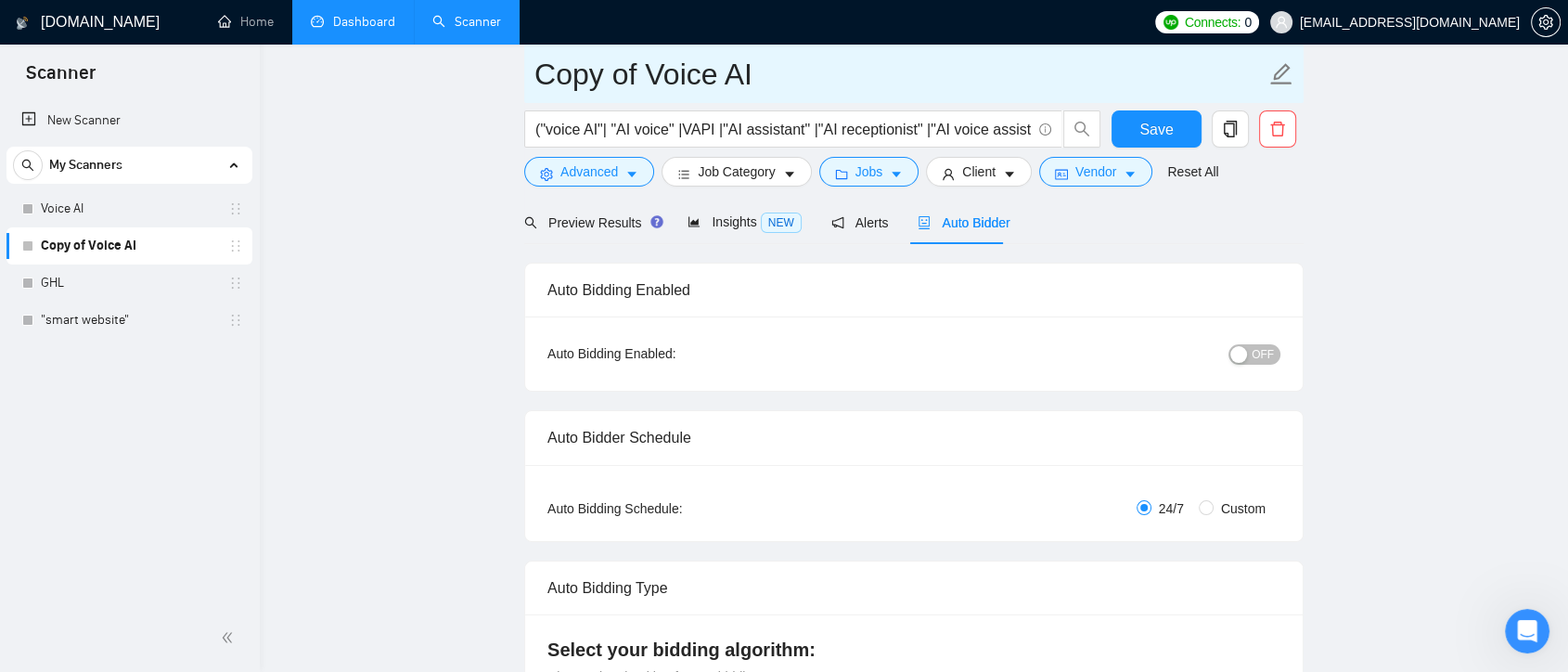
scroll to position [1116, 0]
